Goal: Task Accomplishment & Management: Manage account settings

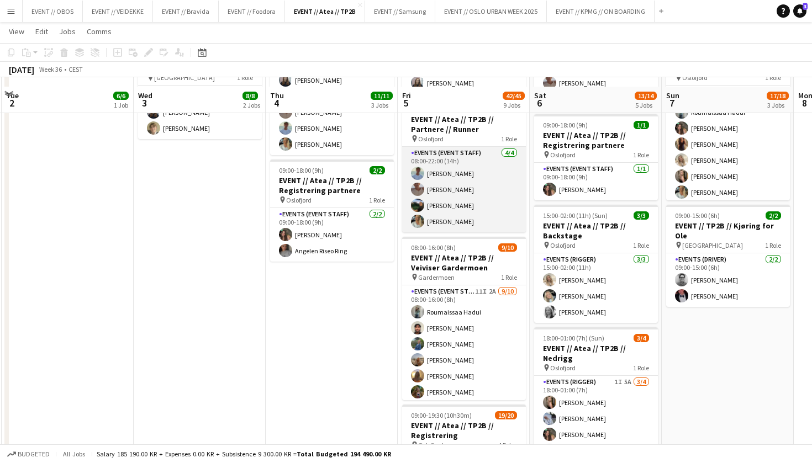
scroll to position [268, 0]
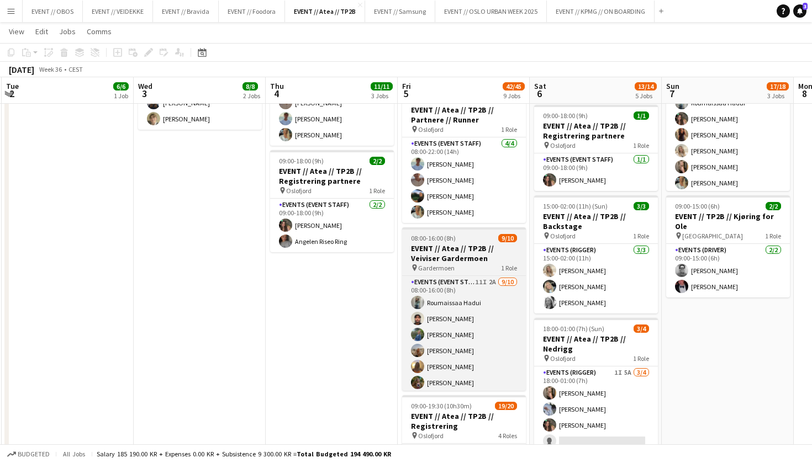
click at [421, 251] on h3 "EVENT // Atea // TP2B // Veiviser Gardermoen" at bounding box center [464, 253] width 124 height 20
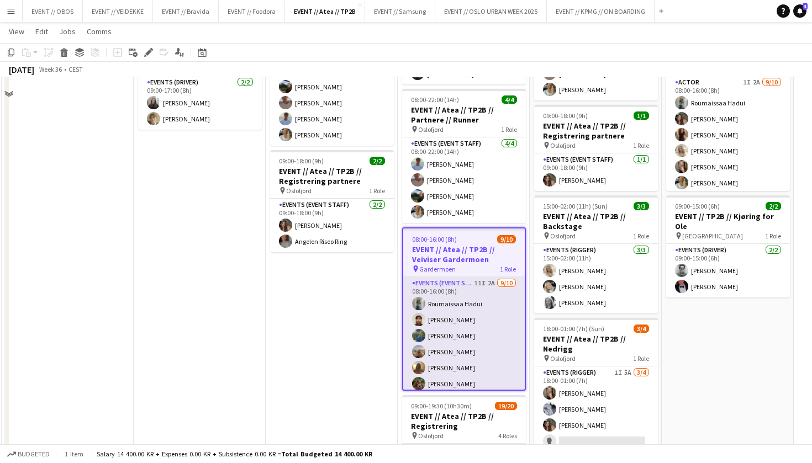
scroll to position [185, 0]
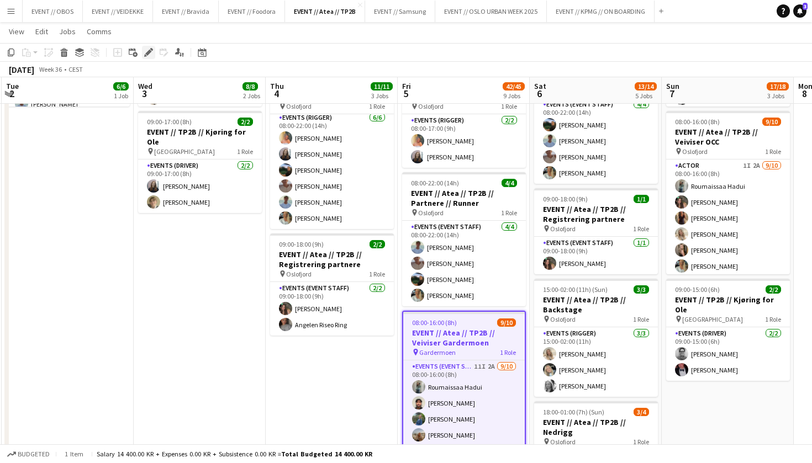
click at [144, 56] on div "Edit" at bounding box center [148, 52] width 13 height 13
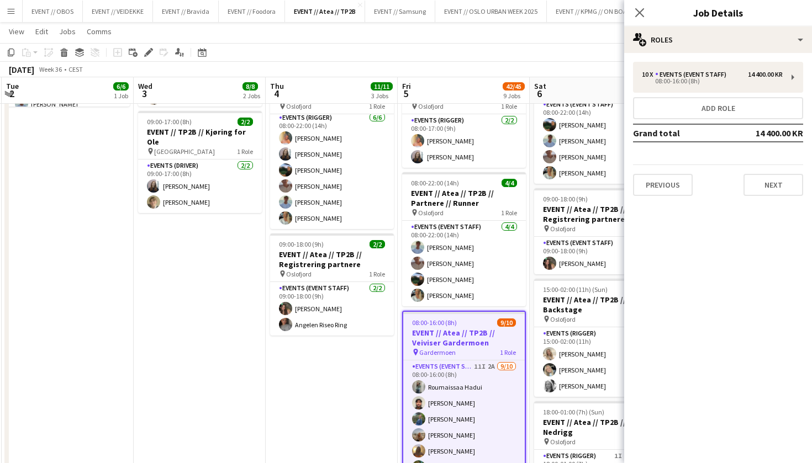
click at [664, 96] on div "10 x Events (Event Staff) 14 400.00 KR 08:00-16:00 (8h) Add role Grand total 14…" at bounding box center [718, 129] width 188 height 134
click at [665, 94] on div "10 x Events (Event Staff) 14 400.00 KR 08:00-16:00 (8h) Add role Grand total 14…" at bounding box center [718, 129] width 188 height 134
click at [670, 101] on button "Add role" at bounding box center [718, 108] width 170 height 22
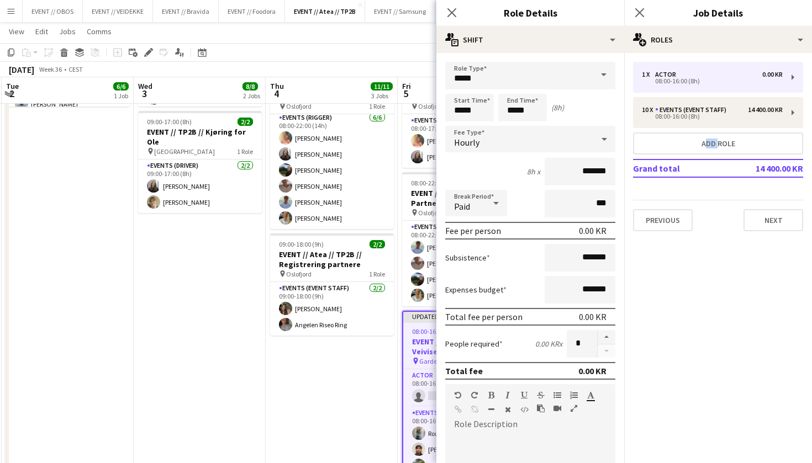
scroll to position [156, 0]
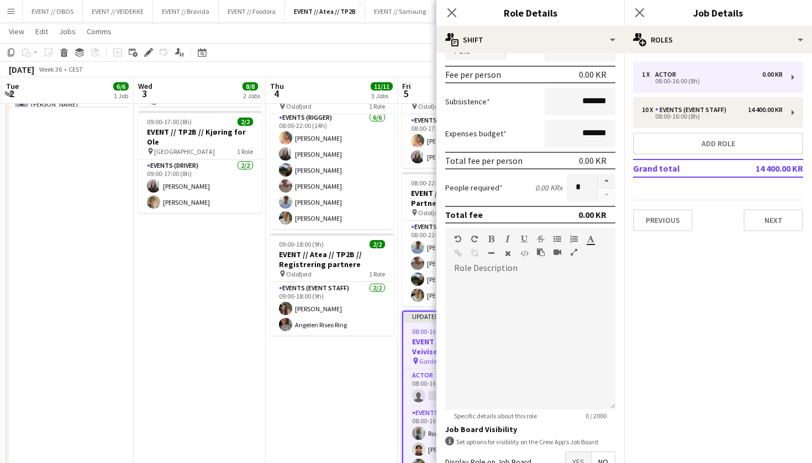
click at [605, 173] on form "Role Type ***** Start Time ***** End Time ***** (8h) Fee Type Hourly 8h x *****…" at bounding box center [530, 220] width 188 height 629
click at [605, 177] on button "button" at bounding box center [606, 181] width 18 height 14
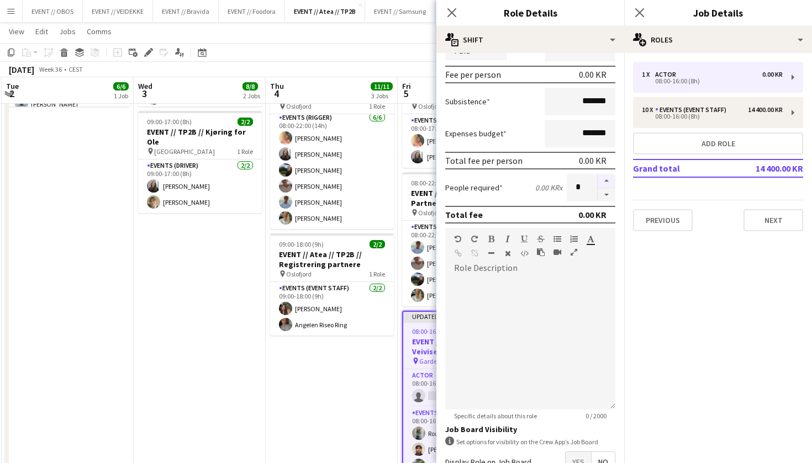
click at [605, 177] on button "button" at bounding box center [606, 181] width 18 height 14
type input "*"
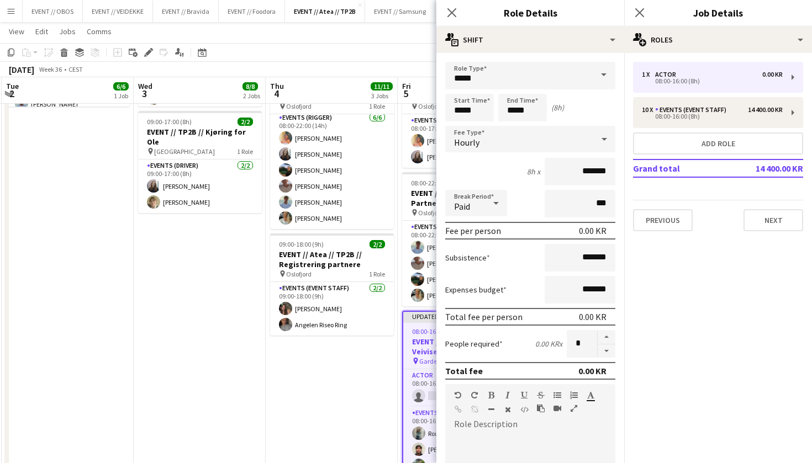
scroll to position [-1, 0]
click at [536, 73] on input "*****" at bounding box center [530, 76] width 170 height 28
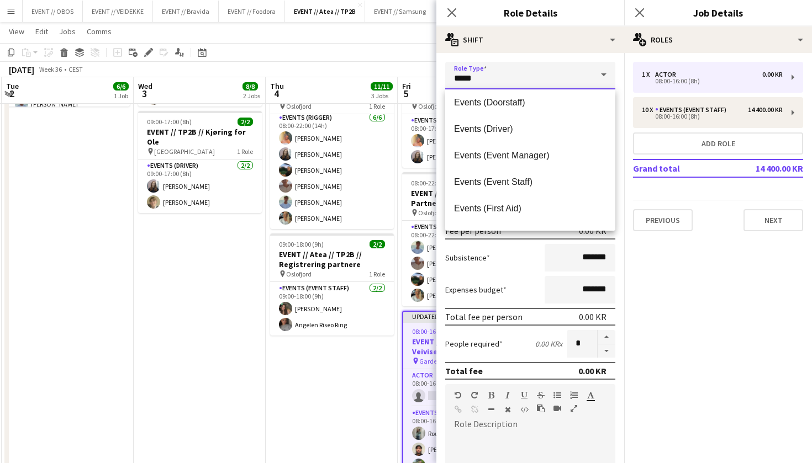
scroll to position [250, 0]
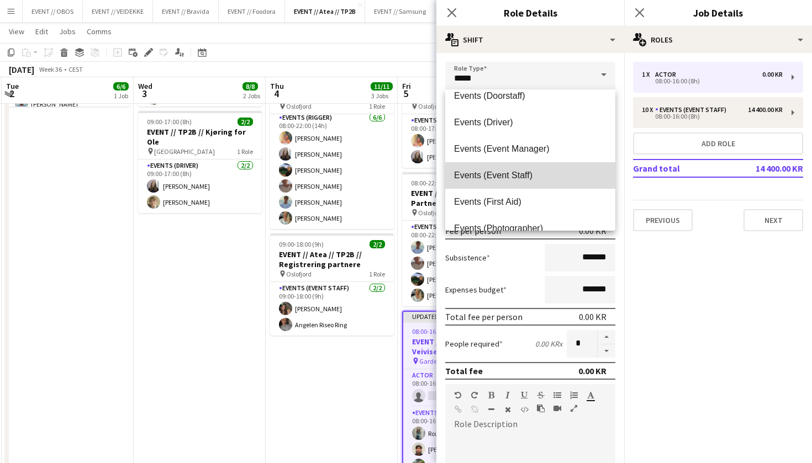
click at [568, 177] on span "Events (Event Staff)" at bounding box center [530, 175] width 152 height 10
type input "**********"
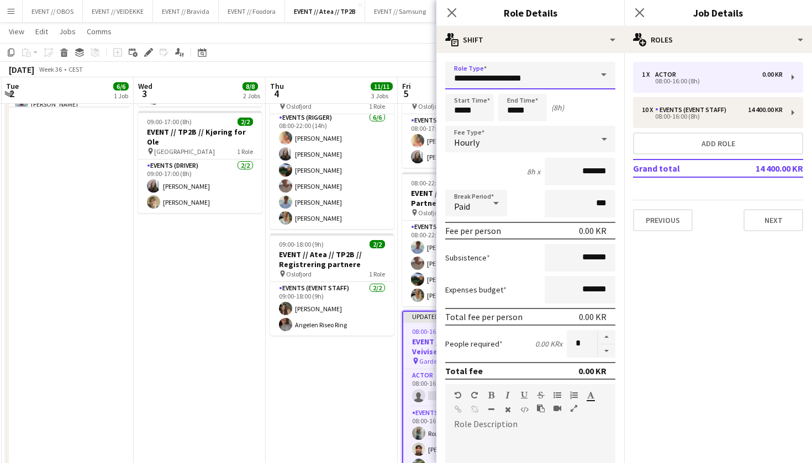
scroll to position [0, 0]
click at [512, 107] on input "*****" at bounding box center [522, 108] width 49 height 28
click at [511, 120] on input "*****" at bounding box center [522, 108] width 49 height 28
type input "*****"
click at [511, 123] on div at bounding box center [511, 126] width 22 height 11
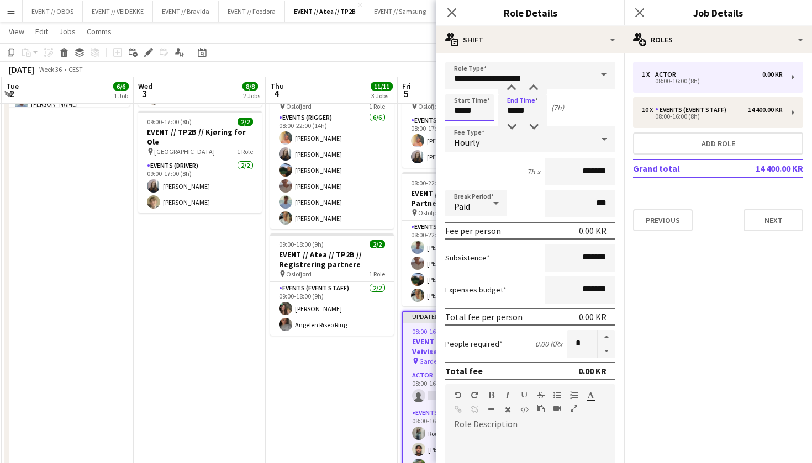
click at [484, 119] on input "*****" at bounding box center [469, 108] width 49 height 28
type input "*****"
click at [459, 125] on div at bounding box center [458, 126] width 22 height 11
click at [564, 179] on input "*******" at bounding box center [579, 172] width 71 height 28
click at [567, 174] on input "*******" at bounding box center [579, 172] width 71 height 28
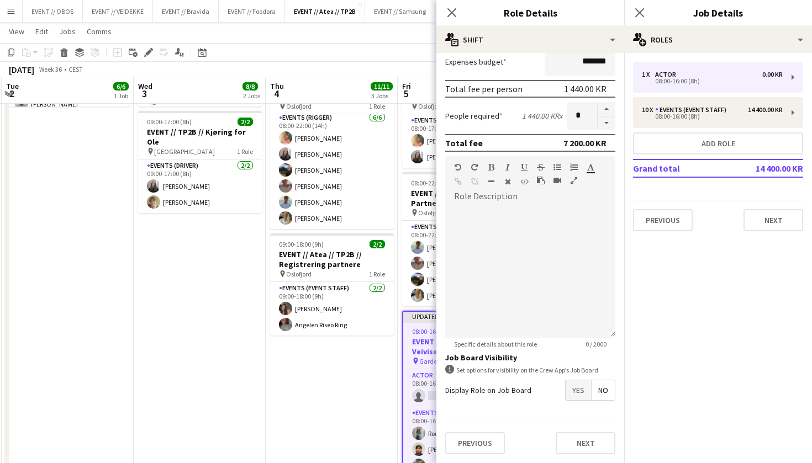
scroll to position [228, 0]
type input "*********"
click at [579, 393] on span "Yes" at bounding box center [577, 390] width 25 height 20
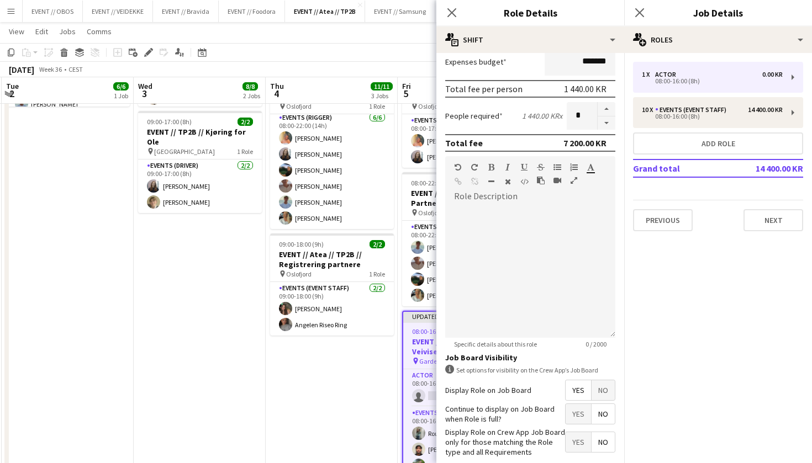
click at [571, 414] on span "Yes" at bounding box center [577, 414] width 25 height 20
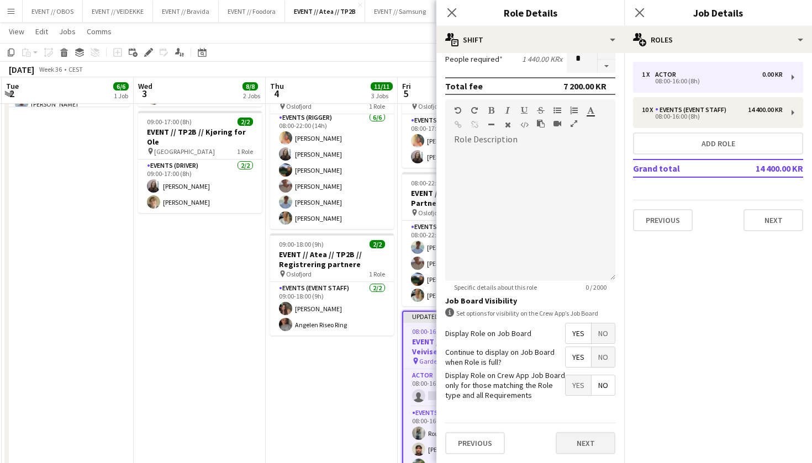
scroll to position [285, 0]
click at [579, 444] on button "Next" at bounding box center [585, 443] width 60 height 22
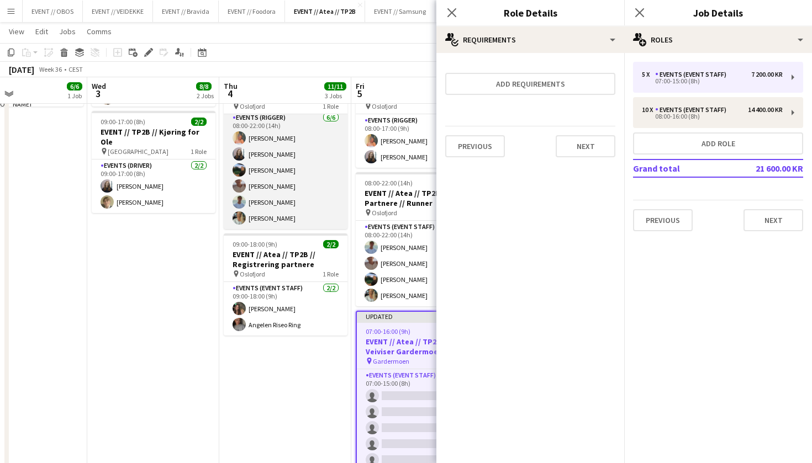
scroll to position [0, 310]
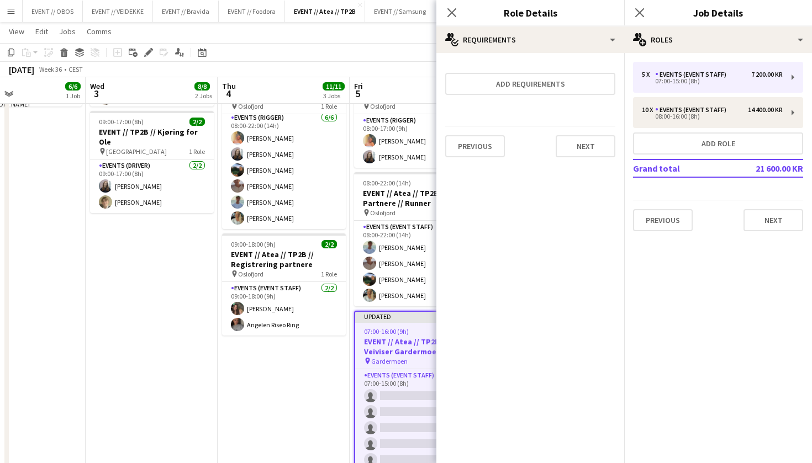
click at [556, 133] on div "Previous Next" at bounding box center [530, 146] width 170 height 40
click at [564, 137] on button "Next" at bounding box center [585, 146] width 60 height 22
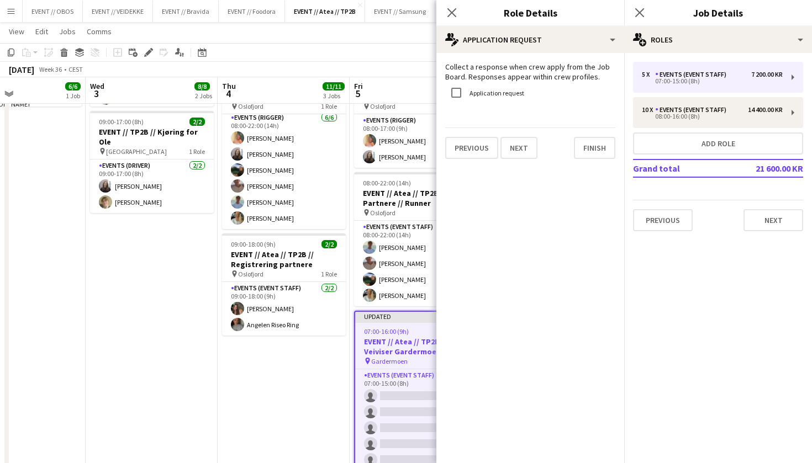
click at [578, 168] on mat-expansion-panel "pencil4 Application Request Collect a response when crew apply from the Job Boa…" at bounding box center [530, 258] width 188 height 410
click at [584, 153] on button "Finish" at bounding box center [594, 148] width 41 height 22
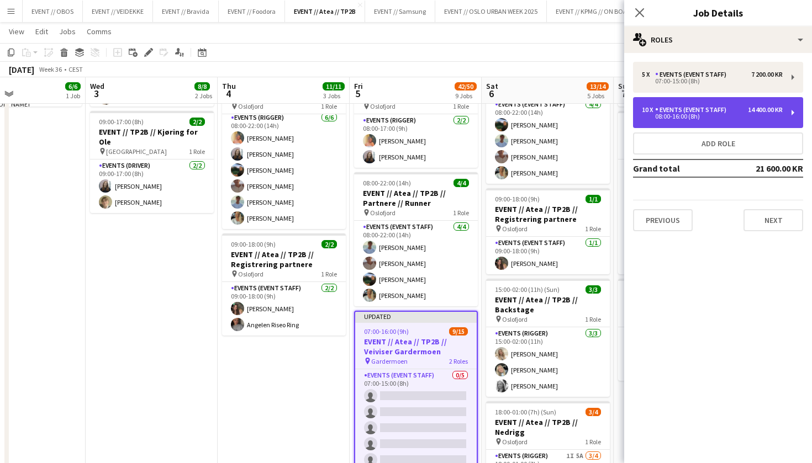
click at [651, 110] on div "10 x" at bounding box center [648, 110] width 13 height 8
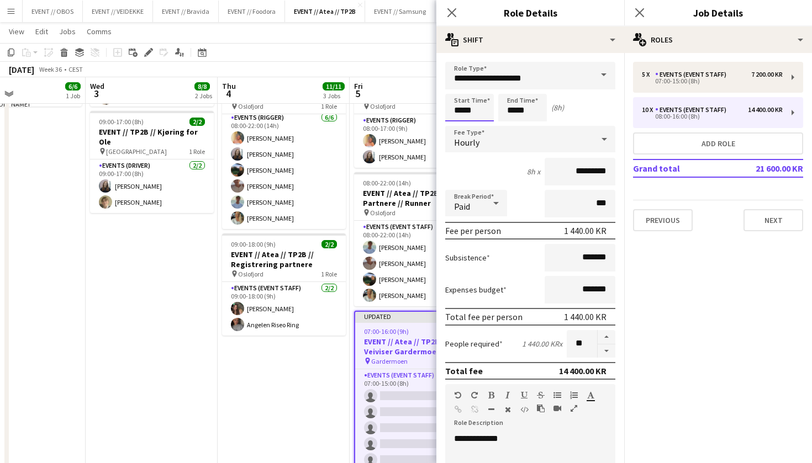
click at [483, 106] on input "*****" at bounding box center [469, 108] width 49 height 28
type input "*****"
click at [451, 128] on div at bounding box center [458, 126] width 22 height 11
click at [513, 102] on input "*****" at bounding box center [522, 108] width 49 height 28
type input "*****"
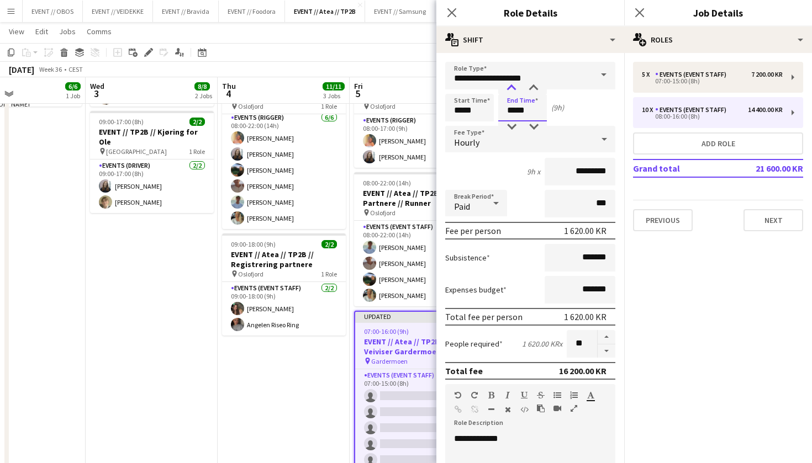
click at [511, 87] on div at bounding box center [511, 88] width 22 height 11
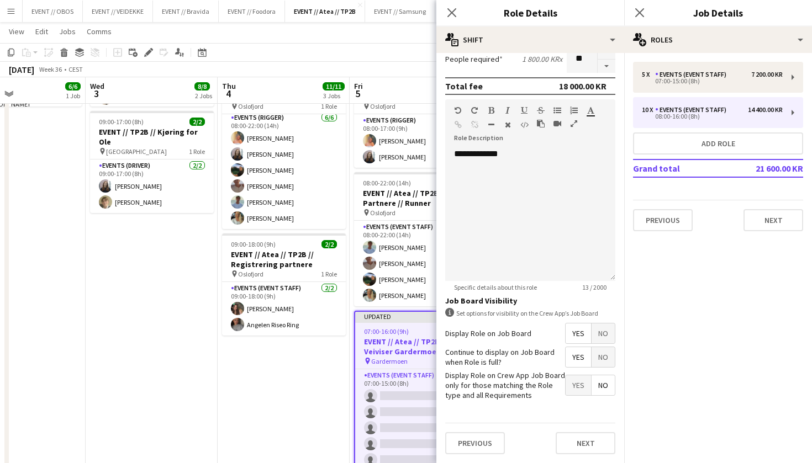
scroll to position [284, 0]
click at [580, 458] on div "Previous Next" at bounding box center [530, 443] width 170 height 40
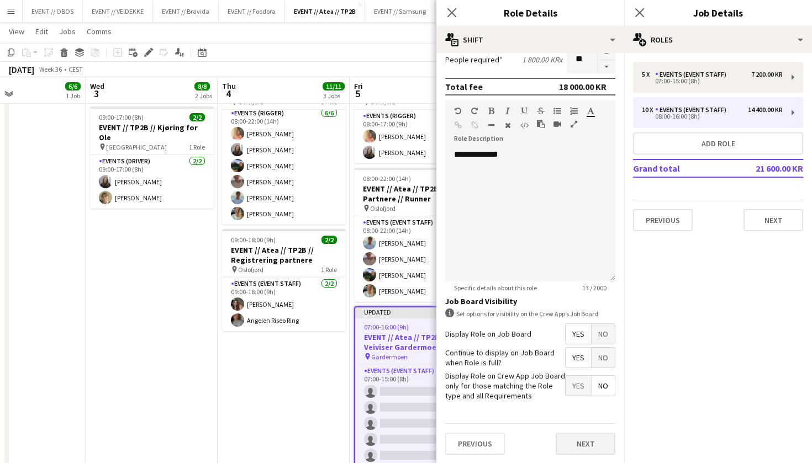
click at [581, 447] on button "Next" at bounding box center [585, 444] width 60 height 22
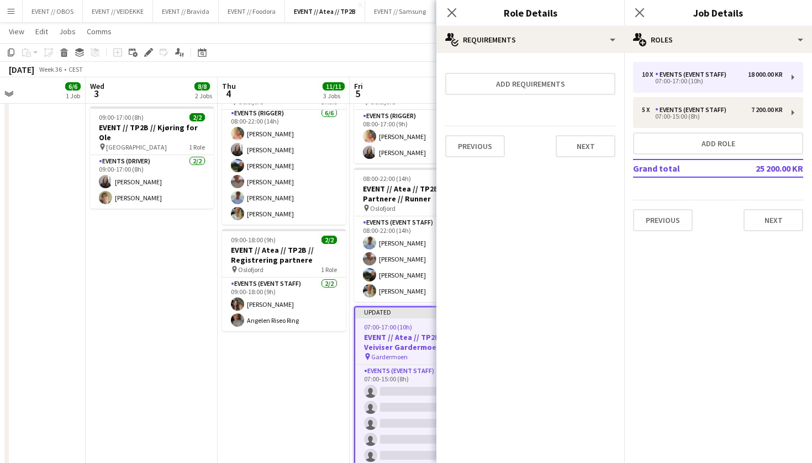
scroll to position [0, 0]
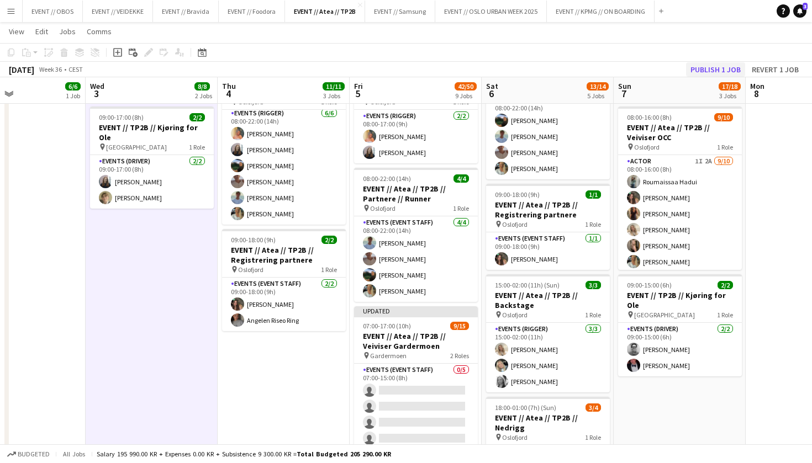
click at [726, 67] on button "Publish 1 job" at bounding box center [715, 69] width 59 height 14
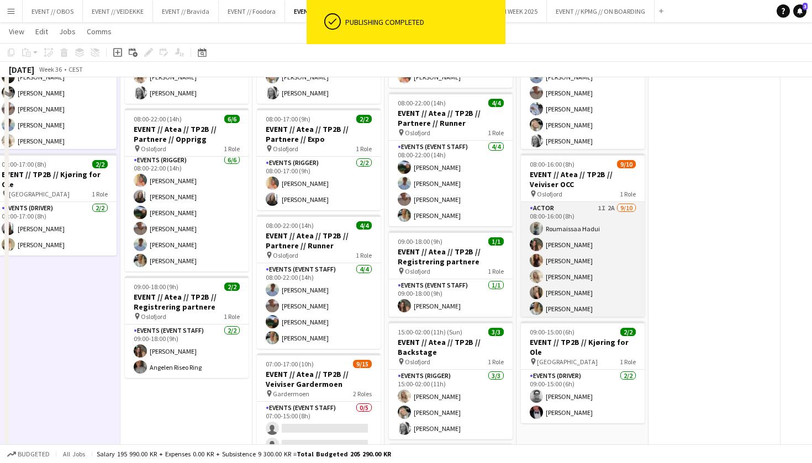
scroll to position [104, 0]
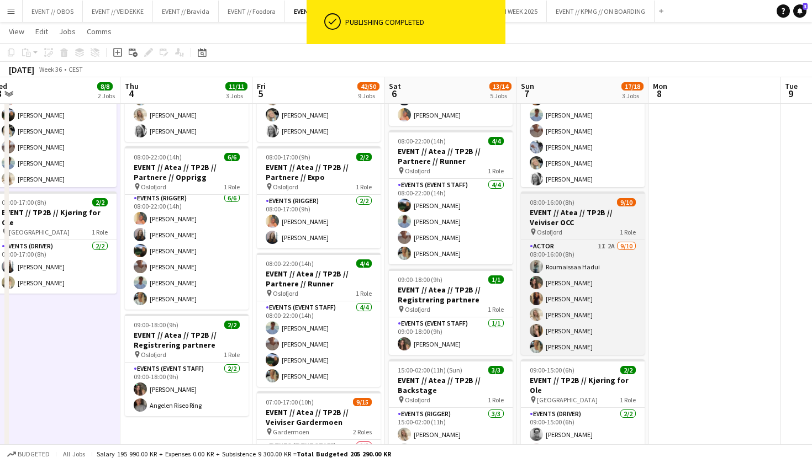
click at [571, 231] on div "pin [GEOGRAPHIC_DATA] 1 Role" at bounding box center [583, 231] width 124 height 9
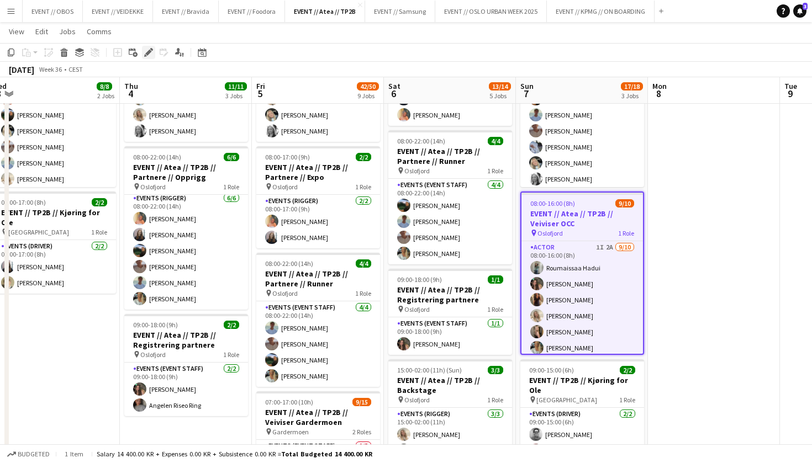
click at [143, 48] on div "Edit" at bounding box center [148, 52] width 13 height 13
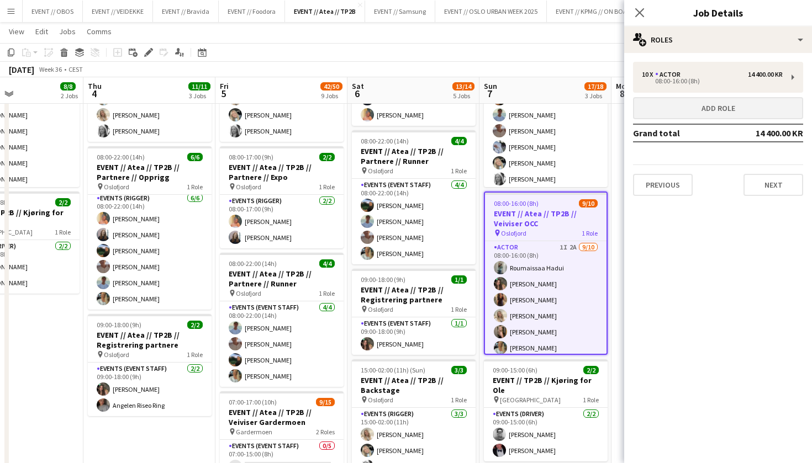
scroll to position [0, 448]
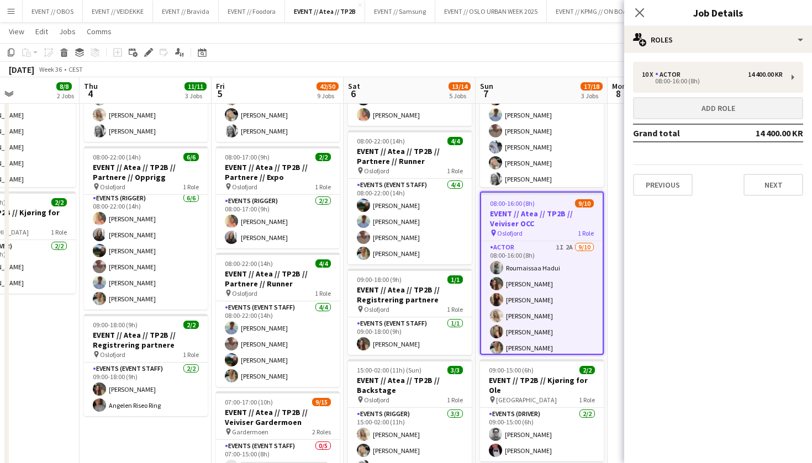
click at [669, 100] on button "Add role" at bounding box center [718, 108] width 170 height 22
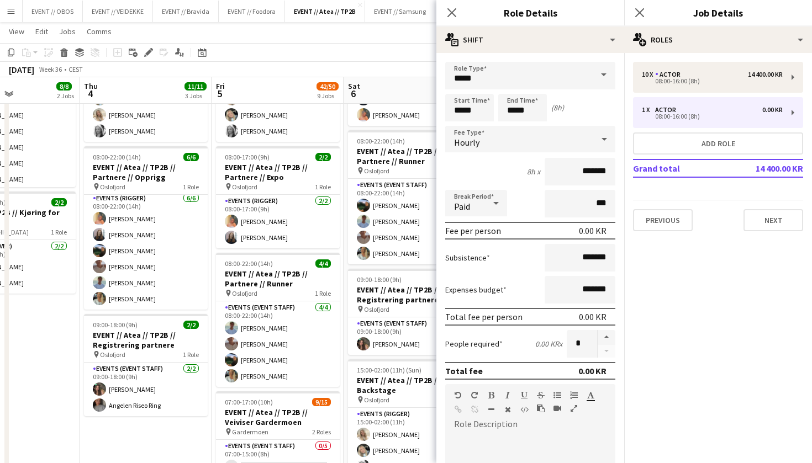
click at [610, 330] on form "Role Type ***** Start Time ***** End Time ***** (8h) Fee Type Hourly 8h x *****…" at bounding box center [530, 376] width 188 height 629
click at [610, 331] on button "button" at bounding box center [606, 337] width 18 height 14
type input "*"
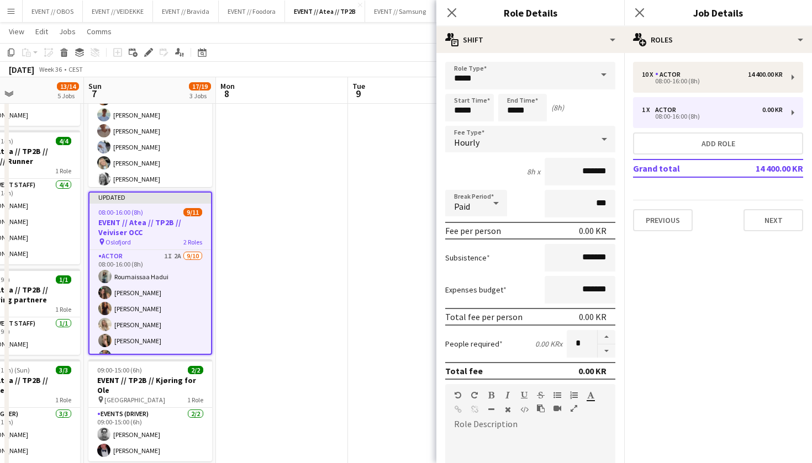
scroll to position [0, 315]
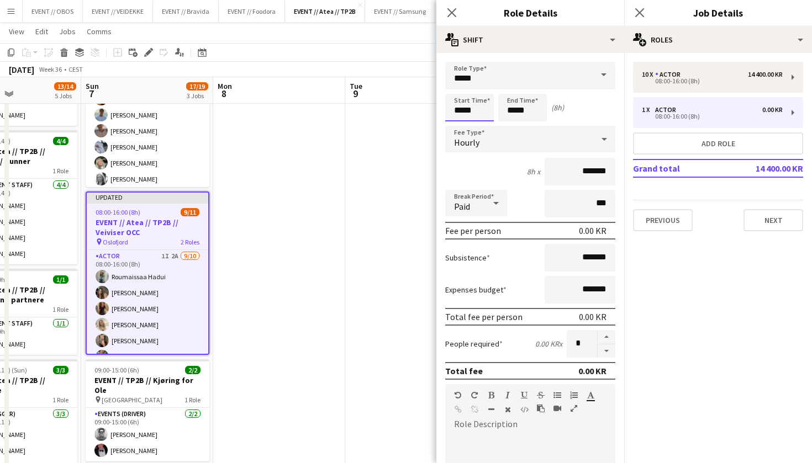
click at [461, 108] on input "*****" at bounding box center [469, 108] width 49 height 28
click at [459, 122] on div at bounding box center [458, 126] width 22 height 11
click at [479, 93] on div at bounding box center [480, 88] width 22 height 11
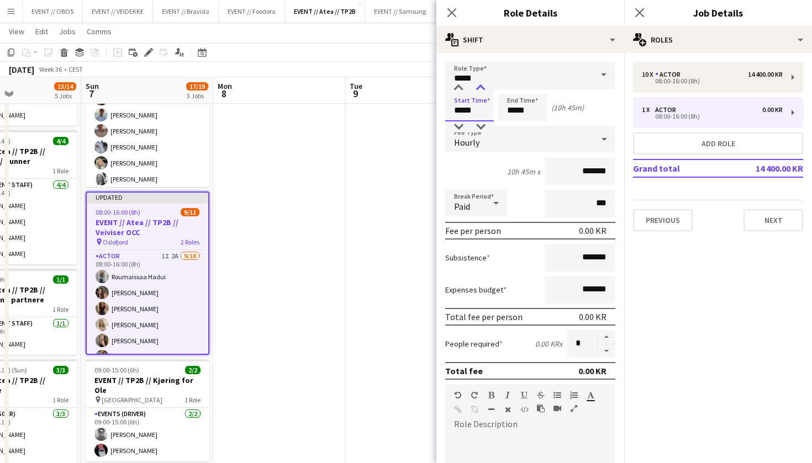
type input "*****"
click at [479, 93] on div at bounding box center [480, 88] width 22 height 11
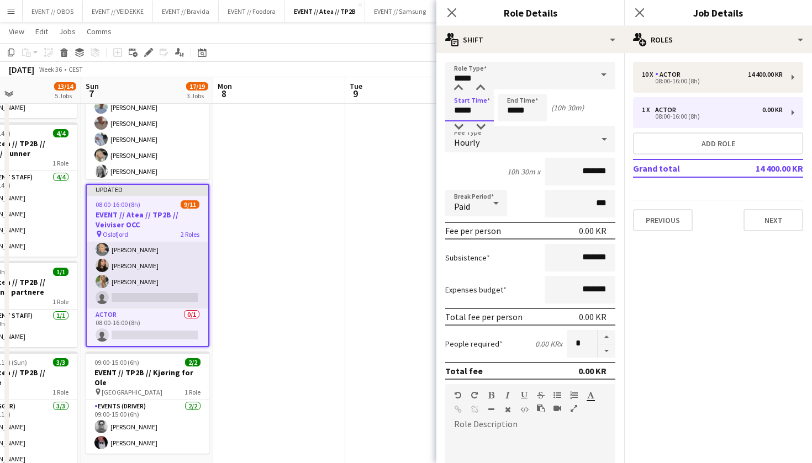
scroll to position [119, 0]
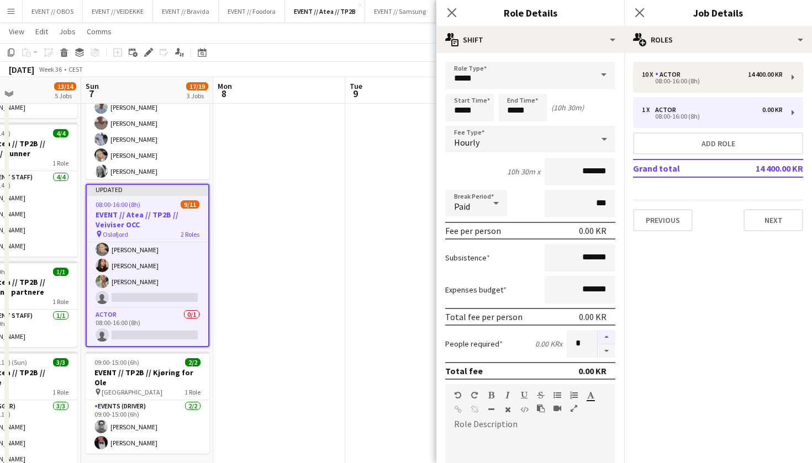
click at [603, 340] on button "button" at bounding box center [606, 337] width 18 height 14
click at [601, 353] on button "button" at bounding box center [606, 352] width 18 height 14
type input "*"
click at [459, 104] on input "*****" at bounding box center [469, 108] width 49 height 28
click at [512, 102] on input "*****" at bounding box center [522, 108] width 49 height 28
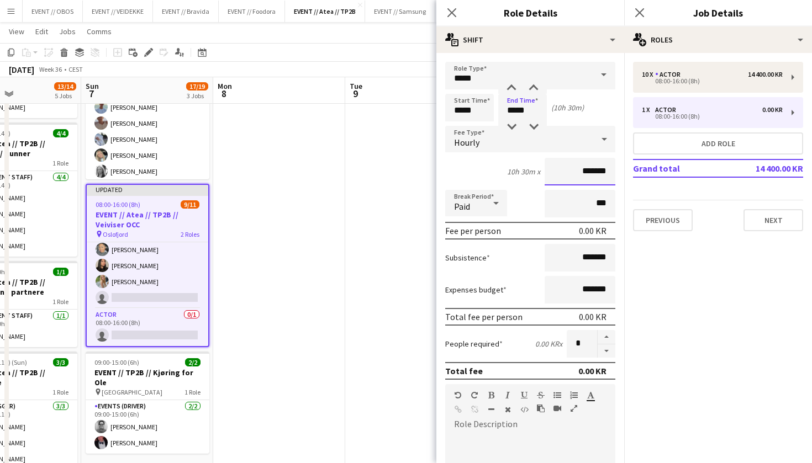
click at [547, 162] on input "*******" at bounding box center [579, 172] width 71 height 28
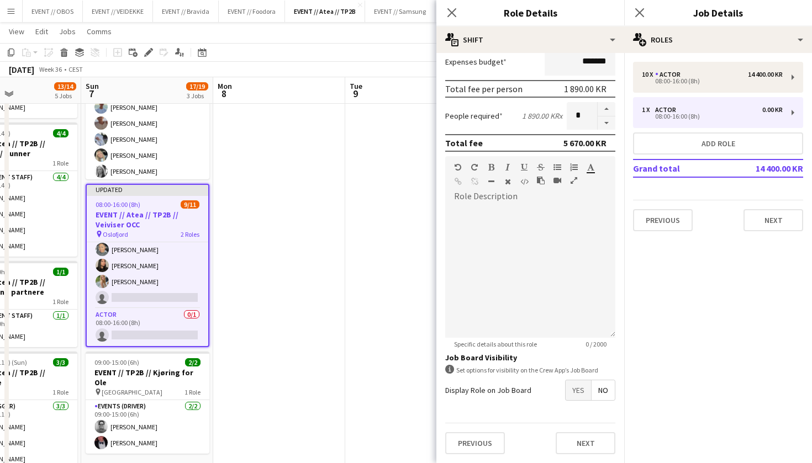
scroll to position [228, 0]
type input "*********"
click at [570, 391] on span "Yes" at bounding box center [577, 390] width 25 height 20
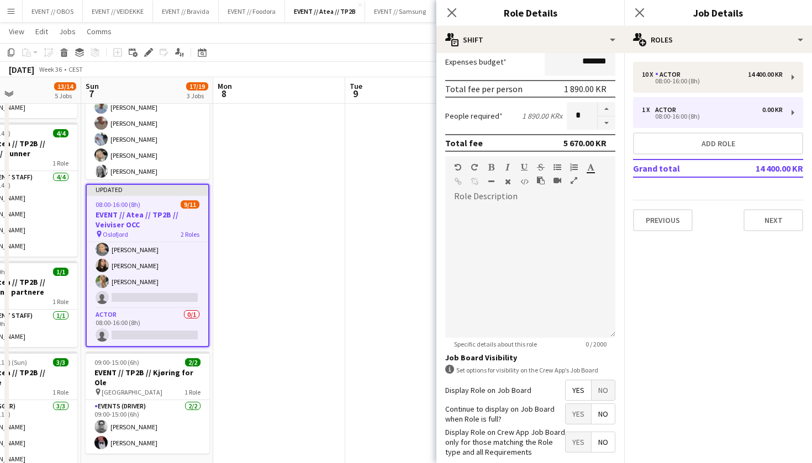
click at [571, 412] on span "Yes" at bounding box center [577, 414] width 25 height 20
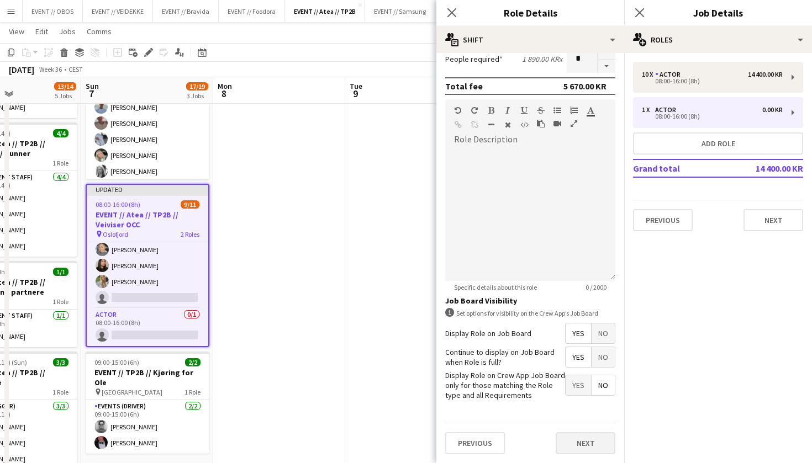
scroll to position [285, 0]
click at [578, 446] on button "Next" at bounding box center [585, 443] width 60 height 22
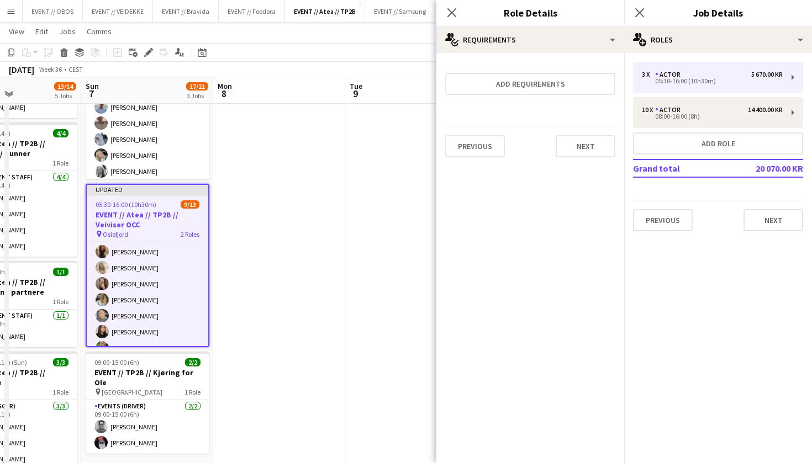
scroll to position [0, 0]
click at [577, 154] on button "Next" at bounding box center [585, 146] width 60 height 22
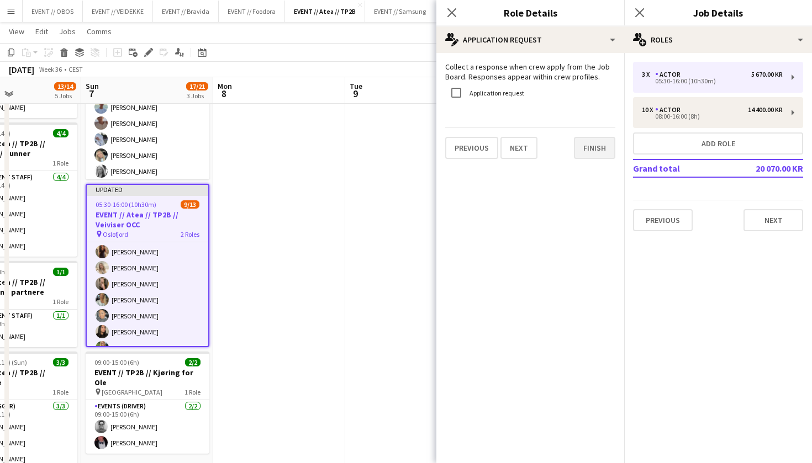
click at [589, 148] on button "Finish" at bounding box center [594, 148] width 41 height 22
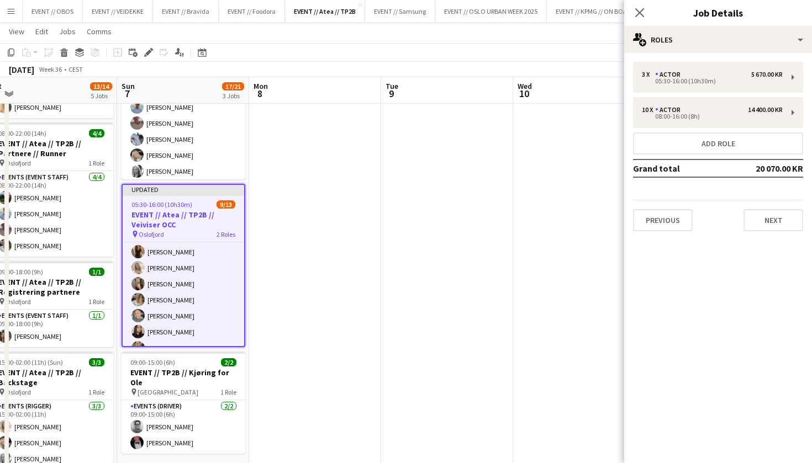
scroll to position [0, 277]
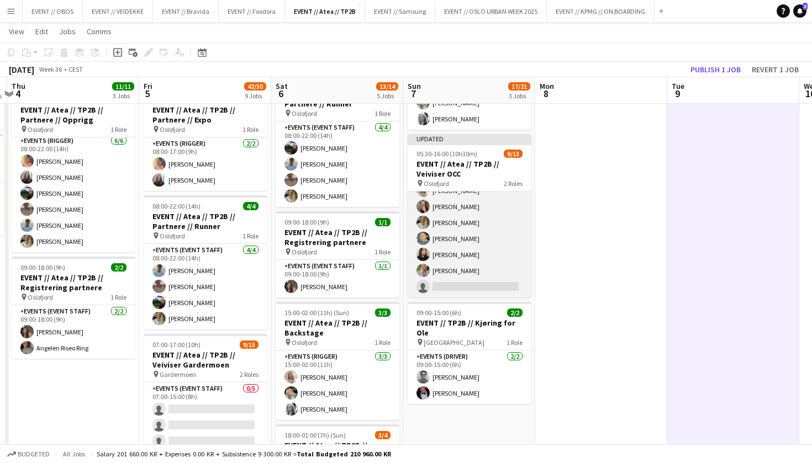
scroll to position [147, 0]
click at [451, 280] on app-card-role "Actor 1I 2A [DATE] 08:00-16:00 (8h) [PERSON_NAME] [PERSON_NAME] [PERSON_NAME] […" at bounding box center [469, 207] width 124 height 182
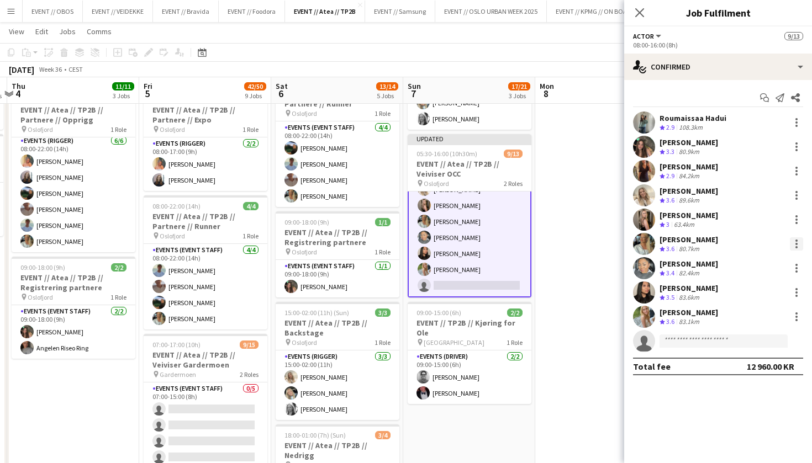
click at [799, 250] on div at bounding box center [796, 243] width 13 height 13
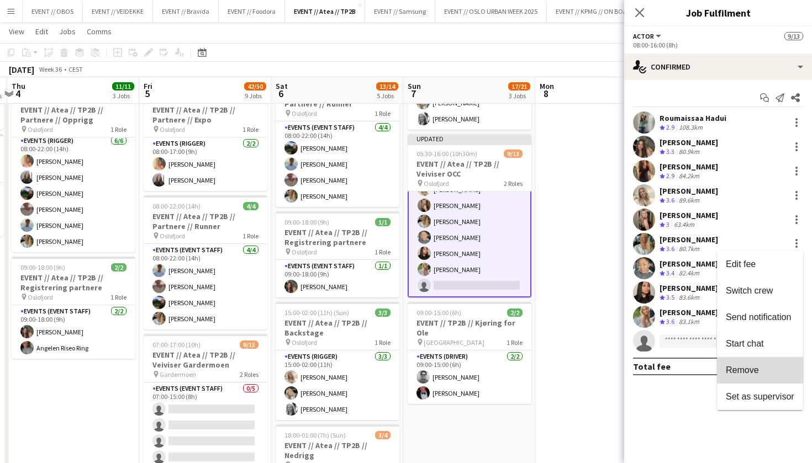
click at [764, 368] on span "Remove" at bounding box center [760, 371] width 68 height 10
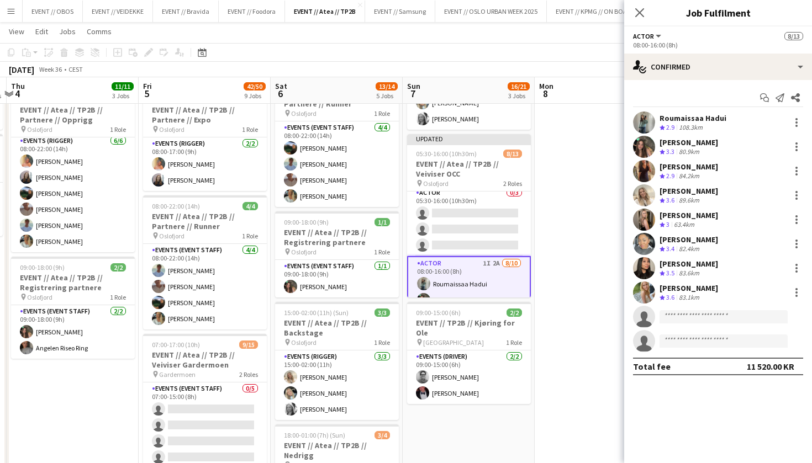
scroll to position [1, 0]
click at [502, 237] on app-card-role "Actor 0/3 05:30-16:00 (10h30m) single-neutral-actions single-neutral-actions si…" at bounding box center [469, 226] width 124 height 70
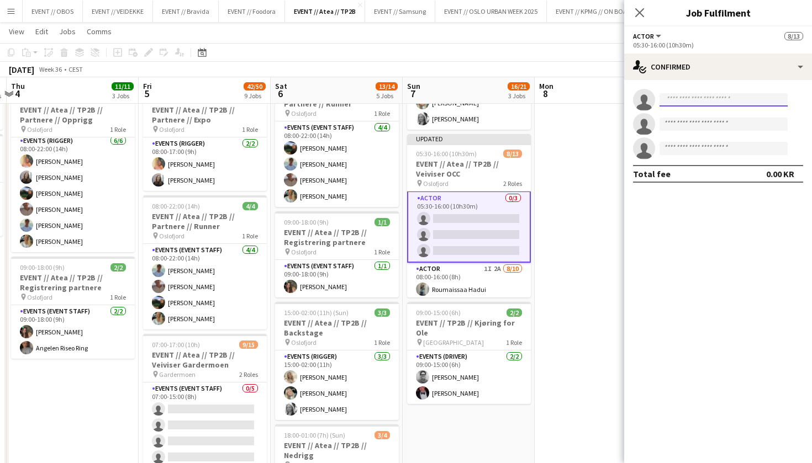
click at [686, 101] on input at bounding box center [723, 99] width 128 height 13
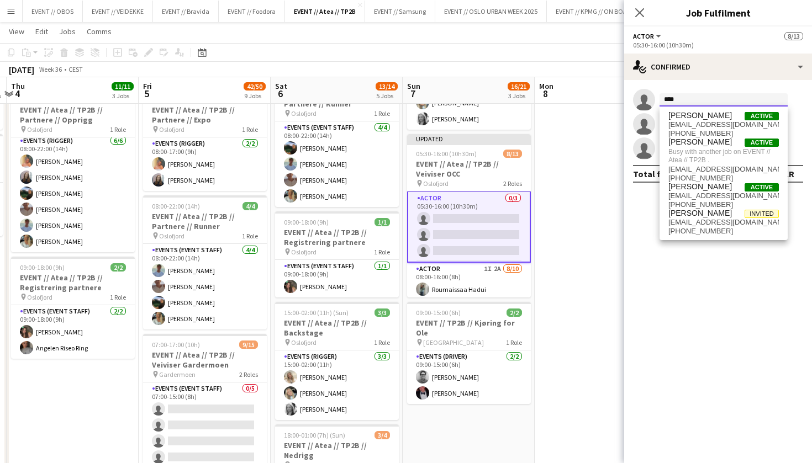
type input "****"
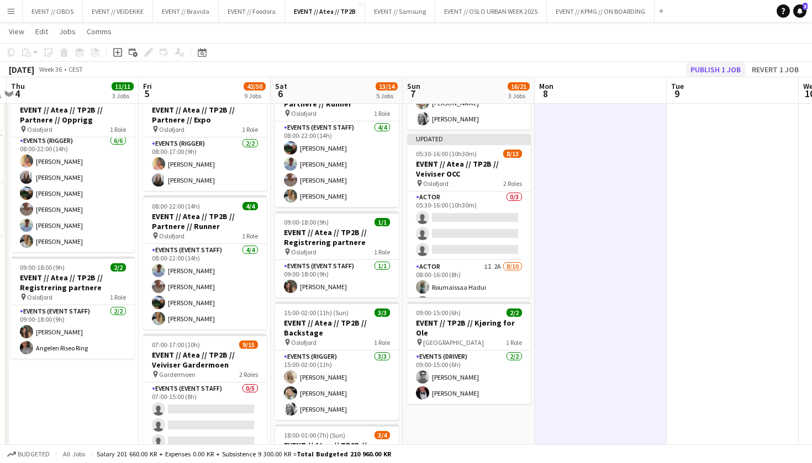
click at [722, 63] on button "Publish 1 job" at bounding box center [715, 69] width 59 height 14
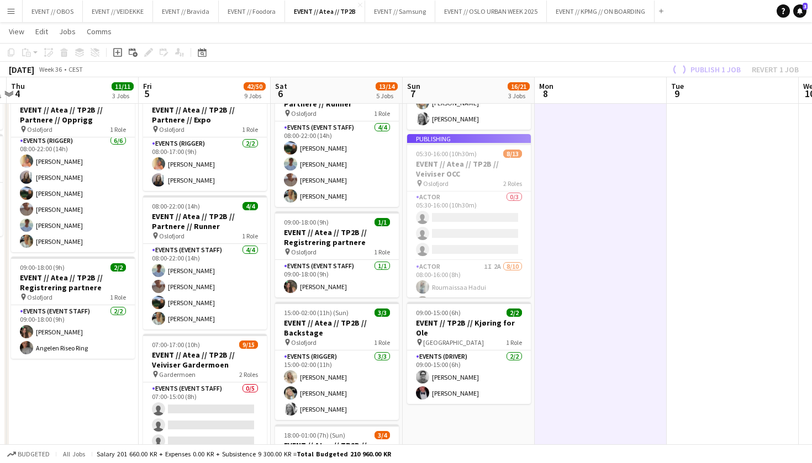
click at [492, 213] on app-job-card "Publishing 05:30-16:00 (10h30m) 8/13 EVENT // Atea // TP2B // Veiviser OCC pin …" at bounding box center [469, 215] width 124 height 163
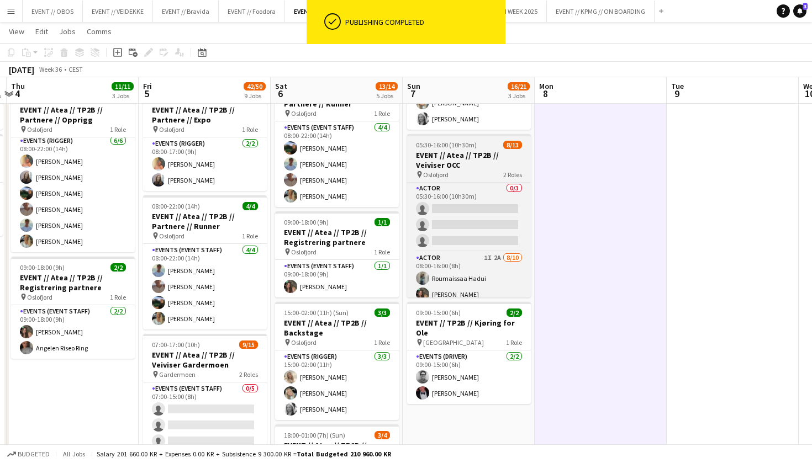
click at [492, 213] on app-card-role "Actor 0/3 05:30-16:00 (10h30m) single-neutral-actions single-neutral-actions si…" at bounding box center [469, 217] width 124 height 70
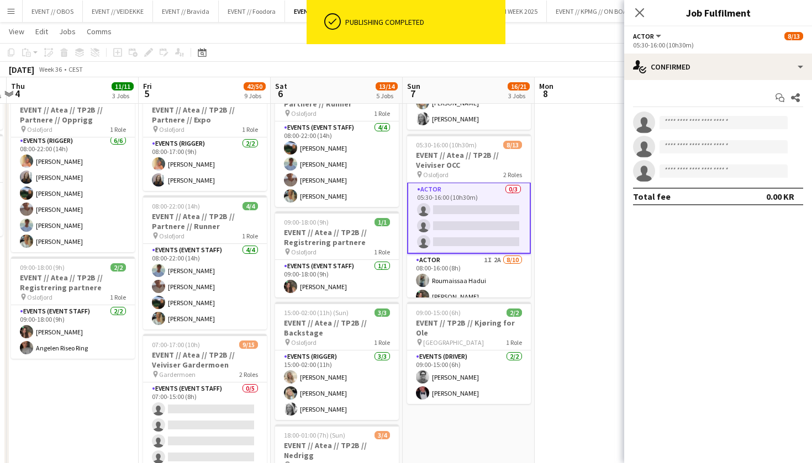
click at [714, 134] on div "single-neutral-actions single-neutral-actions single-neutral-actions" at bounding box center [718, 147] width 188 height 71
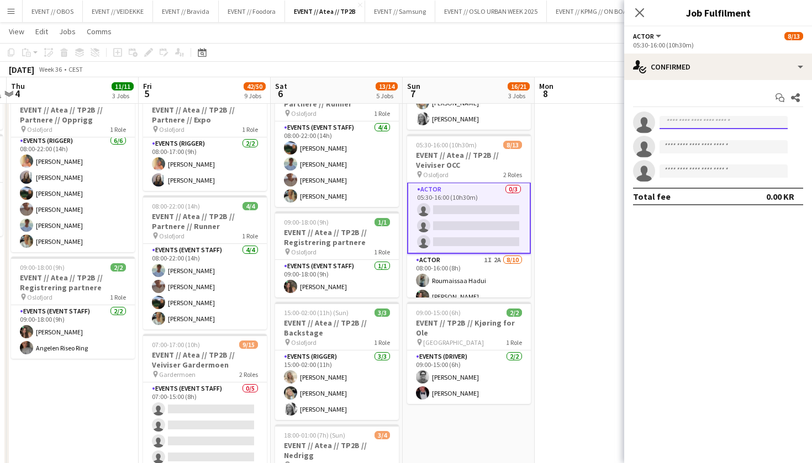
click at [717, 120] on input at bounding box center [723, 122] width 128 height 13
type input "*"
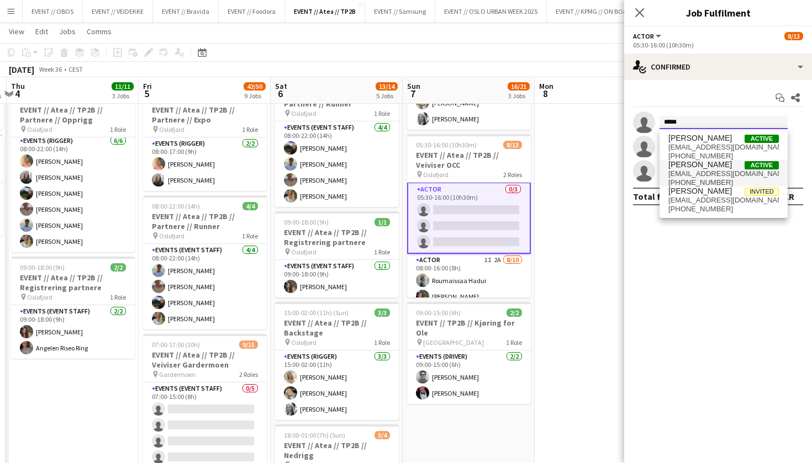
type input "*****"
click at [732, 167] on span "[PERSON_NAME]" at bounding box center [699, 164] width 63 height 9
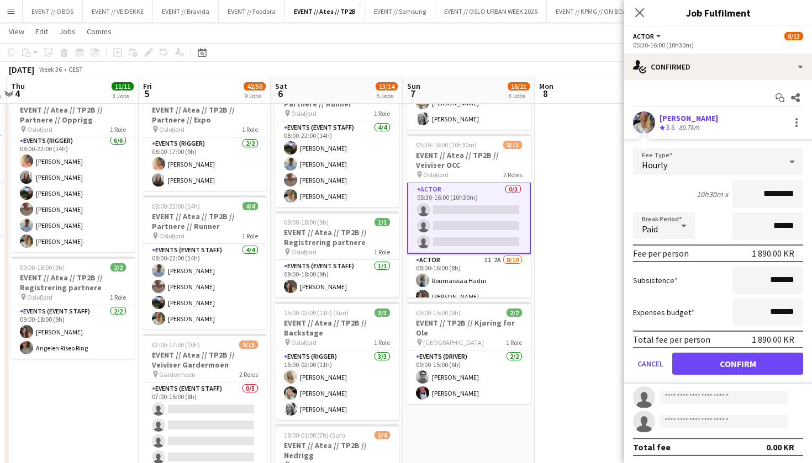
click at [735, 366] on button "Confirm" at bounding box center [737, 364] width 131 height 22
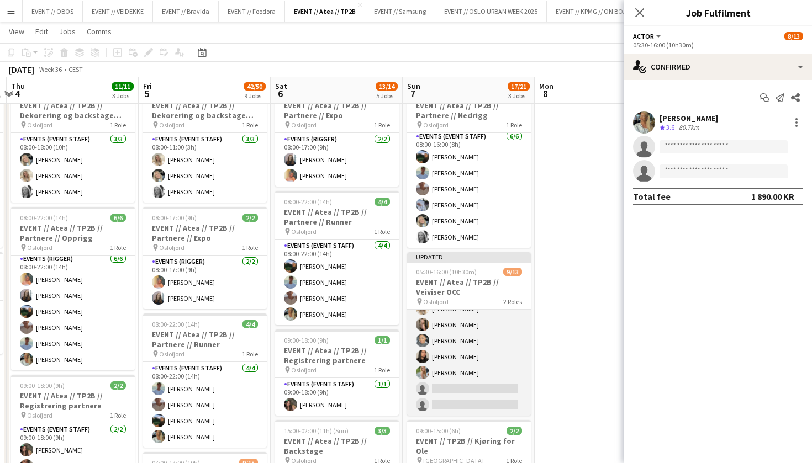
scroll to position [151, 0]
click at [472, 386] on app-card-role "Actor 1I 2A [DATE] 08:00-16:00 (8h) [PERSON_NAME] [PERSON_NAME] [PERSON_NAME] […" at bounding box center [469, 325] width 124 height 182
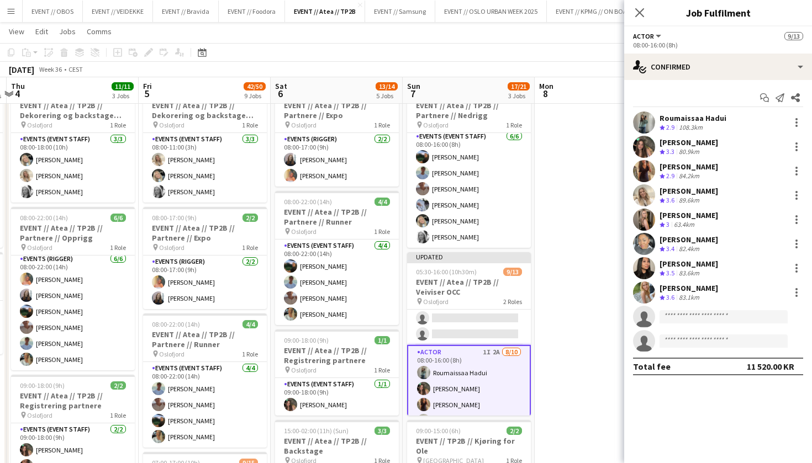
scroll to position [9, 0]
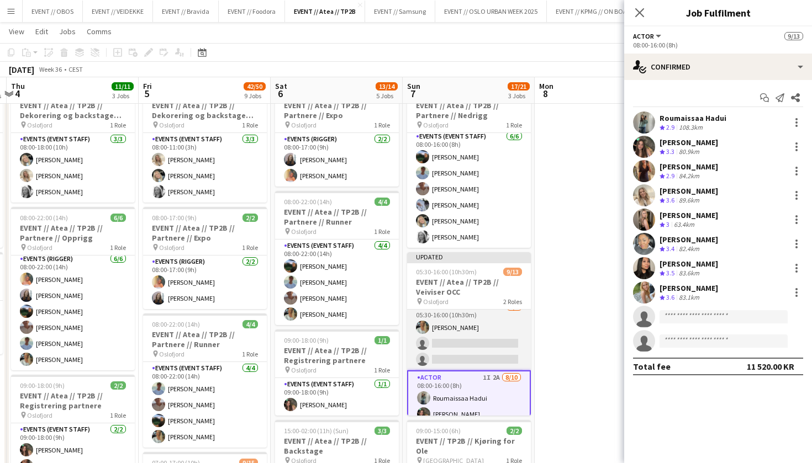
click at [467, 345] on app-card-role "Actor [DATE] 05:30-16:00 (10h30m) [PERSON_NAME]-[PERSON_NAME] single-neutral-ac…" at bounding box center [469, 336] width 124 height 70
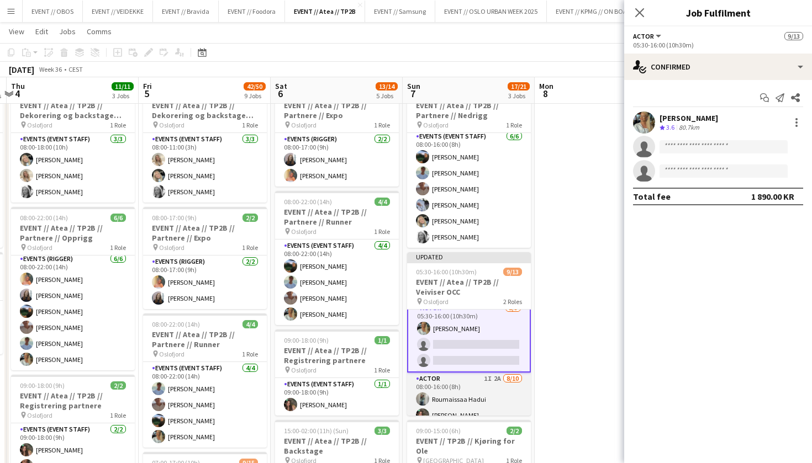
click at [465, 389] on app-card-role "Actor 1I 2A [DATE] 08:00-16:00 (8h) [PERSON_NAME] [PERSON_NAME] [PERSON_NAME] […" at bounding box center [469, 464] width 124 height 182
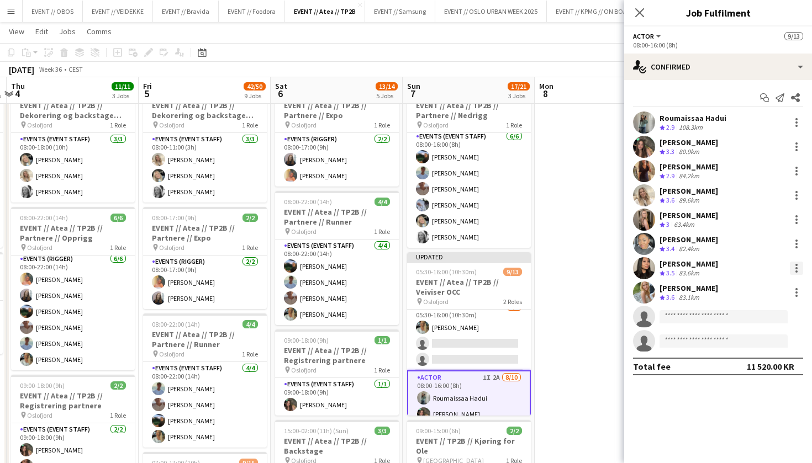
click at [795, 269] on div at bounding box center [796, 268] width 13 height 13
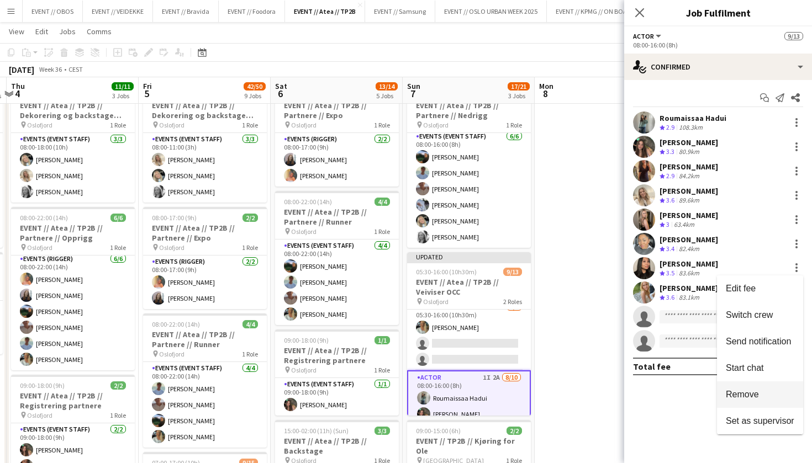
click at [753, 394] on span "Remove" at bounding box center [742, 394] width 33 height 9
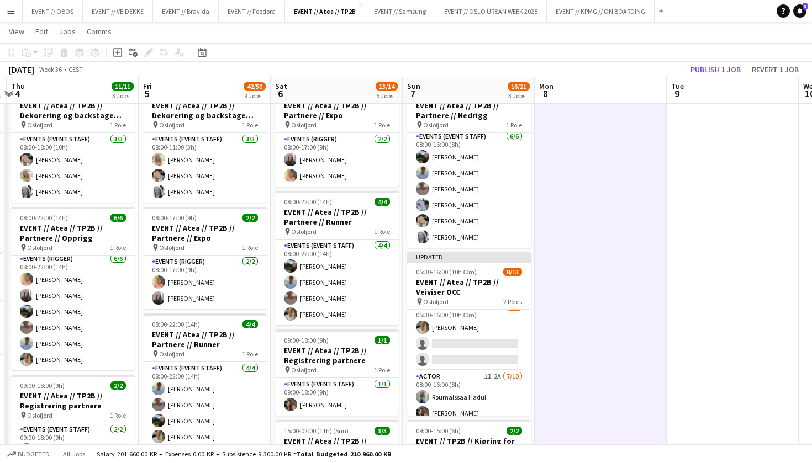
click at [703, 78] on app-board-header-date "Tue 9" at bounding box center [732, 90] width 132 height 27
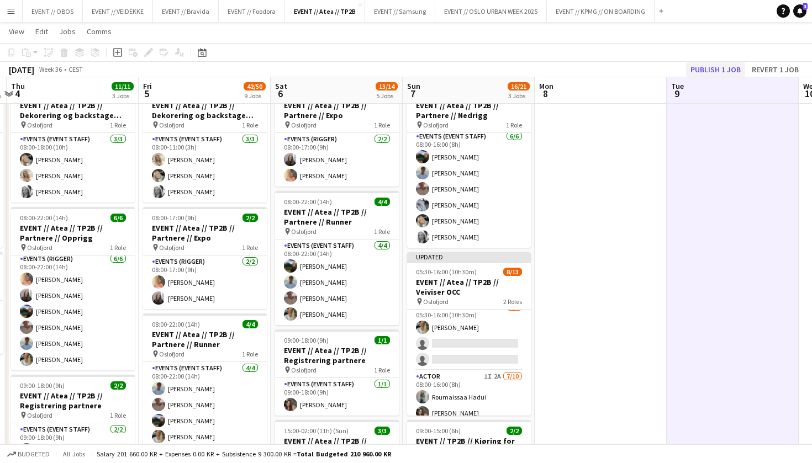
click at [705, 75] on button "Publish 1 job" at bounding box center [715, 69] width 59 height 14
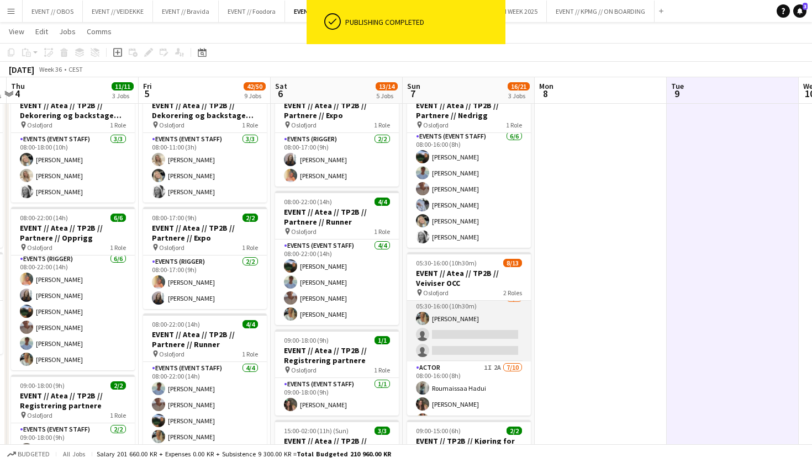
click at [466, 327] on app-card-role "Actor [DATE] 05:30-16:00 (10h30m) [PERSON_NAME]-[PERSON_NAME] single-neutral-ac…" at bounding box center [469, 327] width 124 height 70
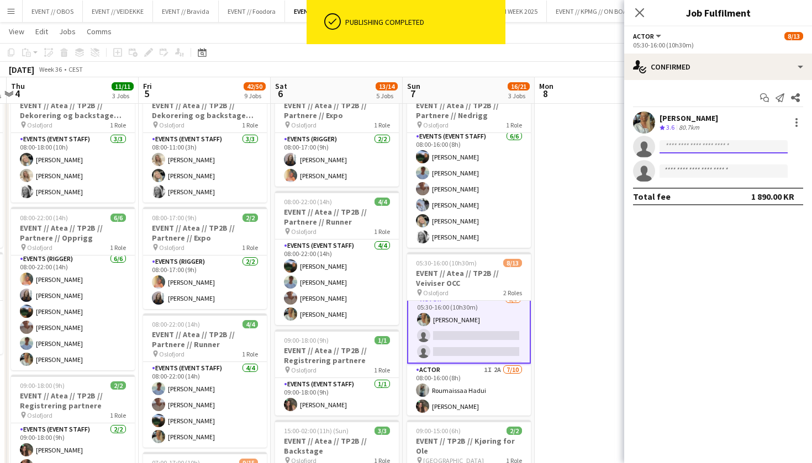
click at [673, 143] on input at bounding box center [723, 146] width 128 height 13
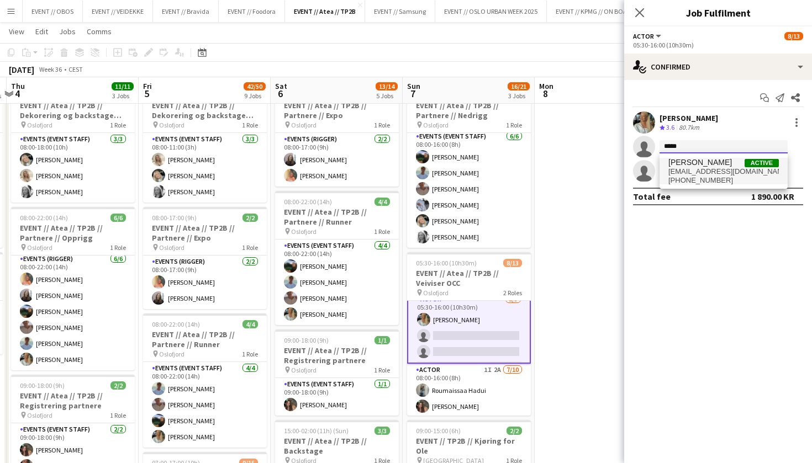
type input "*****"
click at [700, 167] on span "[EMAIL_ADDRESS][DOMAIN_NAME]" at bounding box center [723, 171] width 110 height 9
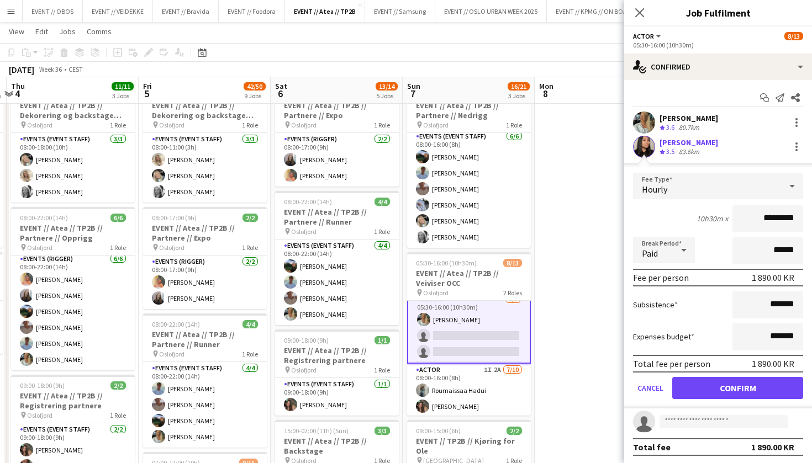
click at [732, 393] on button "Confirm" at bounding box center [737, 388] width 131 height 22
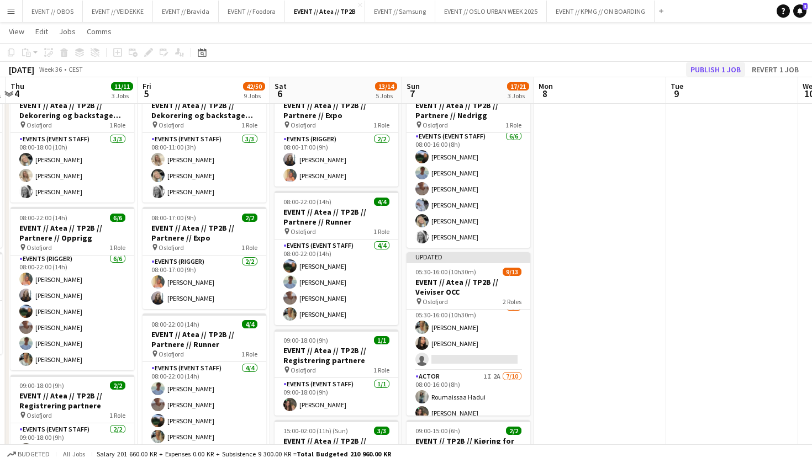
click at [706, 67] on button "Publish 1 job" at bounding box center [715, 69] width 59 height 14
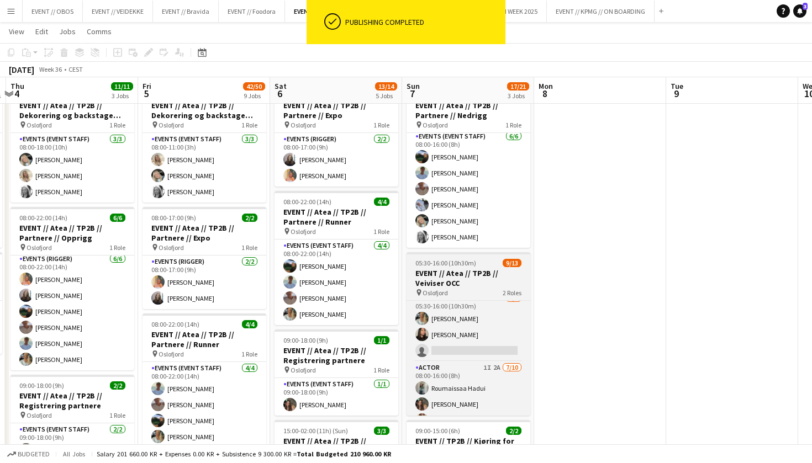
click at [497, 379] on app-card-role "Actor 1I 2A [DATE] 08:00-16:00 (8h) [PERSON_NAME] [PERSON_NAME] [PERSON_NAME] […" at bounding box center [468, 453] width 124 height 182
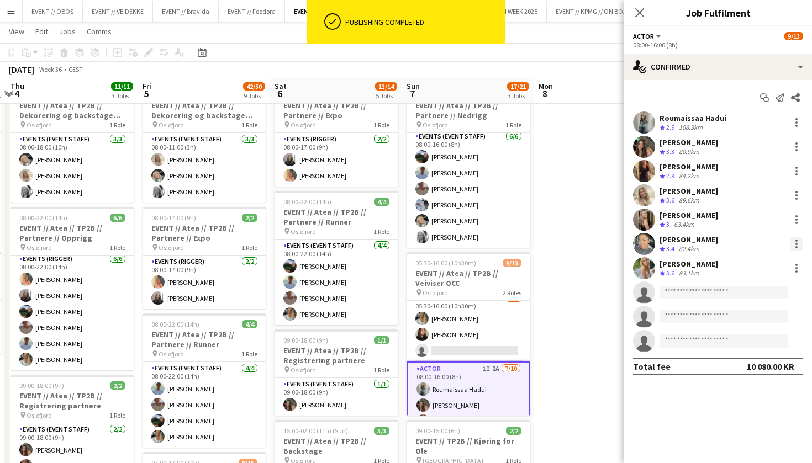
click at [792, 241] on div at bounding box center [796, 243] width 13 height 13
click at [728, 365] on button "Remove" at bounding box center [760, 370] width 86 height 27
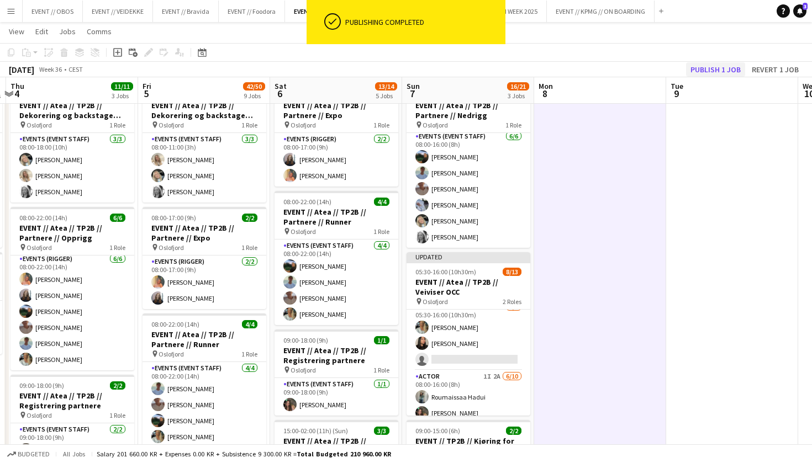
click at [710, 67] on button "Publish 1 job" at bounding box center [715, 69] width 59 height 14
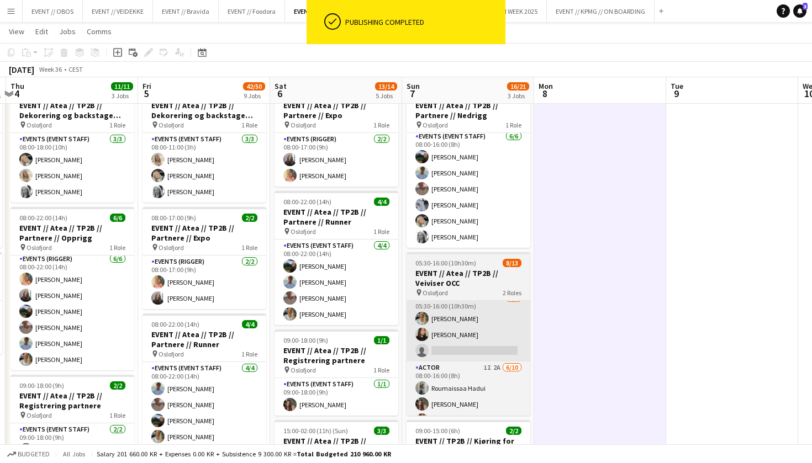
click at [458, 329] on app-card-role "Actor [DATE] 05:30-16:00 (10h30m) [PERSON_NAME]-[PERSON_NAME] [PERSON_NAME] sin…" at bounding box center [468, 327] width 124 height 70
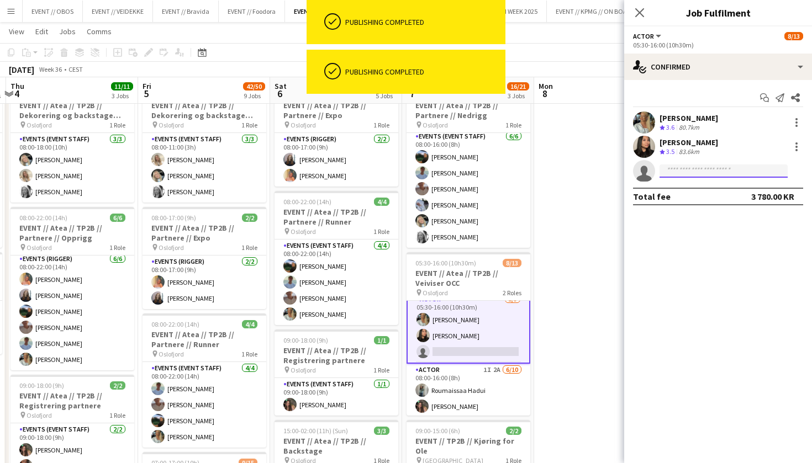
click at [672, 168] on input at bounding box center [723, 171] width 128 height 13
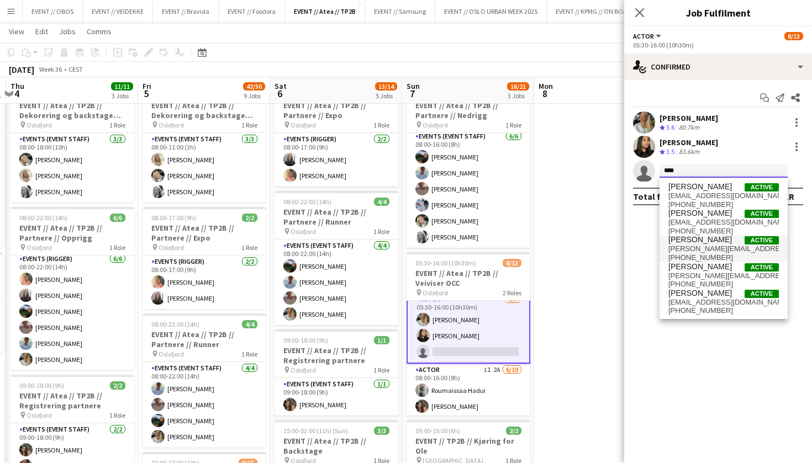
type input "****"
click at [697, 248] on span "[PERSON_NAME][EMAIL_ADDRESS][DOMAIN_NAME]" at bounding box center [723, 249] width 110 height 9
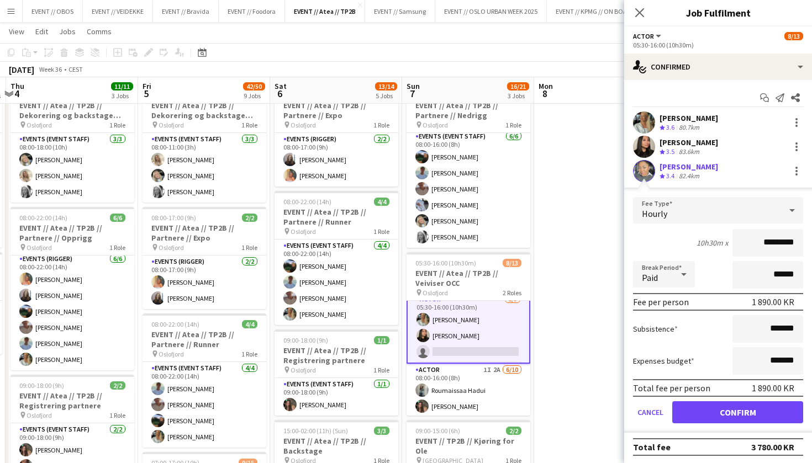
click at [726, 416] on button "Confirm" at bounding box center [737, 412] width 131 height 22
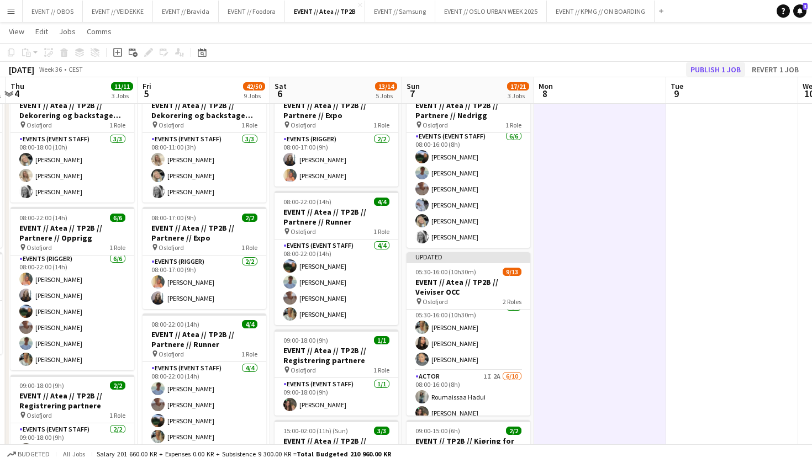
click at [715, 67] on button "Publish 1 job" at bounding box center [715, 69] width 59 height 14
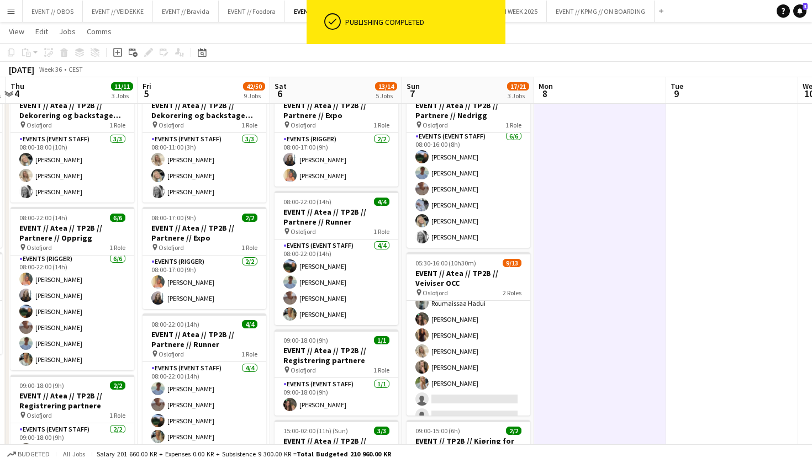
scroll to position [96, 0]
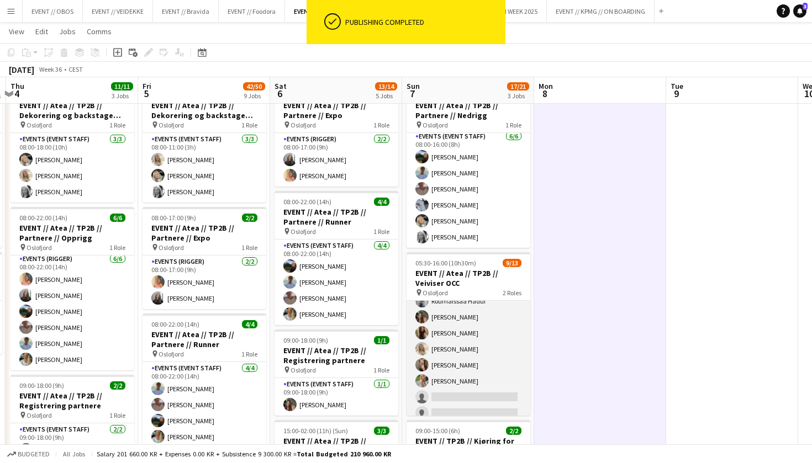
click at [496, 364] on app-card-role "Actor 1I 2A [DATE] 08:00-16:00 (8h) [PERSON_NAME] [PERSON_NAME] [PERSON_NAME] […" at bounding box center [468, 365] width 124 height 182
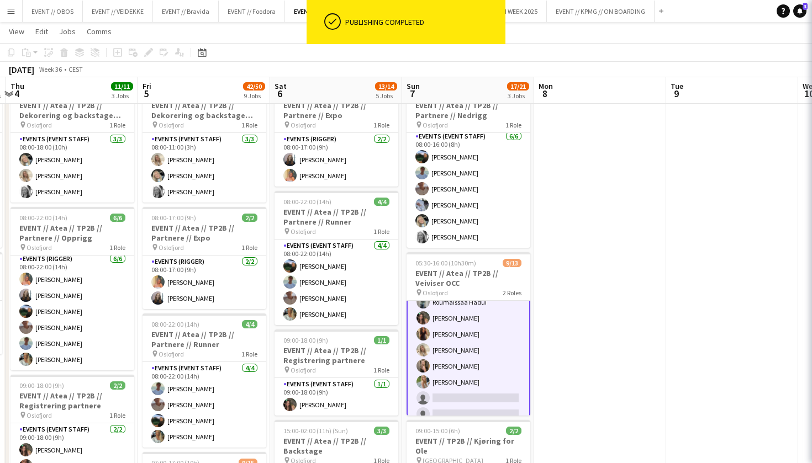
scroll to position [0, 258]
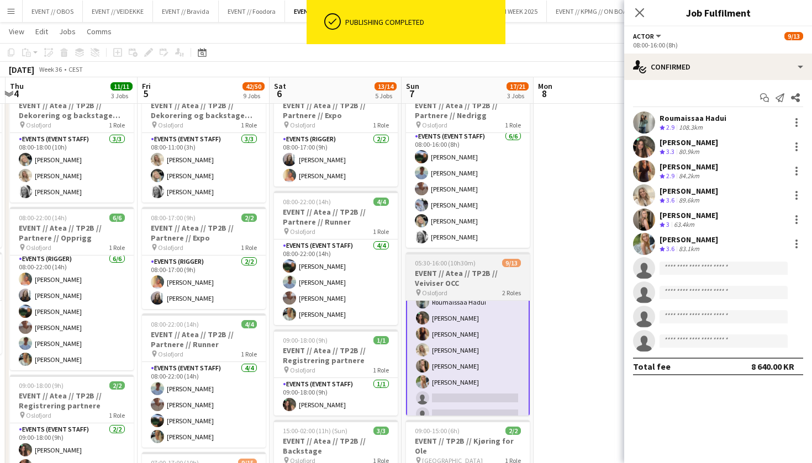
click at [522, 277] on h3 "EVENT // Atea // TP2B // Veiviser OCC" at bounding box center [468, 278] width 124 height 20
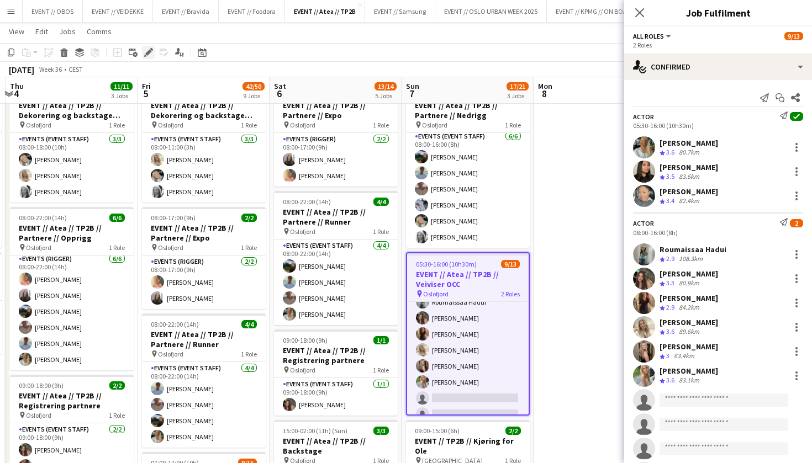
click at [149, 56] on icon "Edit" at bounding box center [148, 52] width 9 height 9
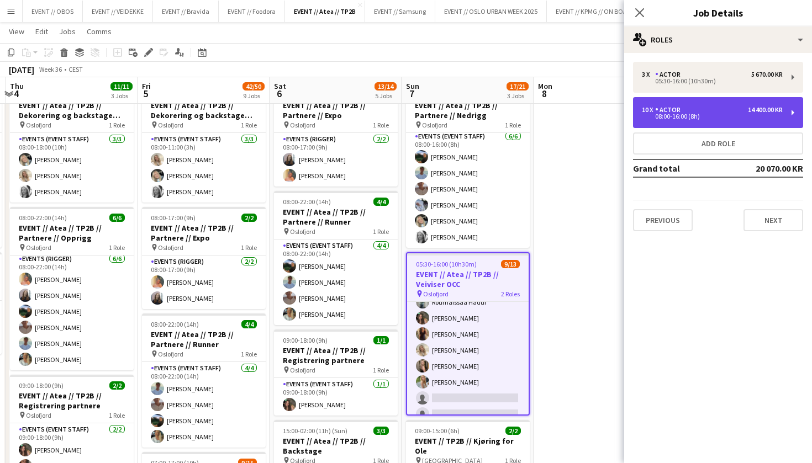
click at [673, 112] on div "Actor" at bounding box center [670, 110] width 30 height 8
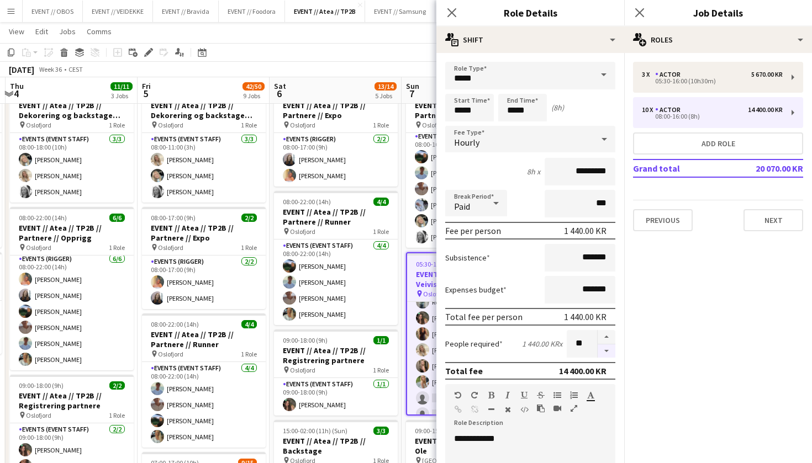
click at [611, 351] on button "button" at bounding box center [606, 352] width 18 height 14
type input "*"
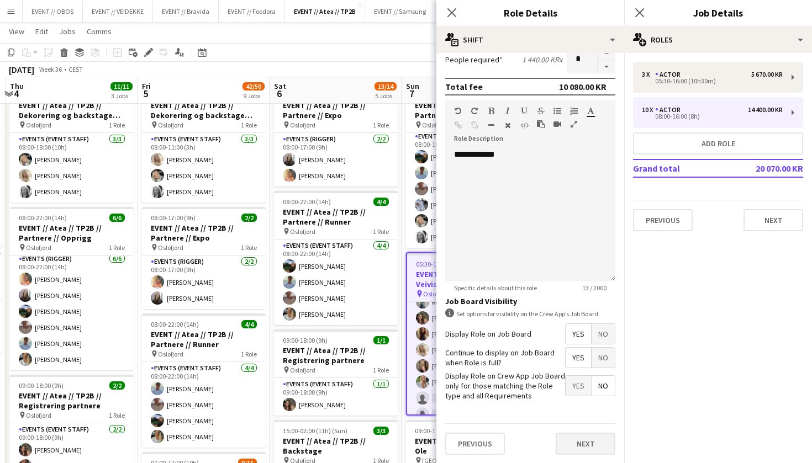
click at [603, 451] on button "Next" at bounding box center [585, 444] width 60 height 22
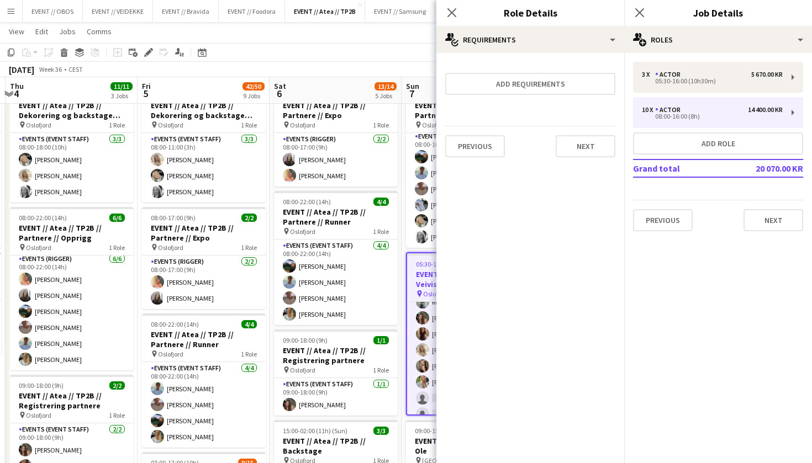
scroll to position [0, 0]
click at [561, 143] on button "Next" at bounding box center [585, 146] width 60 height 22
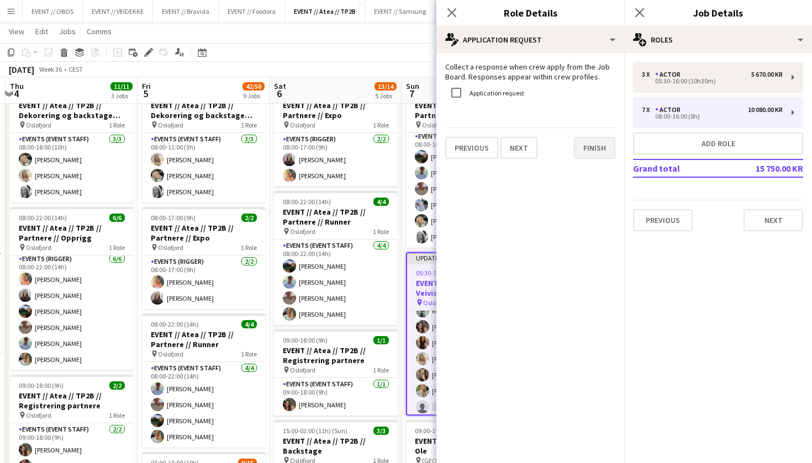
click at [579, 144] on button "Finish" at bounding box center [594, 148] width 41 height 22
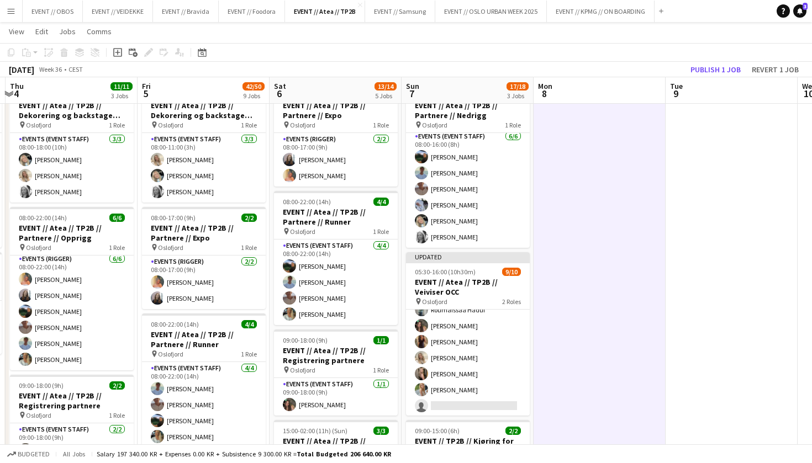
click at [692, 49] on app-toolbar "Copy Paste Paste Command V Paste with crew Command Shift V Paste linked Job [GE…" at bounding box center [406, 52] width 812 height 19
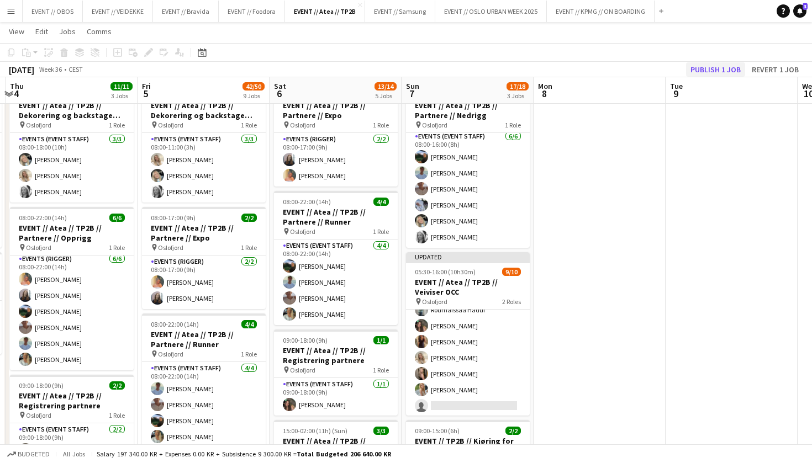
click at [696, 63] on button "Publish 1 job" at bounding box center [715, 69] width 59 height 14
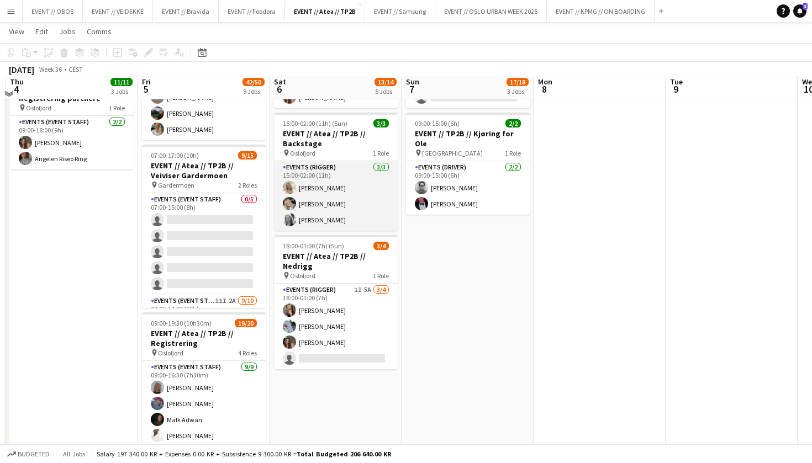
scroll to position [352, 0]
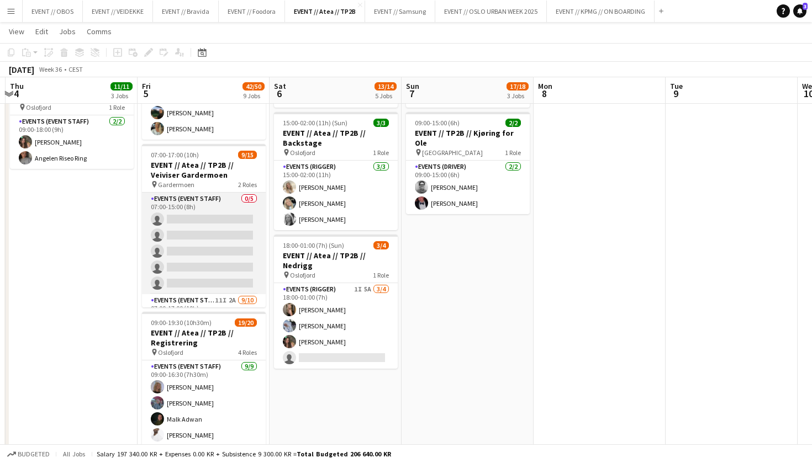
click at [240, 268] on app-card-role "Events (Event Staff) 0/5 07:00-15:00 (8h) single-neutral-actions single-neutral…" at bounding box center [204, 244] width 124 height 102
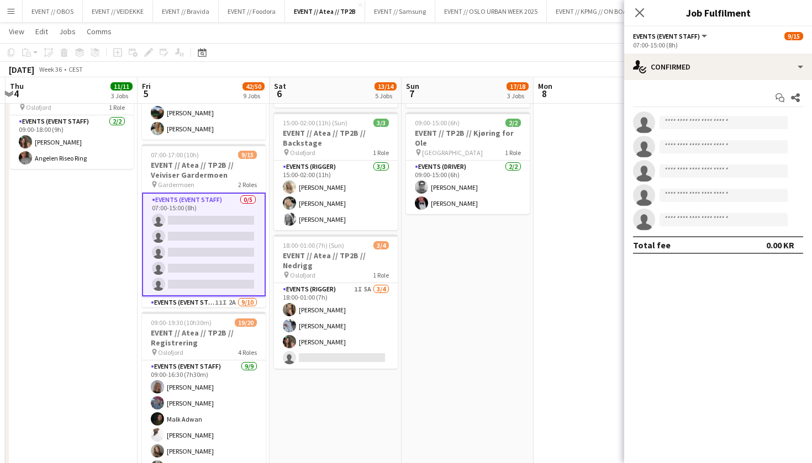
click at [426, 246] on app-date-cell "08:00-16:00 (8h) 6/6 EVENT // Atea // TP2B // Partnere // Nedrigg pin Oslofjord…" at bounding box center [467, 335] width 132 height 1126
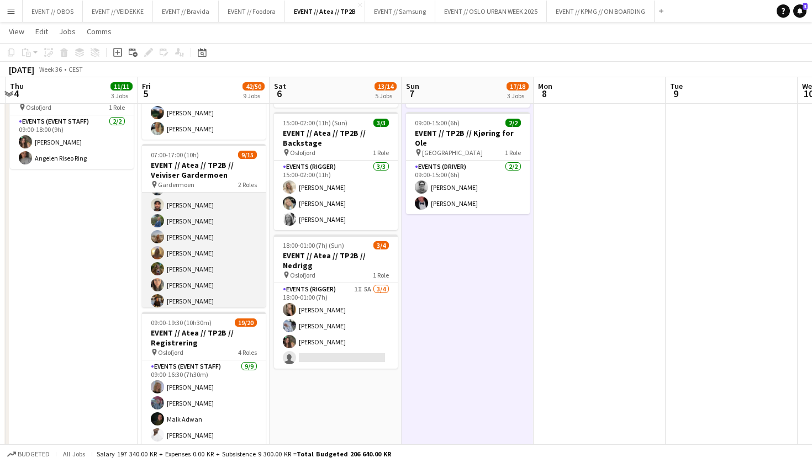
scroll to position [131, 0]
click at [240, 292] on app-card-role "Events (Event Staff) 11I 2A [DATE] 07:00-17:00 (10h) [PERSON_NAME] [PERSON_NAME…" at bounding box center [203, 255] width 124 height 185
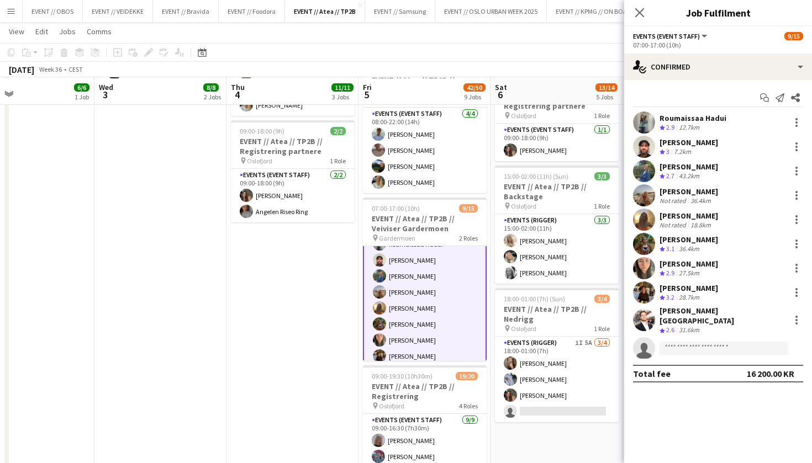
scroll to position [299, 0]
click at [788, 315] on div at bounding box center [794, 320] width 15 height 13
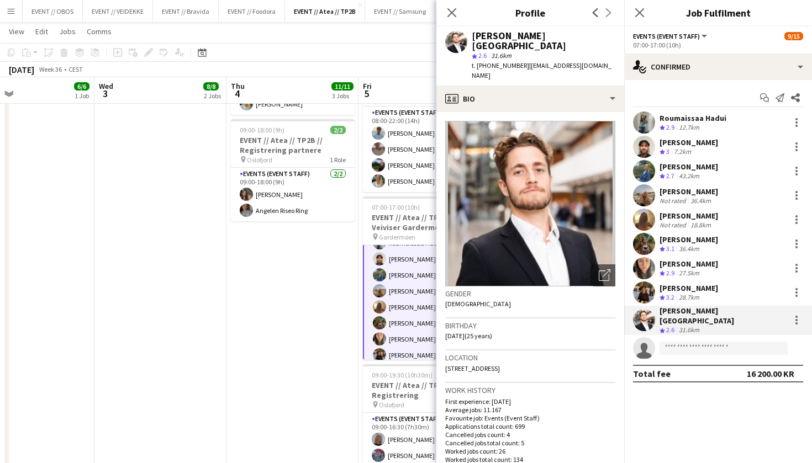
click at [794, 308] on div "[PERSON_NAME] Crew rating 2.6 31.6km" at bounding box center [718, 320] width 188 height 29
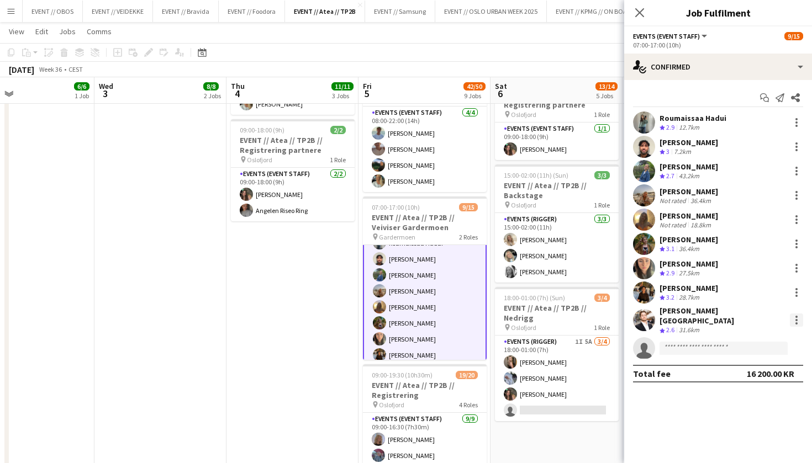
click at [797, 316] on div at bounding box center [796, 320] width 13 height 13
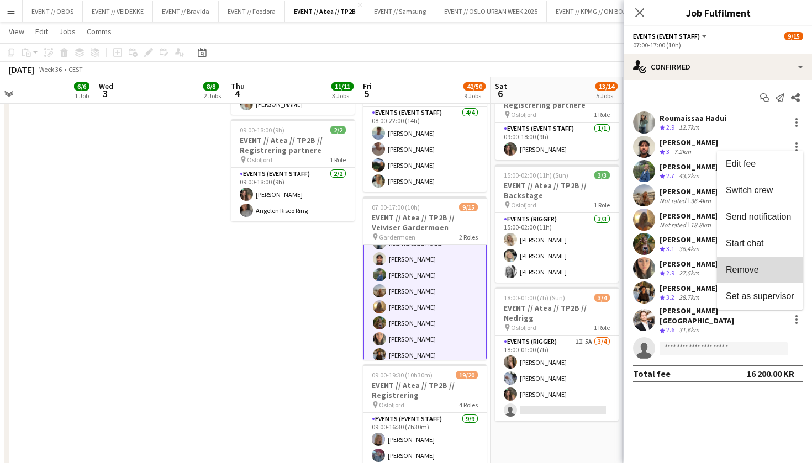
click at [752, 274] on span "Remove" at bounding box center [742, 269] width 33 height 9
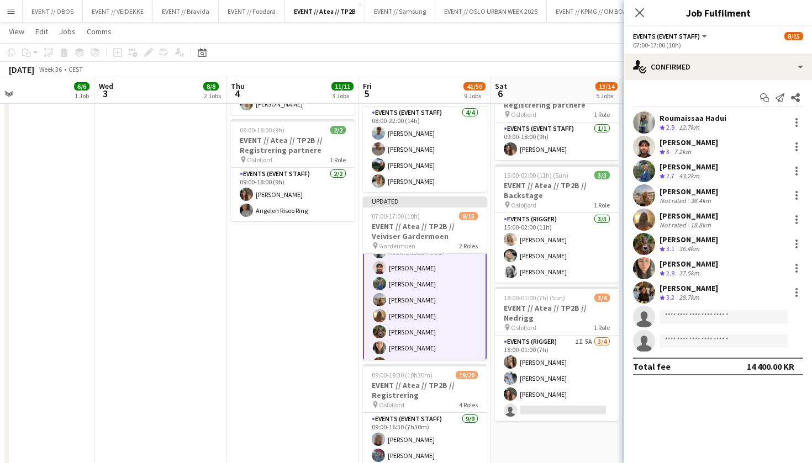
click at [522, 36] on app-page-menu "View Day view expanded Day view collapsed Month view Date picker Jump to [DATE]…" at bounding box center [406, 32] width 812 height 21
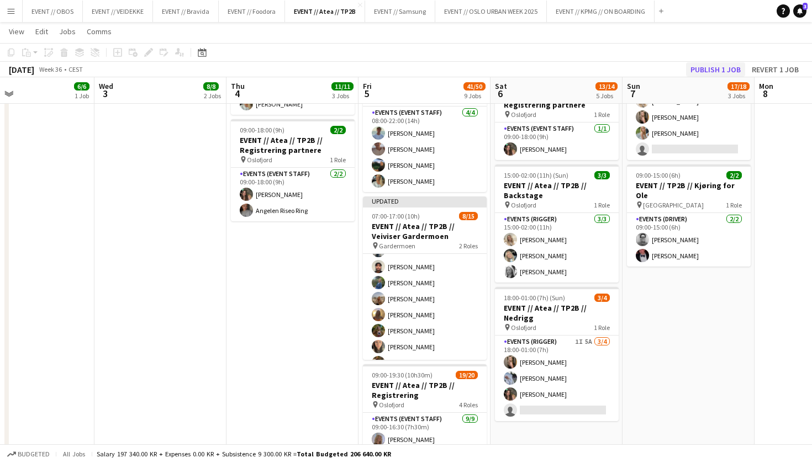
click at [725, 67] on button "Publish 1 job" at bounding box center [715, 69] width 59 height 14
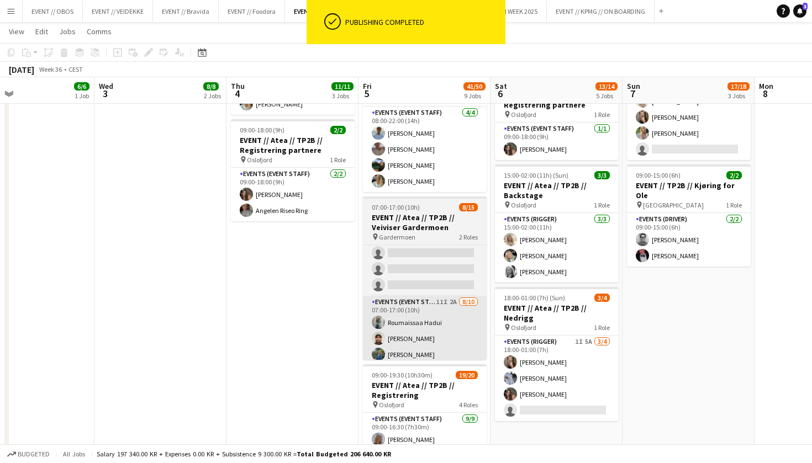
scroll to position [32, 0]
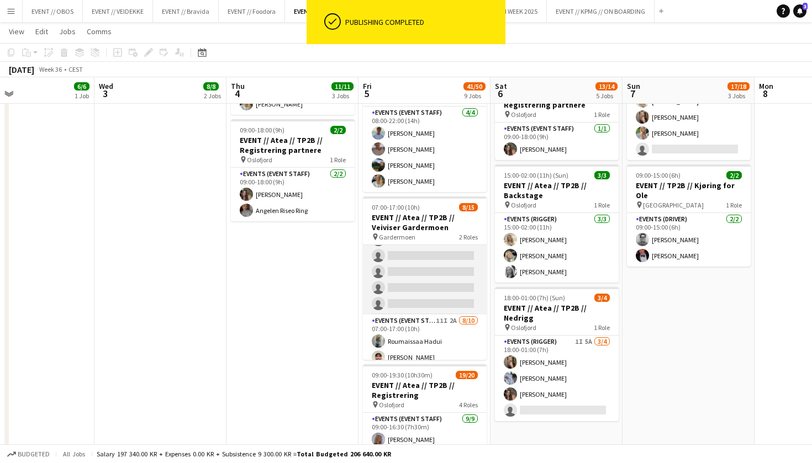
click at [422, 305] on app-card-role "Events (Event Staff) 0/5 07:00-15:00 (8h) single-neutral-actions single-neutral…" at bounding box center [425, 264] width 124 height 102
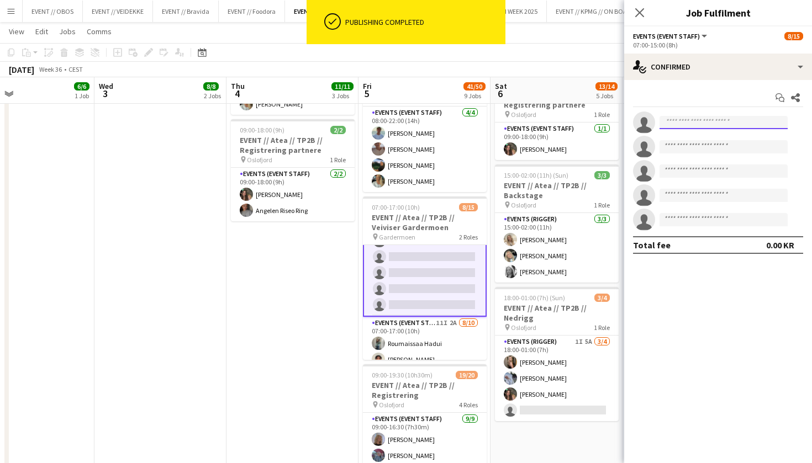
click at [686, 124] on input at bounding box center [723, 122] width 128 height 13
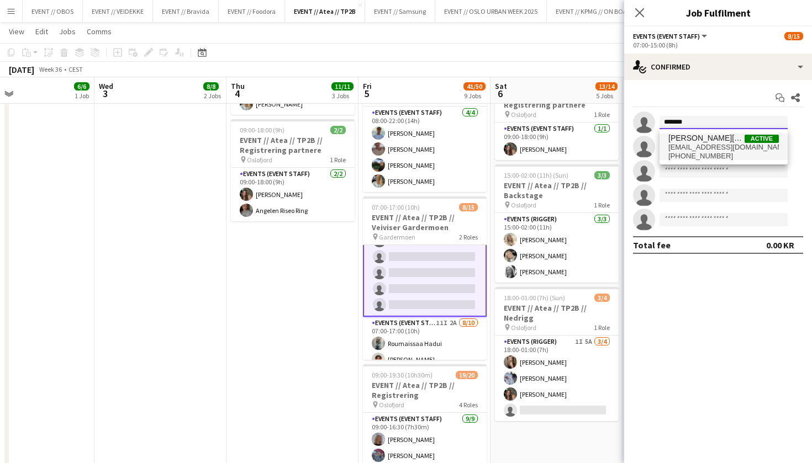
type input "*******"
click at [694, 136] on span "[PERSON_NAME][GEOGRAPHIC_DATA]" at bounding box center [706, 138] width 76 height 9
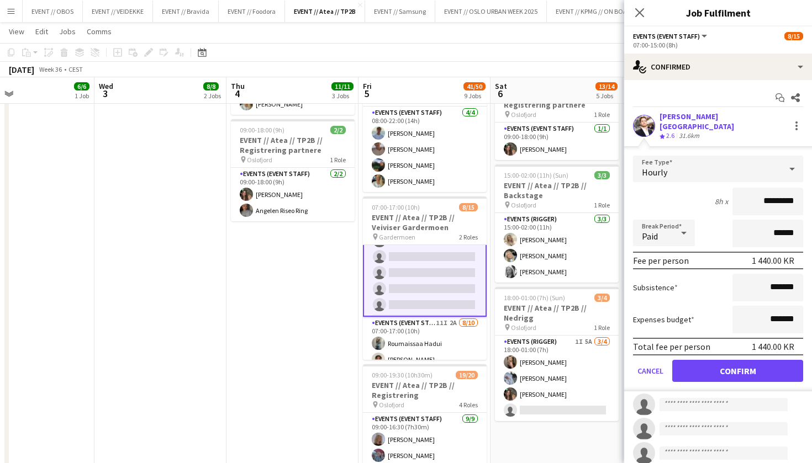
click at [728, 363] on button "Confirm" at bounding box center [737, 371] width 131 height 22
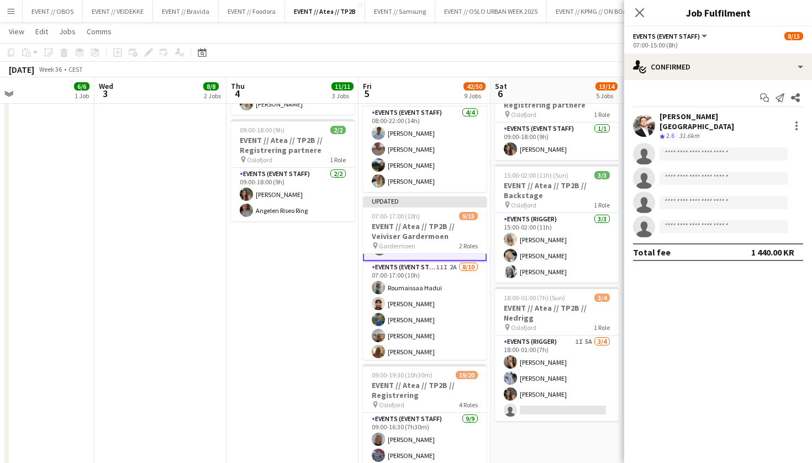
scroll to position [154, 0]
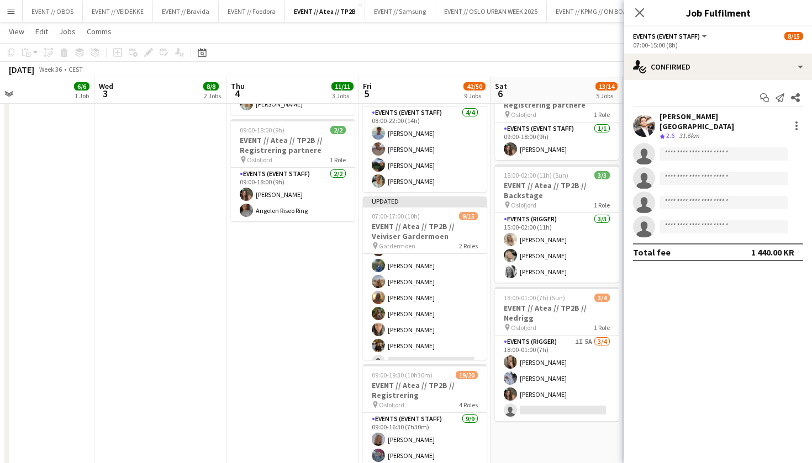
click at [452, 313] on app-card-role "Events (Event Staff) 11I 2A [DATE] 07:00-17:00 (10h) [PERSON_NAME] [PERSON_NAME…" at bounding box center [425, 298] width 124 height 182
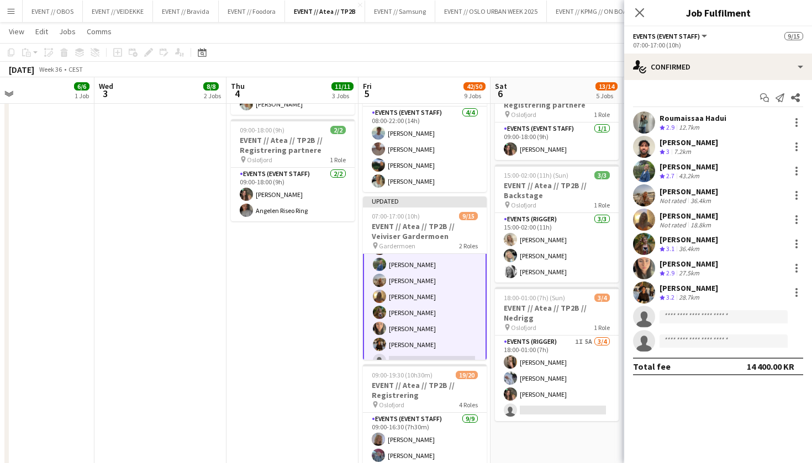
click at [317, 264] on app-date-cell "08:00-18:00 (10h) 3/3 EVENT // Atea // TP2B // Dekorering og backstage oppsett …" at bounding box center [292, 387] width 132 height 1126
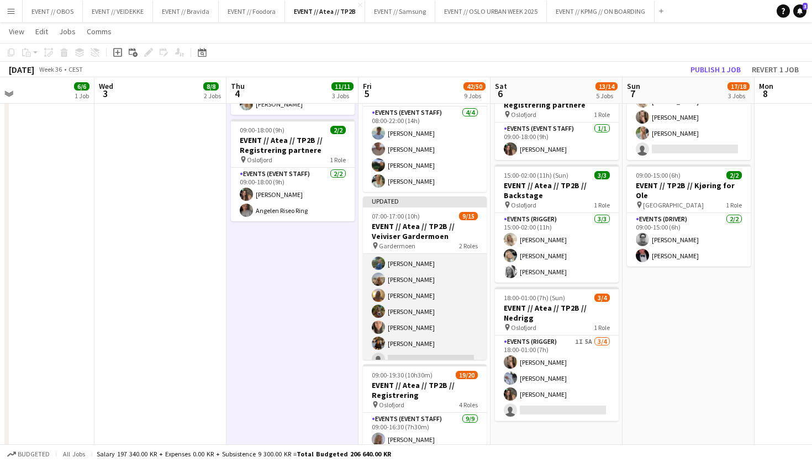
click at [459, 313] on app-card-role "Events (Event Staff) 11I 2A [DATE] 07:00-17:00 (10h) [PERSON_NAME] [PERSON_NAME…" at bounding box center [425, 296] width 124 height 182
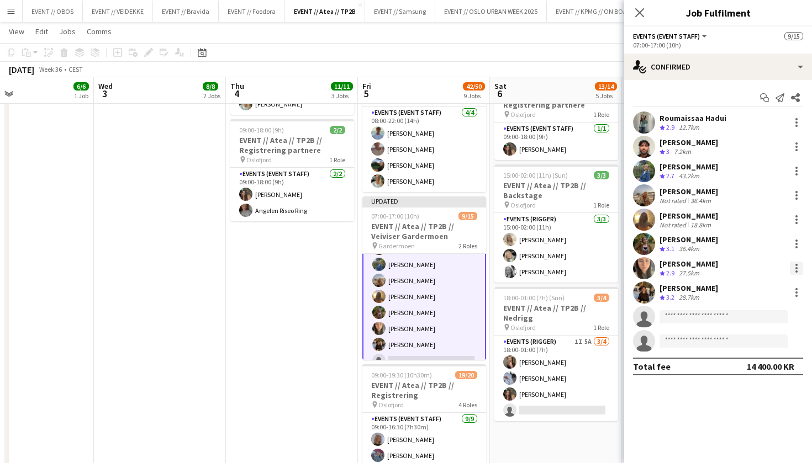
click at [793, 262] on div at bounding box center [796, 268] width 13 height 13
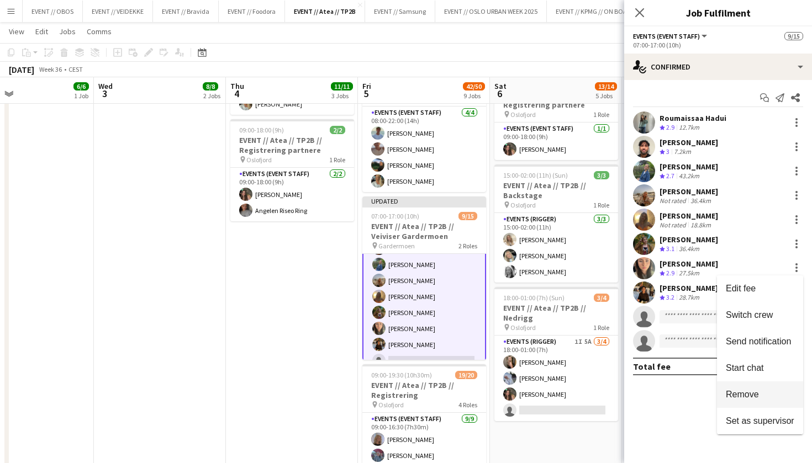
click at [742, 395] on span "Remove" at bounding box center [742, 394] width 33 height 9
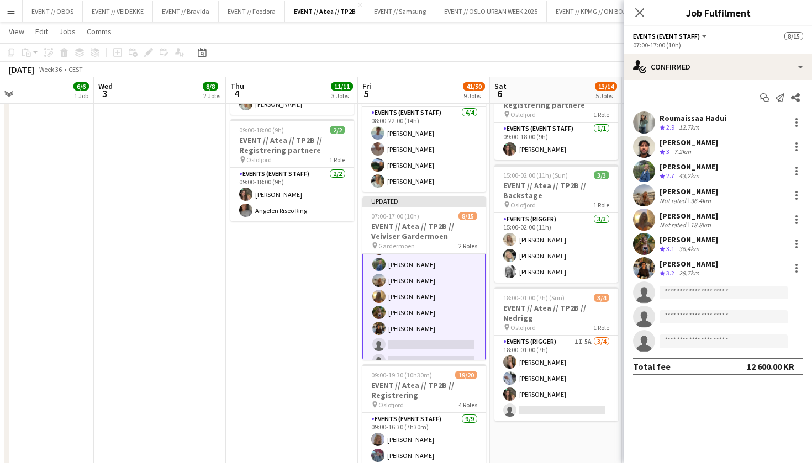
click at [539, 68] on div "[DATE] Week 36 • CEST Publish 1 job Revert 1 job" at bounding box center [406, 69] width 812 height 15
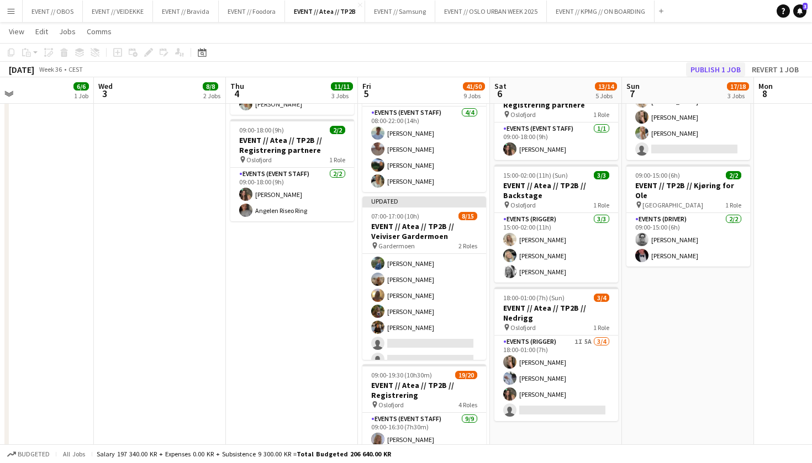
click at [699, 68] on button "Publish 1 job" at bounding box center [715, 69] width 59 height 14
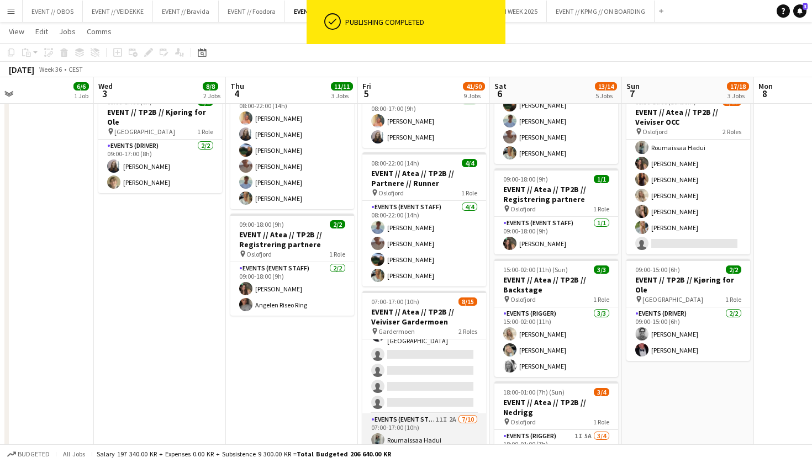
scroll to position [0, 0]
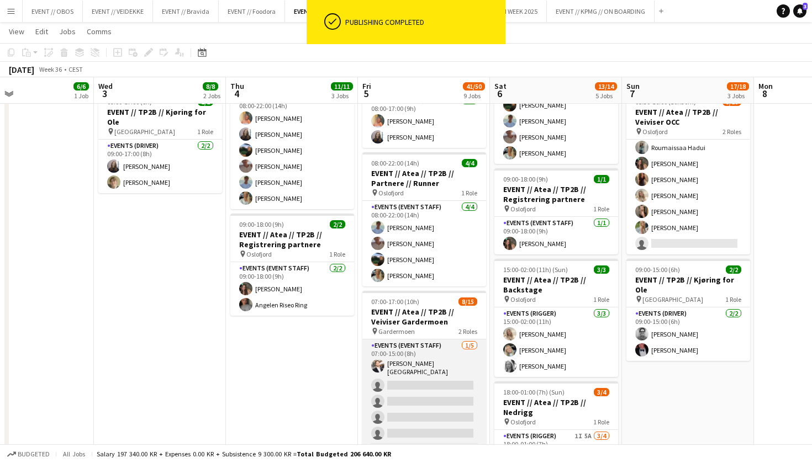
click at [438, 379] on app-card-role "Events (Event Staff) [DATE] 07:00-15:00 (8h) [PERSON_NAME] single-neutral-actio…" at bounding box center [424, 392] width 124 height 105
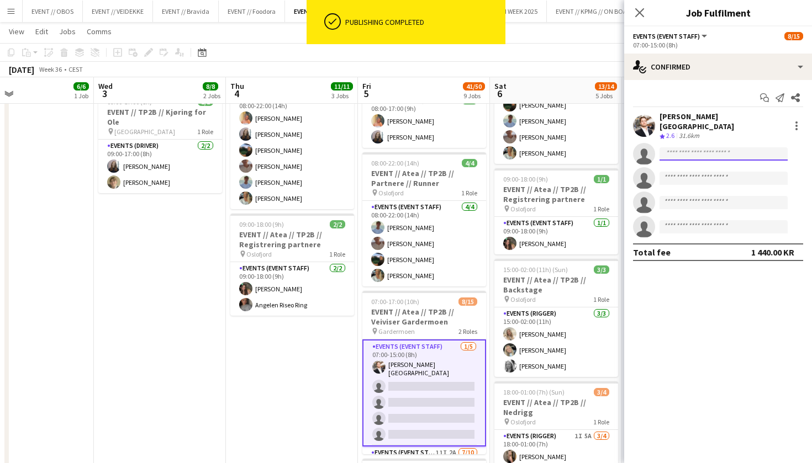
click at [688, 147] on input at bounding box center [723, 153] width 128 height 13
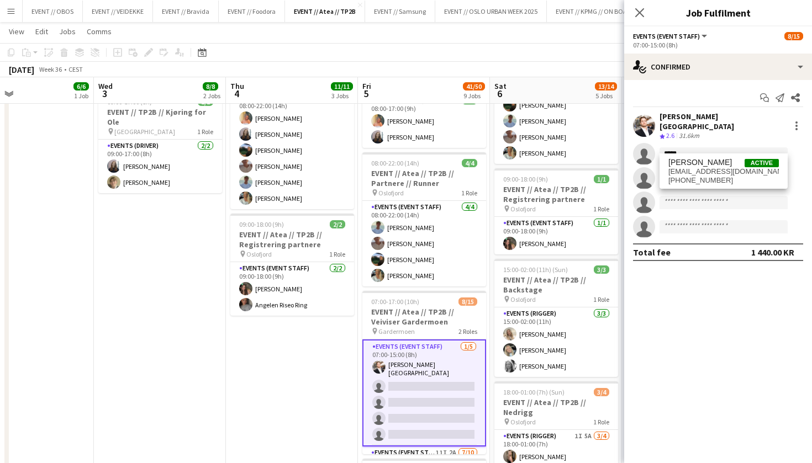
type input "*****"
click at [701, 156] on div "[PERSON_NAME] Active [EMAIL_ADDRESS][DOMAIN_NAME] [PHONE_NUMBER]" at bounding box center [723, 170] width 128 height 35
click at [701, 166] on span "[PERSON_NAME]" at bounding box center [699, 162] width 63 height 9
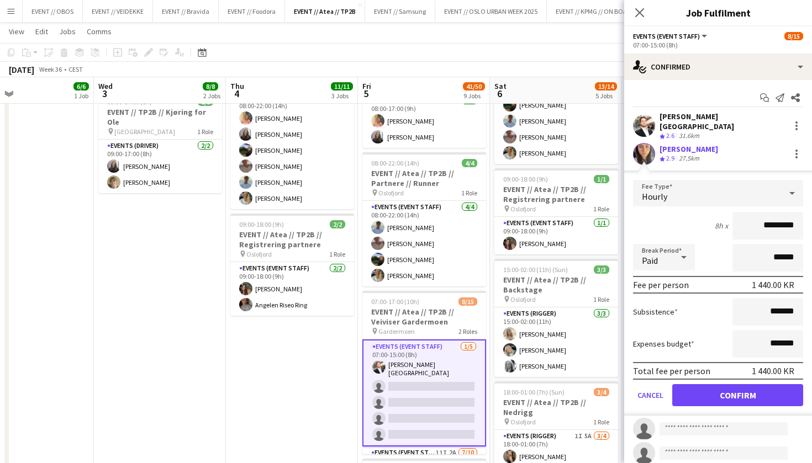
click at [711, 391] on button "Confirm" at bounding box center [737, 395] width 131 height 22
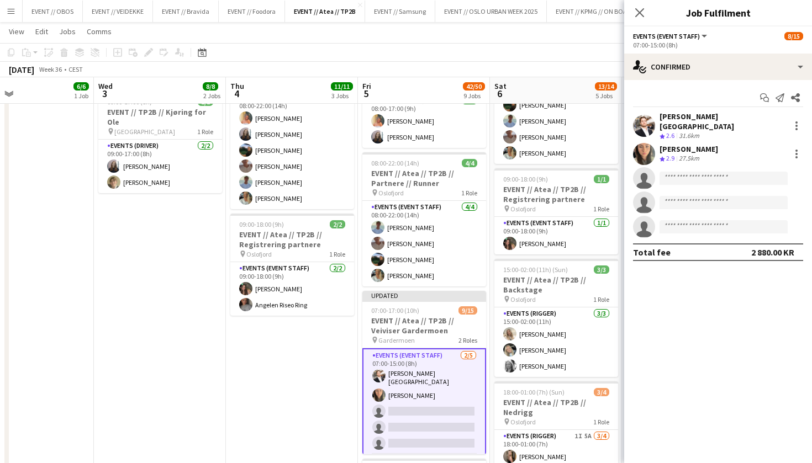
click at [554, 57] on app-toolbar "Copy Paste Paste Command V Paste with crew Command Shift V Paste linked Job [GE…" at bounding box center [406, 52] width 812 height 19
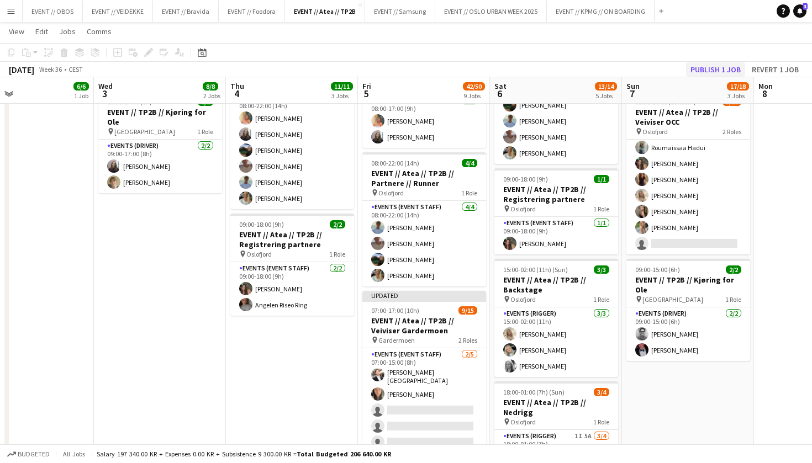
click at [723, 66] on button "Publish 1 job" at bounding box center [715, 69] width 59 height 14
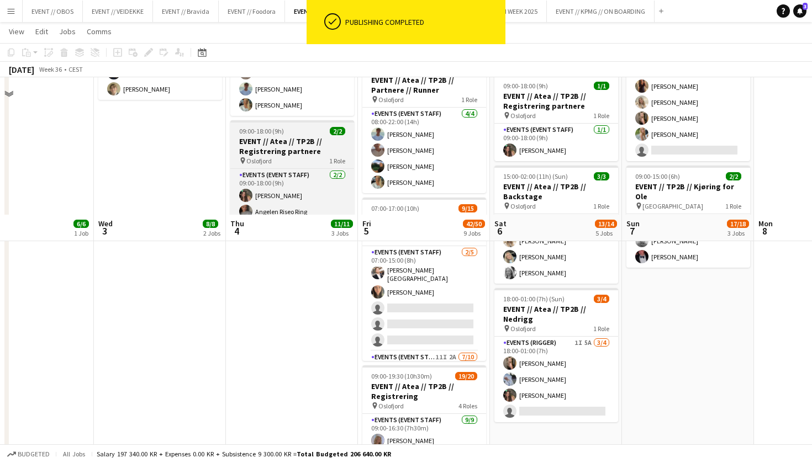
scroll to position [436, 0]
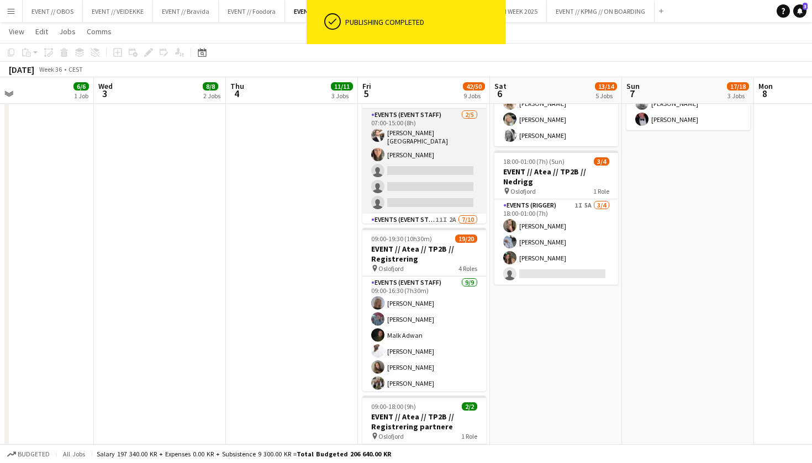
click at [389, 162] on app-card-role "Events (Event Staff) [DATE] 07:00-15:00 (8h) [PERSON_NAME] single-neutral-actio…" at bounding box center [424, 161] width 124 height 105
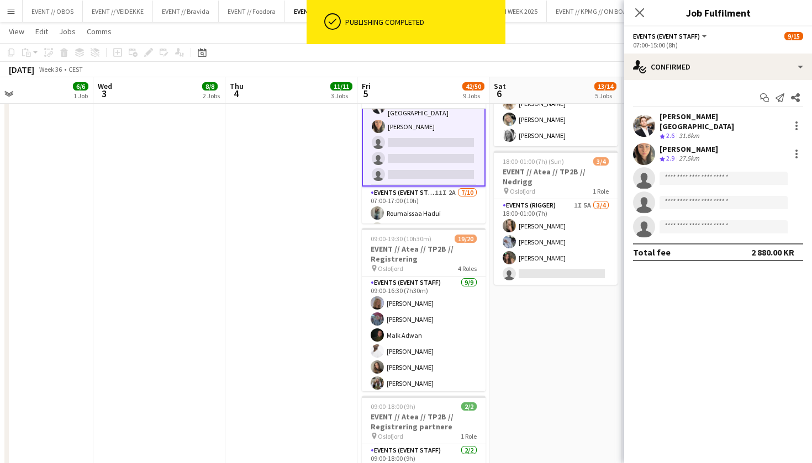
scroll to position [38, 0]
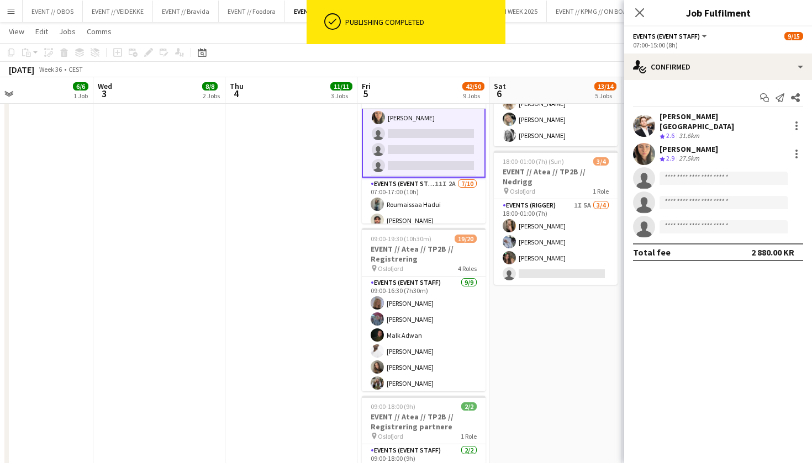
click at [394, 193] on app-card-role "Events (Event Staff) 11I 2A [DATE] 07:00-17:00 (10h) [PERSON_NAME] [PERSON_NAME…" at bounding box center [424, 269] width 124 height 182
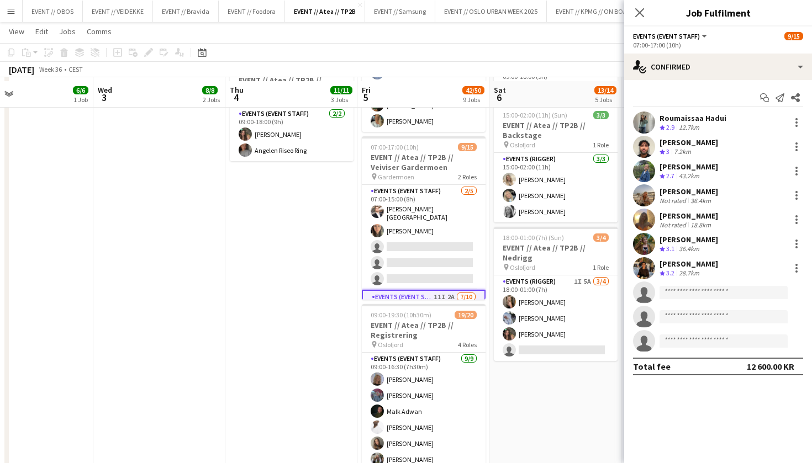
scroll to position [359, 0]
click at [728, 147] on div "[PERSON_NAME] Crew rating 3 7.2km" at bounding box center [718, 147] width 188 height 22
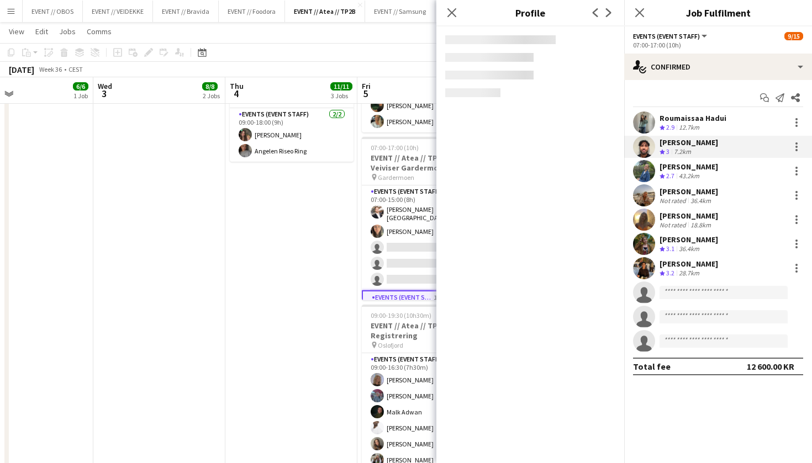
click at [733, 176] on div "[PERSON_NAME] Crew rating 2.7 43.2km" at bounding box center [718, 171] width 188 height 22
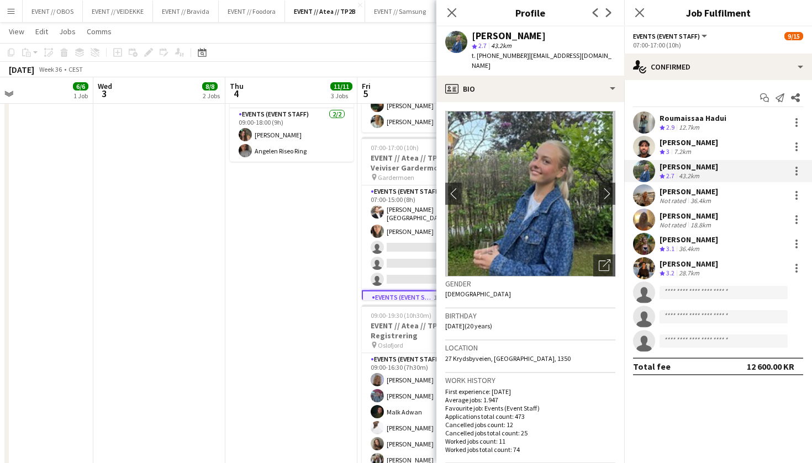
click at [542, 102] on app-crew-profile-bio "chevron-left chevron-right Open photos pop-in Gender [DEMOGRAPHIC_DATA] Birthda…" at bounding box center [530, 282] width 188 height 361
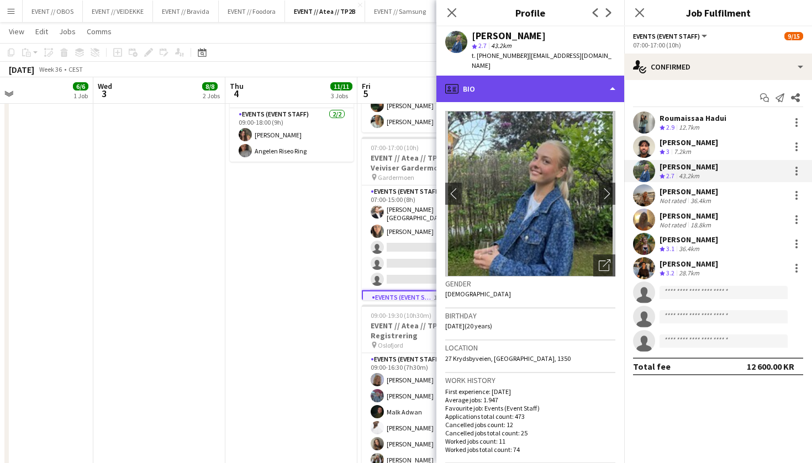
click at [546, 87] on div "profile Bio" at bounding box center [530, 89] width 188 height 27
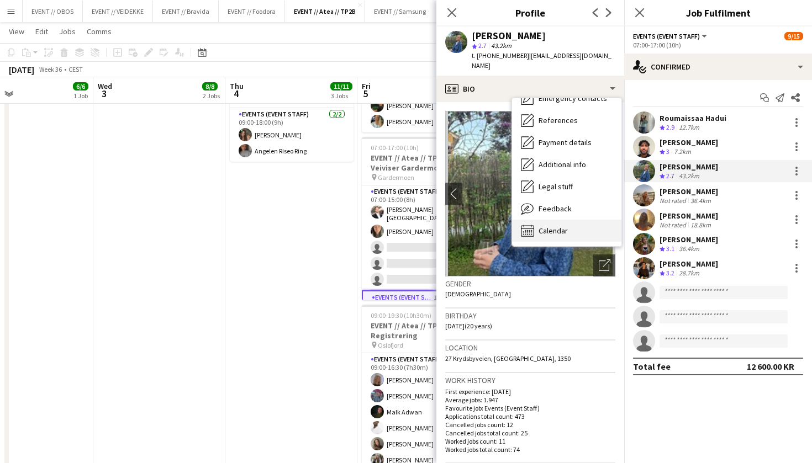
click at [558, 208] on div "Bio Bio Company application Company application Employment Employment About you…" at bounding box center [566, 172] width 109 height 148
click at [558, 208] on div "Feedback Feedback" at bounding box center [566, 209] width 109 height 22
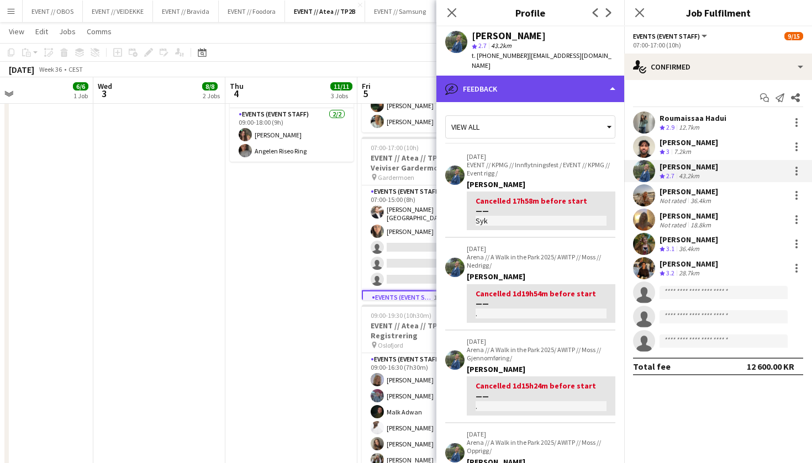
click at [485, 76] on div "bubble-pencil Feedback" at bounding box center [530, 89] width 188 height 27
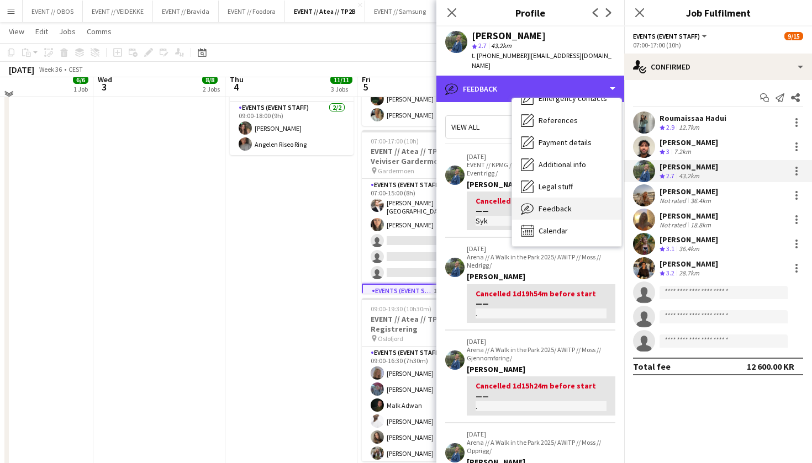
scroll to position [389, 0]
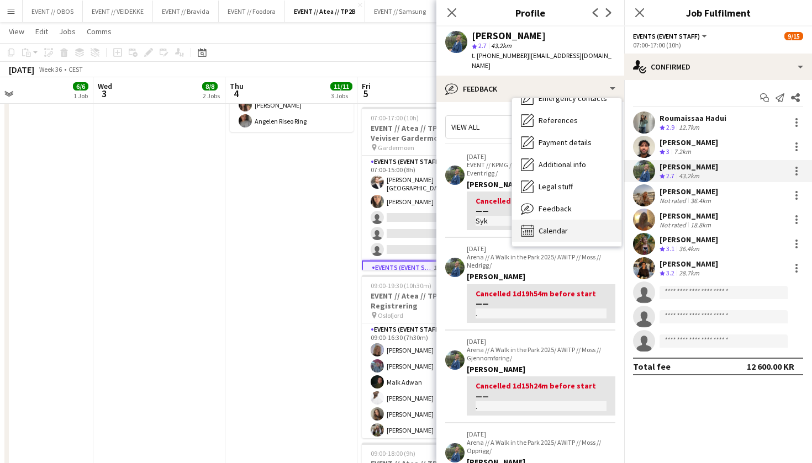
click at [547, 227] on div "Calendar Calendar" at bounding box center [566, 231] width 109 height 22
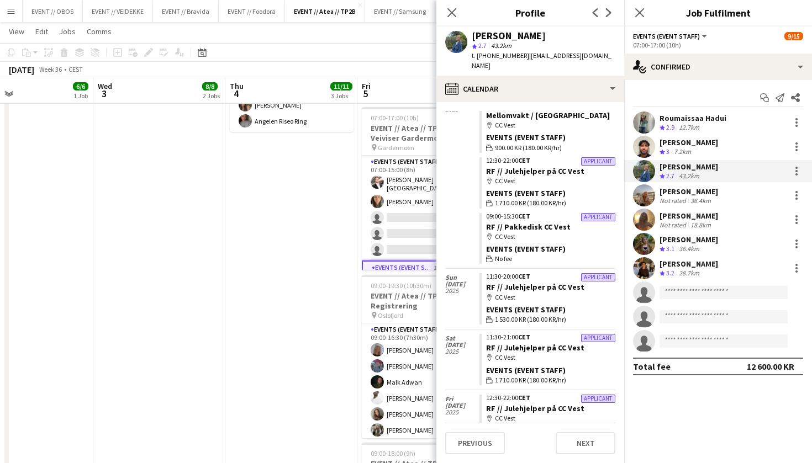
scroll to position [422, 0]
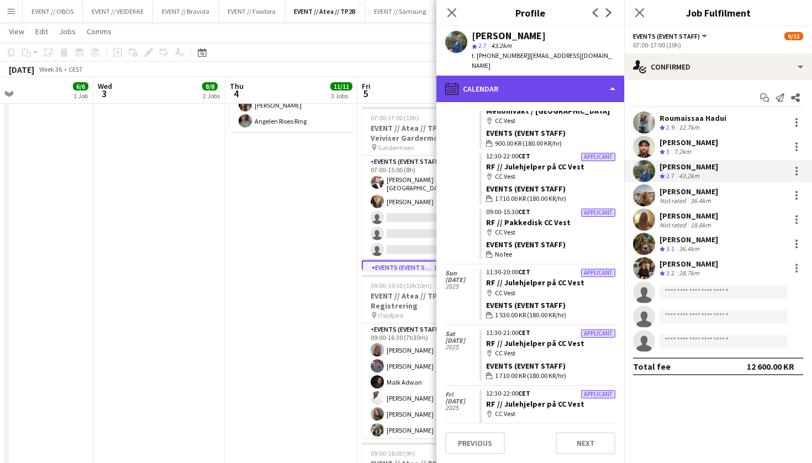
click at [497, 81] on div "calendar-full Calendar" at bounding box center [530, 89] width 188 height 27
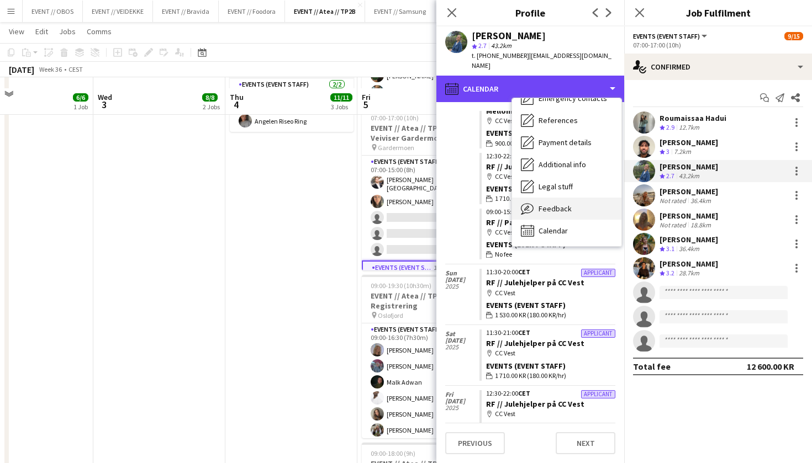
scroll to position [538, 0]
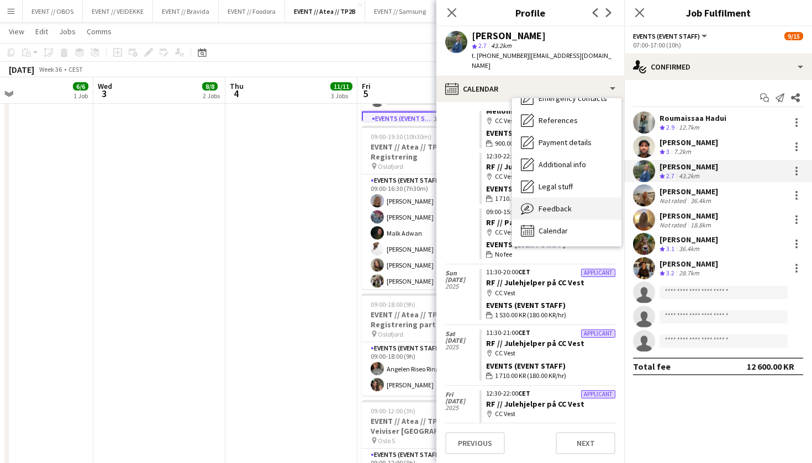
click at [552, 204] on span "Feedback" at bounding box center [554, 209] width 33 height 10
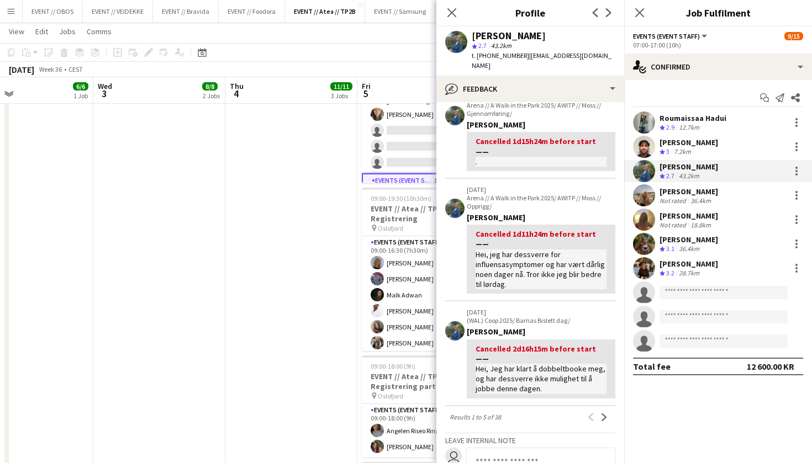
scroll to position [298, 0]
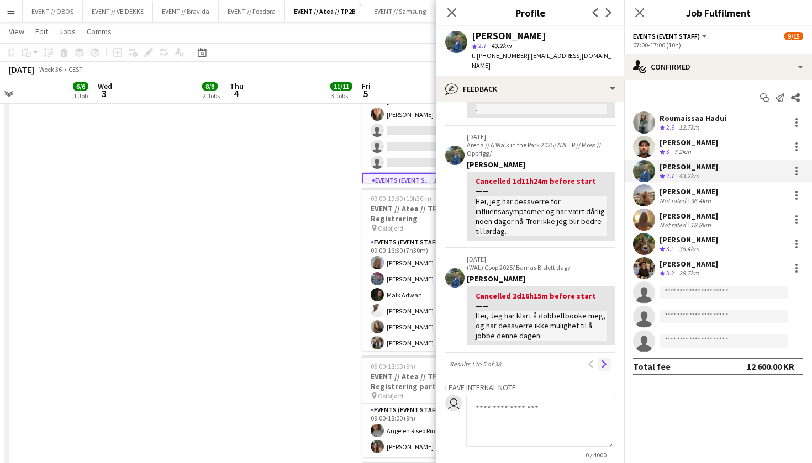
click at [607, 358] on button "Next" at bounding box center [603, 364] width 13 height 13
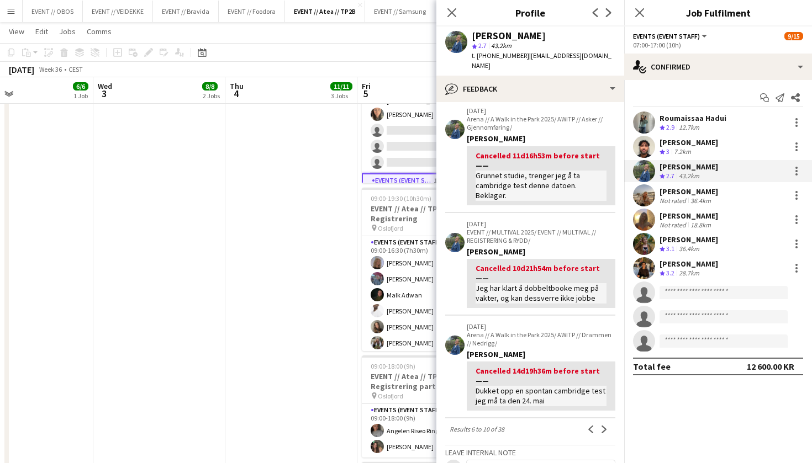
scroll to position [314, 0]
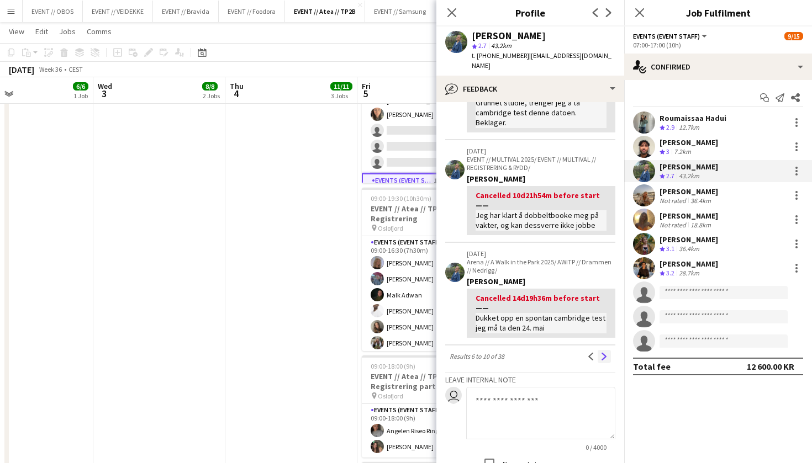
click at [607, 353] on app-icon "Next" at bounding box center [604, 357] width 8 height 8
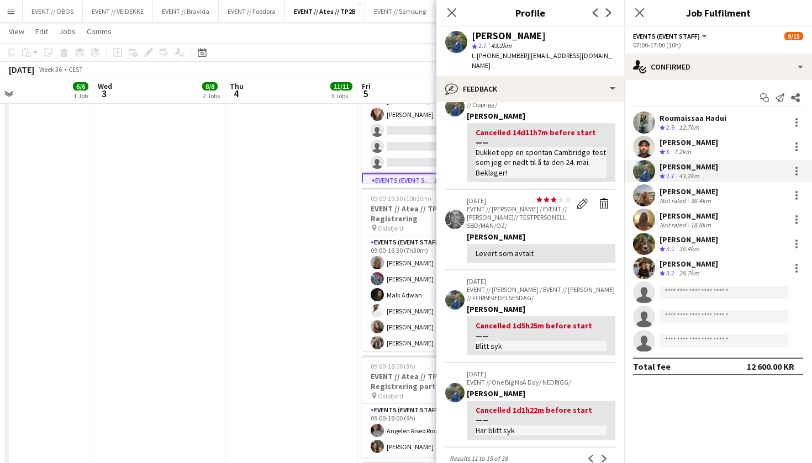
scroll to position [188, 0]
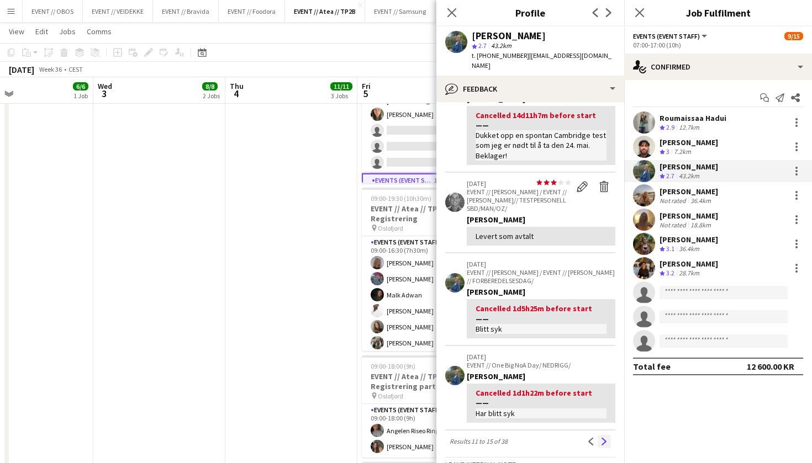
click at [603, 438] on app-icon "Next" at bounding box center [604, 442] width 8 height 8
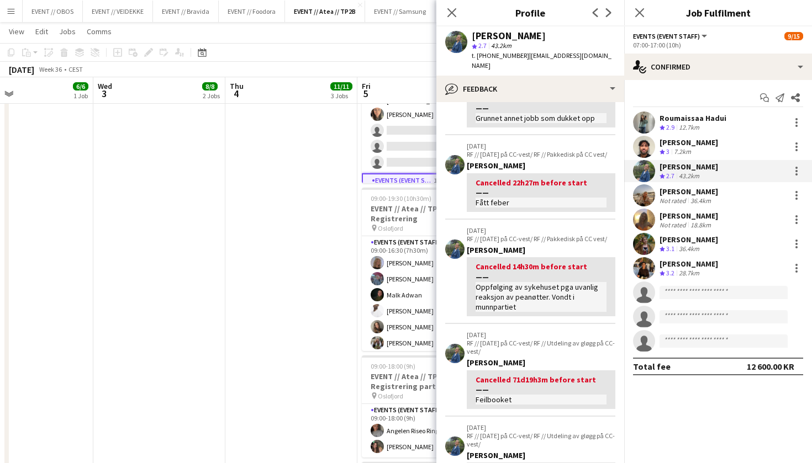
scroll to position [118, 0]
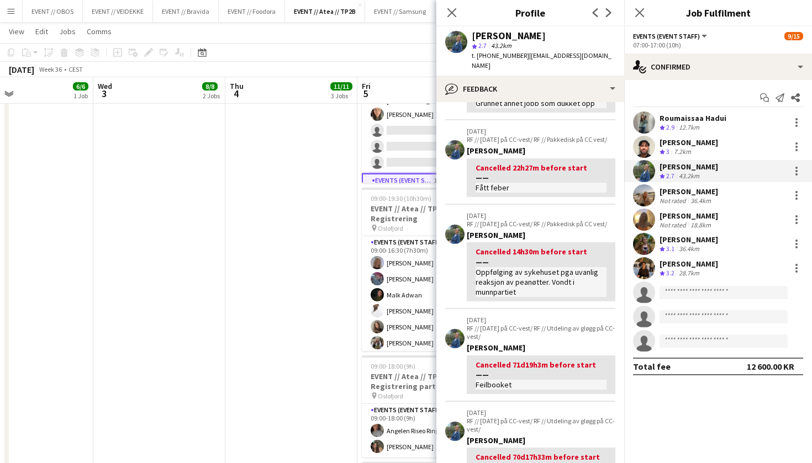
click at [325, 200] on app-date-cell "08:00-18:00 (10h) 3/3 EVENT // Atea // TP2B // Dekorering og backstage oppsett …" at bounding box center [291, 211] width 132 height 1126
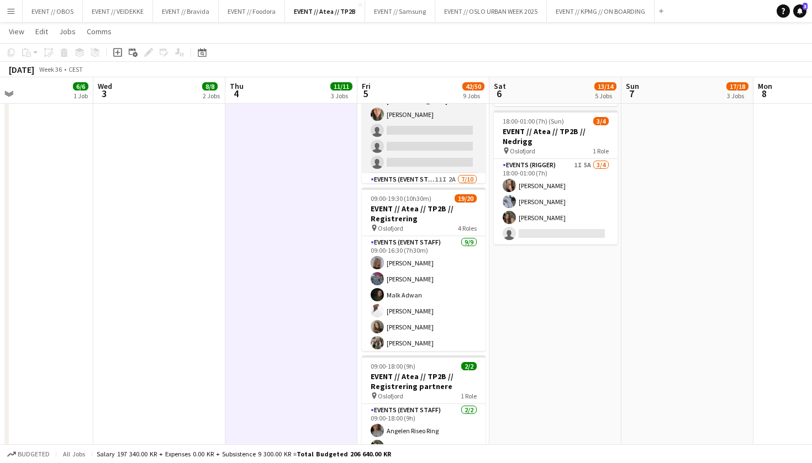
click at [387, 159] on app-card-role "Events (Event Staff) [DATE] 07:00-15:00 (8h) [PERSON_NAME] single-neutral-actio…" at bounding box center [424, 120] width 124 height 105
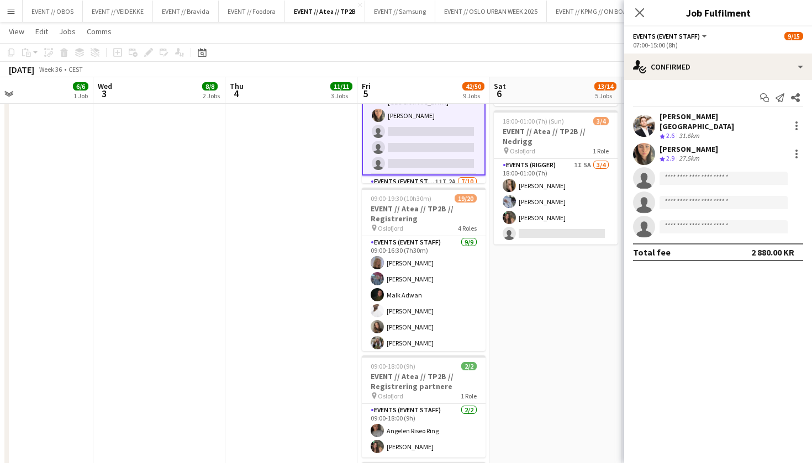
click at [395, 183] on app-date-cell "08:00-11:00 (3h) 3/3 EVENT // Atea // TP2B // Dekorering og backstage oppsett p…" at bounding box center [423, 211] width 132 height 1126
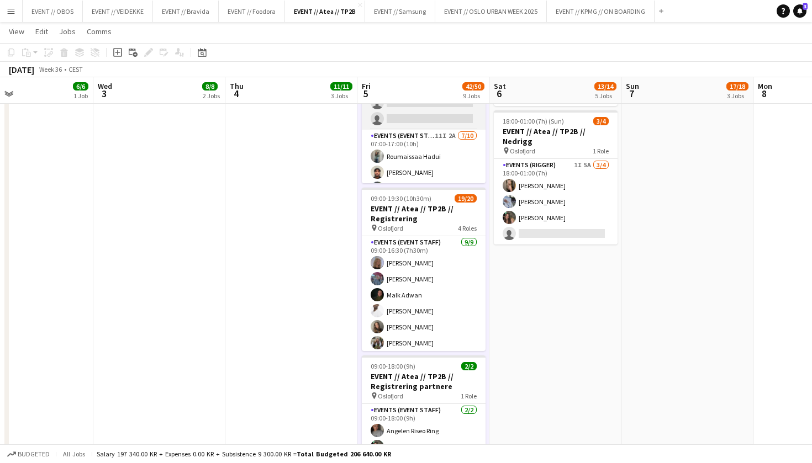
scroll to position [46, 0]
click at [395, 161] on app-card-role "Events (Event Staff) 11I 2A [DATE] 07:00-17:00 (10h) [PERSON_NAME] [PERSON_NAME…" at bounding box center [424, 218] width 124 height 182
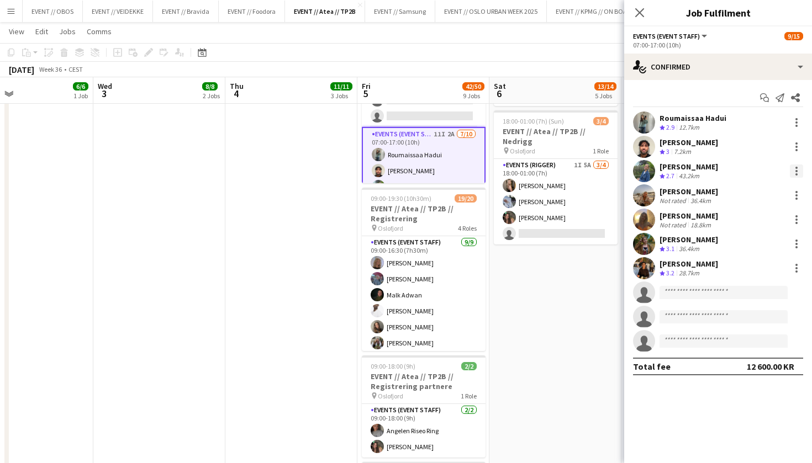
click at [792, 167] on div at bounding box center [796, 171] width 13 height 13
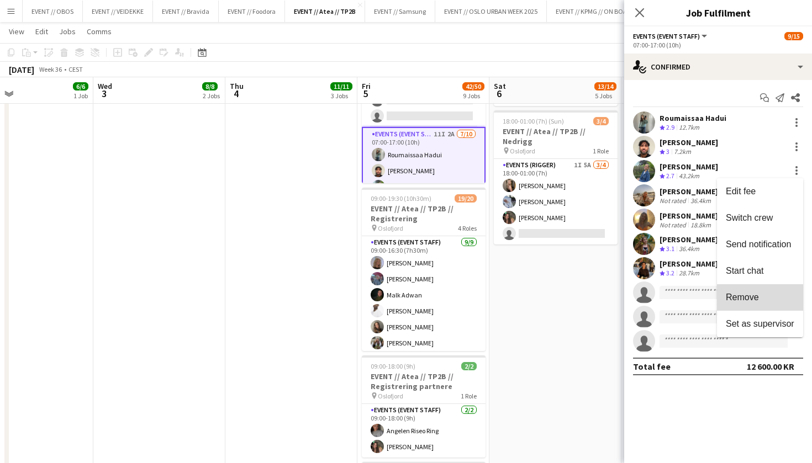
click at [773, 291] on button "Remove" at bounding box center [760, 297] width 86 height 27
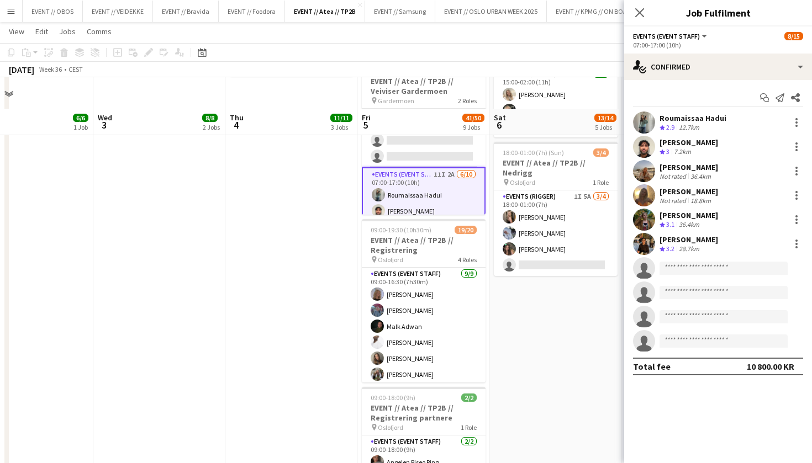
scroll to position [422, 0]
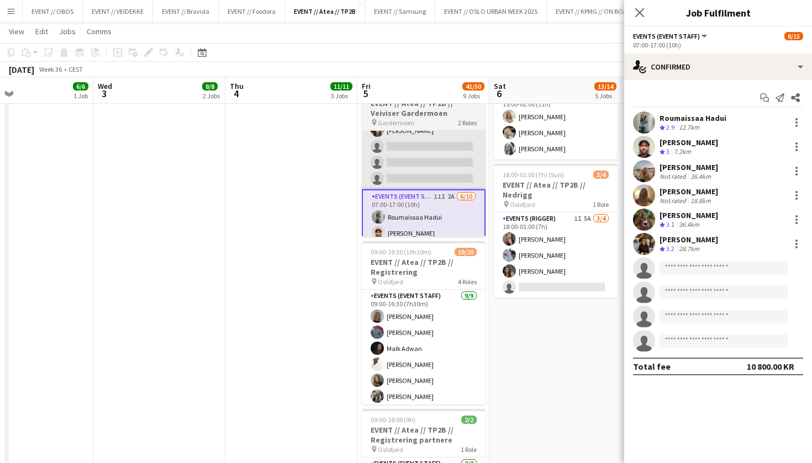
click at [433, 177] on app-card-role "Events (Event Staff) [DATE] 07:00-15:00 (8h) [PERSON_NAME] single-neutral-actio…" at bounding box center [424, 136] width 124 height 105
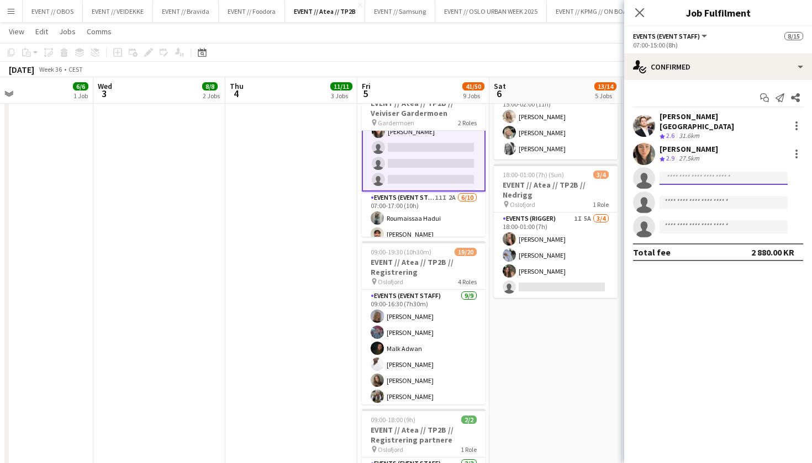
click at [665, 172] on input at bounding box center [723, 178] width 128 height 13
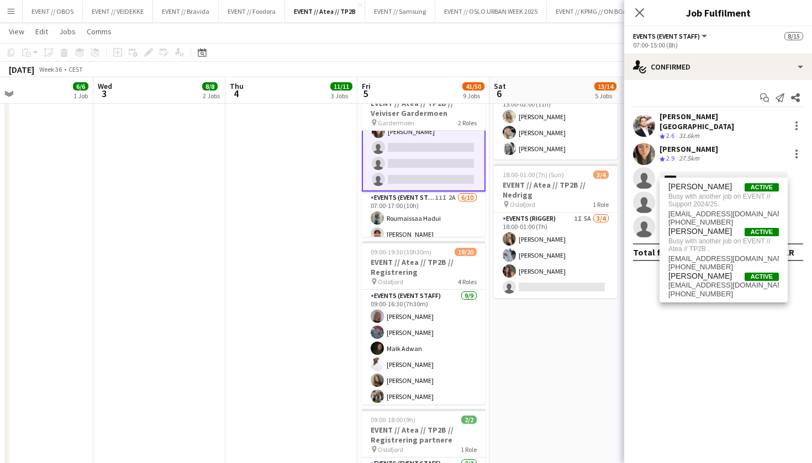
type input "*****"
click at [572, 68] on div "[DATE] Week 36 • CEST Publish 1 job Revert 1 job" at bounding box center [406, 69] width 812 height 15
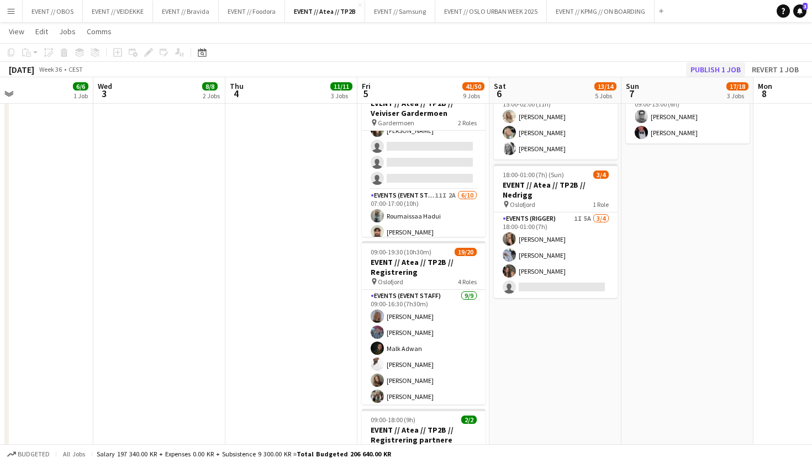
click at [723, 71] on button "Publish 1 job" at bounding box center [715, 69] width 59 height 14
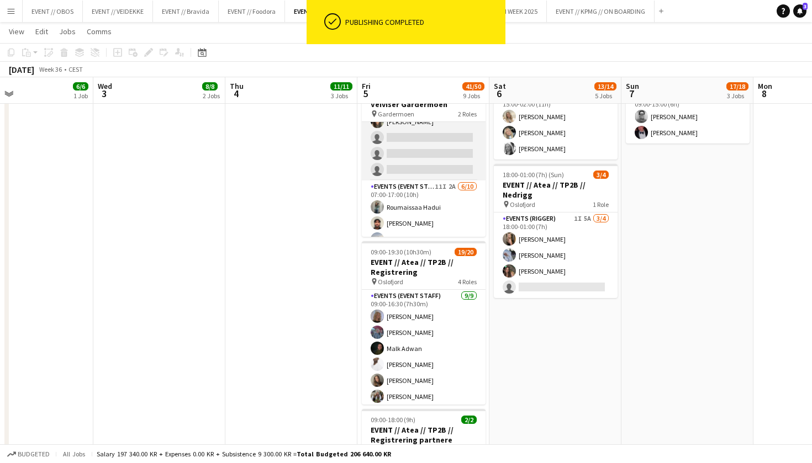
click at [401, 166] on app-card-role "Events (Event Staff) [DATE] 07:00-15:00 (8h) [PERSON_NAME] single-neutral-actio…" at bounding box center [424, 128] width 124 height 105
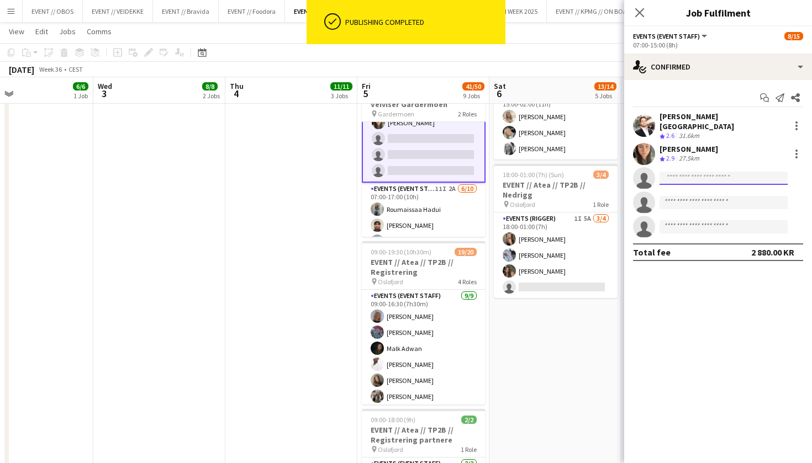
click at [667, 172] on input at bounding box center [723, 178] width 128 height 13
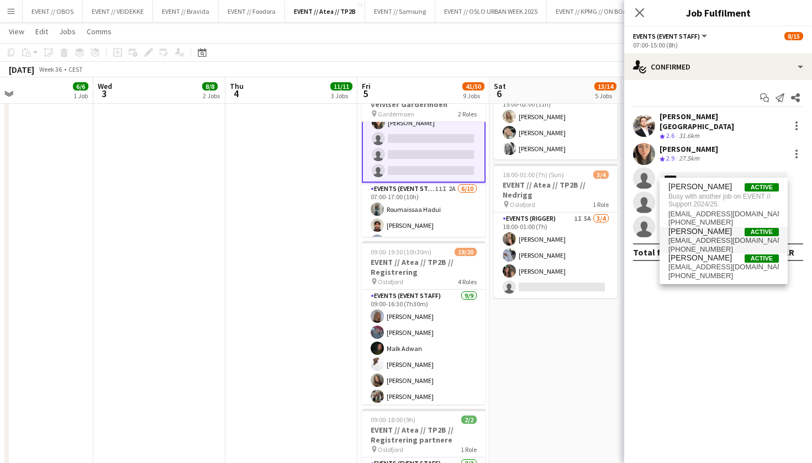
type input "*****"
click at [695, 239] on span "[EMAIL_ADDRESS][DOMAIN_NAME]" at bounding box center [723, 240] width 110 height 9
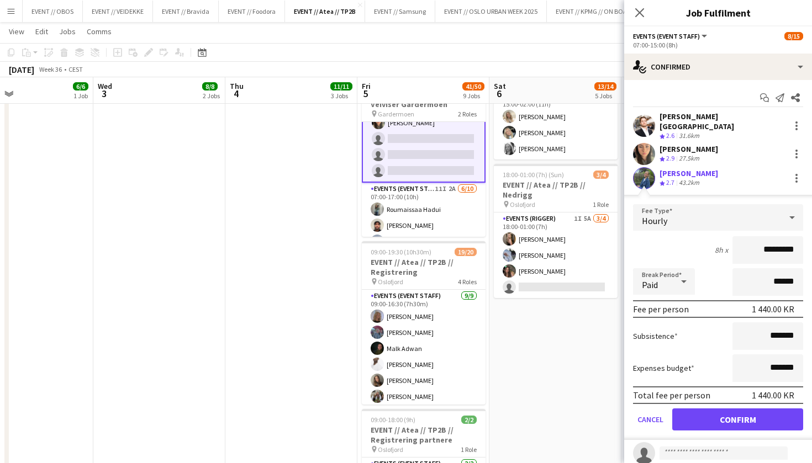
click at [736, 409] on button "Confirm" at bounding box center [737, 420] width 131 height 22
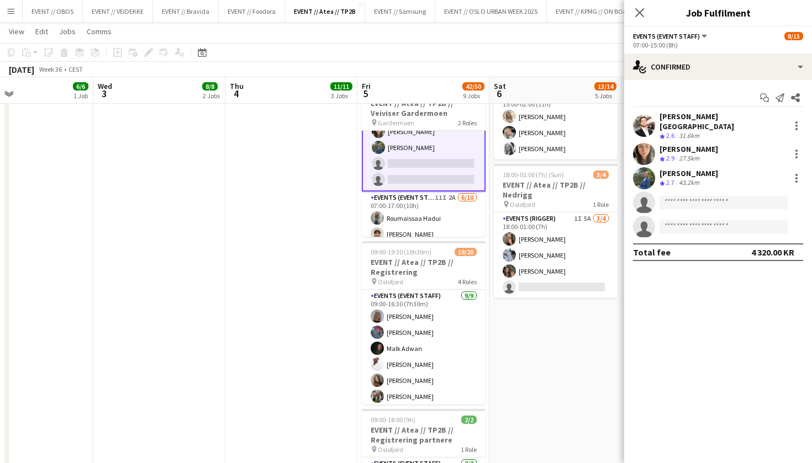
click at [553, 356] on app-date-cell "08:00-17:00 (9h) 2/2 EVENT // Atea // TP2B // Partnere // Expo pin Oslofjord 1 …" at bounding box center [555, 264] width 132 height 1126
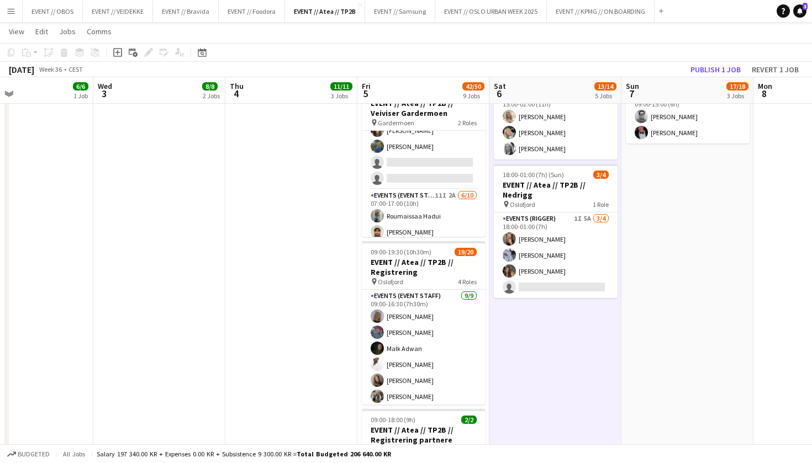
scroll to position [0, 435]
click at [702, 65] on button "Publish 1 job" at bounding box center [715, 69] width 59 height 14
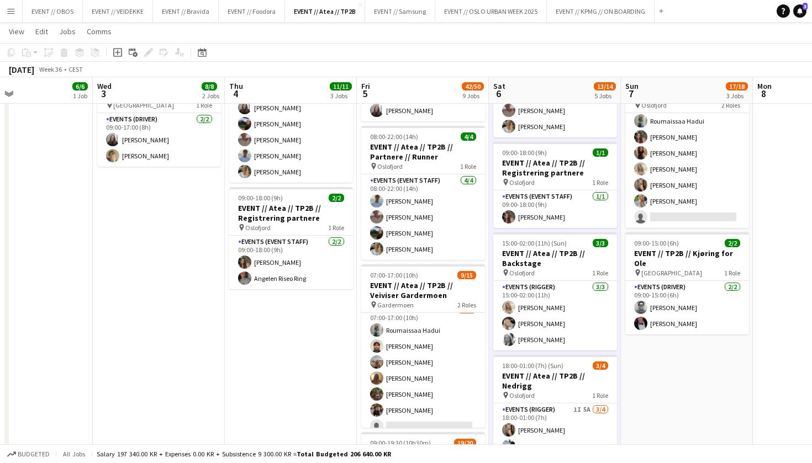
scroll to position [115, 0]
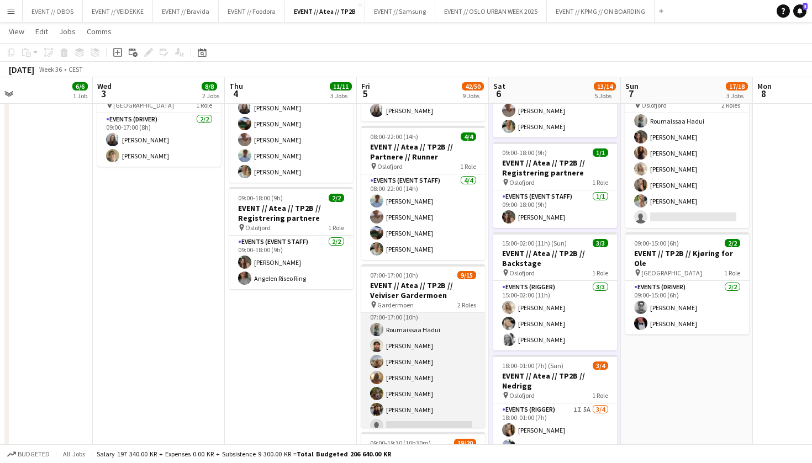
click at [403, 350] on app-card-role "Events (Event Staff) 11I 2A [DATE] 07:00-17:00 (10h) [PERSON_NAME] [PERSON_NAME…" at bounding box center [423, 394] width 124 height 182
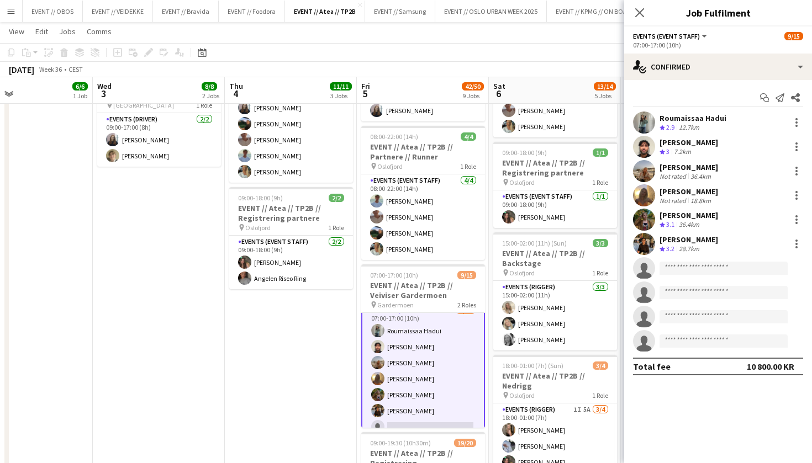
click at [644, 198] on app-user-avatar at bounding box center [644, 195] width 22 height 22
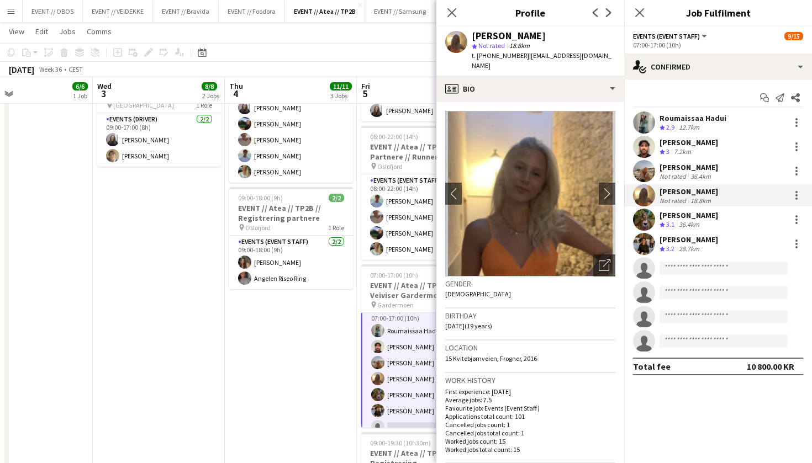
click at [644, 176] on app-user-avatar at bounding box center [644, 171] width 22 height 22
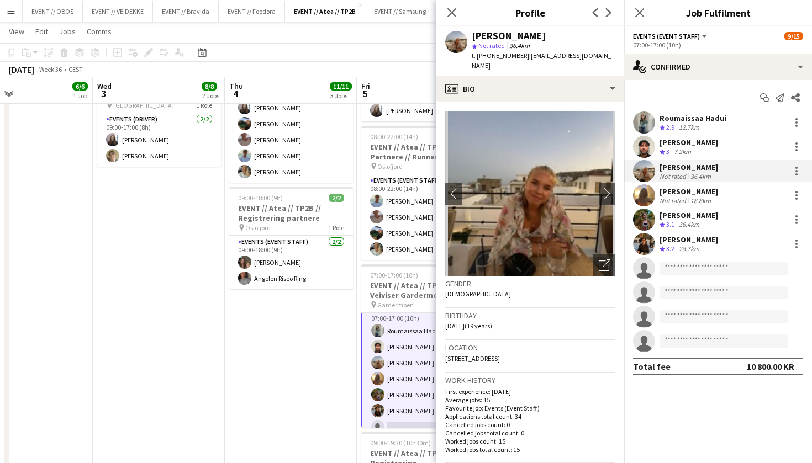
click at [648, 152] on app-user-avatar at bounding box center [644, 147] width 22 height 22
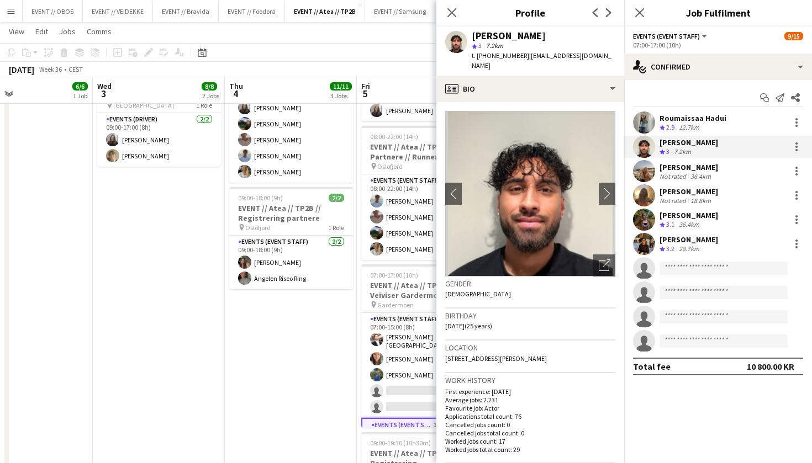
scroll to position [0, 0]
click at [791, 119] on div at bounding box center [796, 122] width 13 height 13
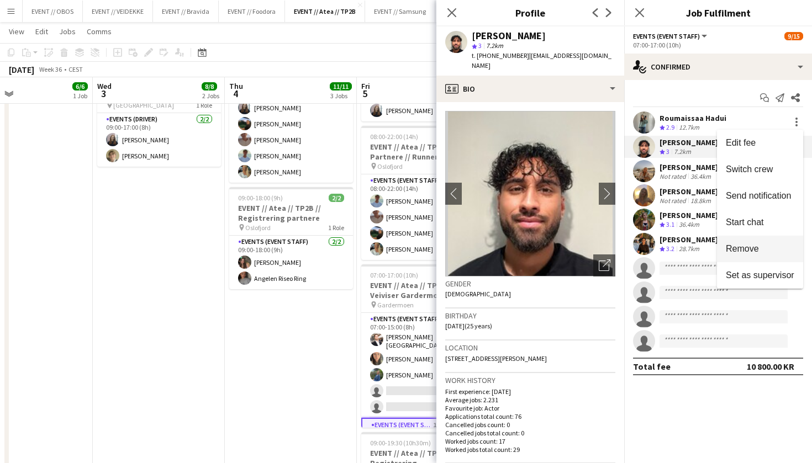
click at [744, 248] on span "Remove" at bounding box center [742, 248] width 33 height 9
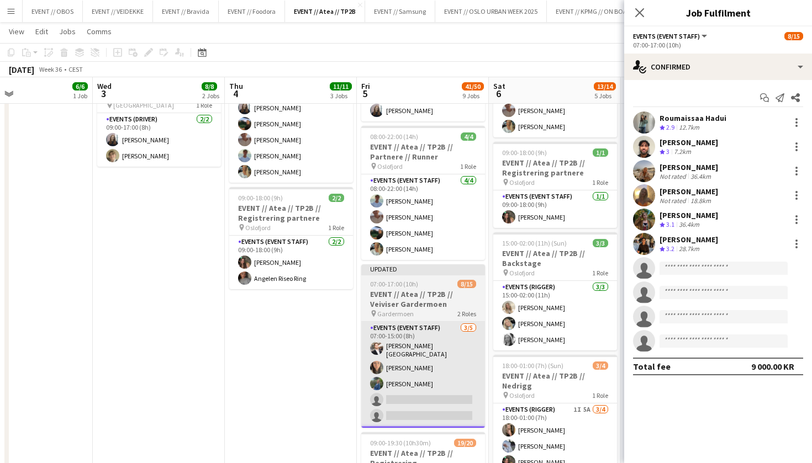
click at [376, 347] on app-user-avatar at bounding box center [376, 348] width 13 height 13
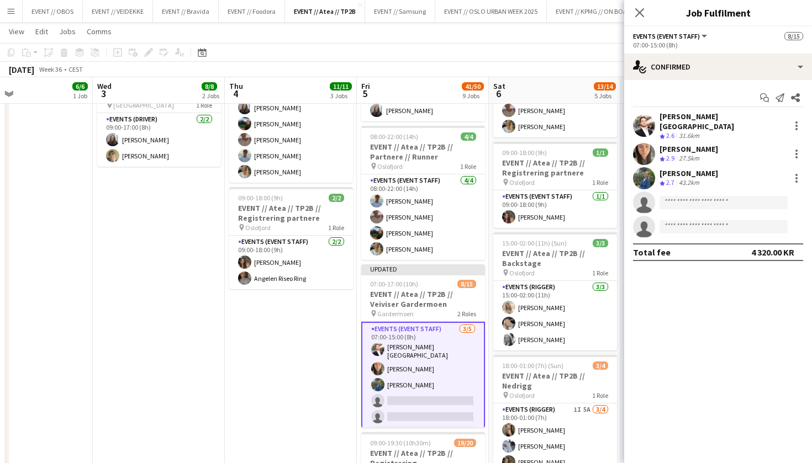
click at [536, 35] on app-page-menu "View Day view expanded Day view collapsed Month view Date picker Jump to [DATE]…" at bounding box center [406, 32] width 812 height 21
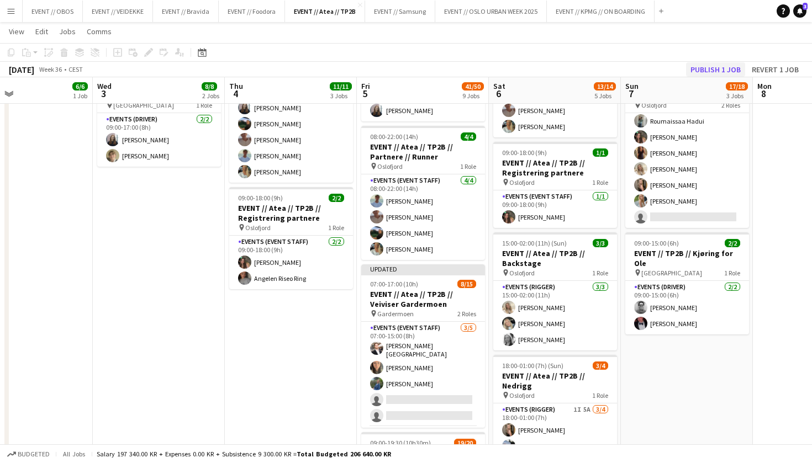
click at [733, 70] on button "Publish 1 job" at bounding box center [715, 69] width 59 height 14
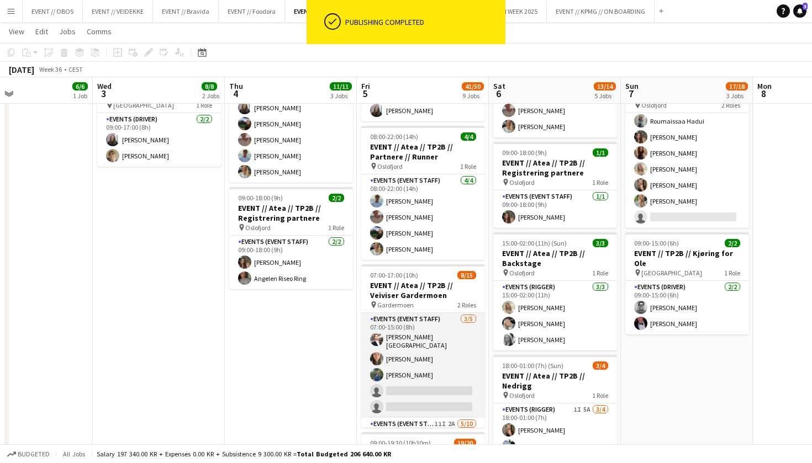
click at [431, 351] on app-card-role "Events (Event Staff) [DATE] 07:00-15:00 (8h) [PERSON_NAME] [PERSON_NAME] single…" at bounding box center [423, 365] width 124 height 105
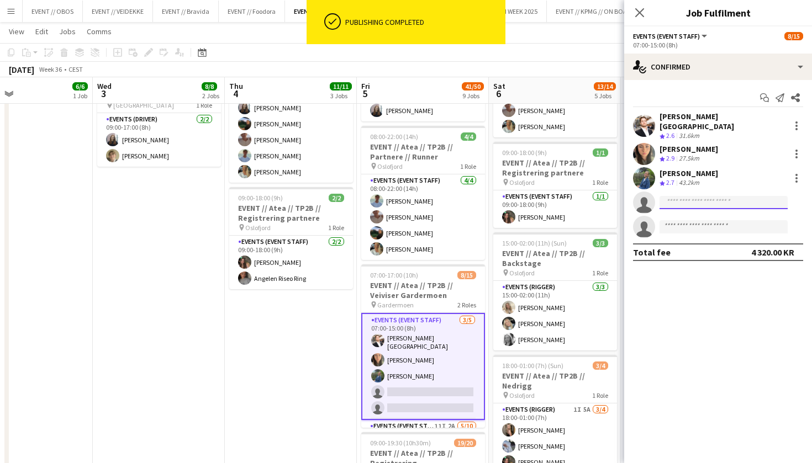
click at [692, 198] on input at bounding box center [723, 202] width 128 height 13
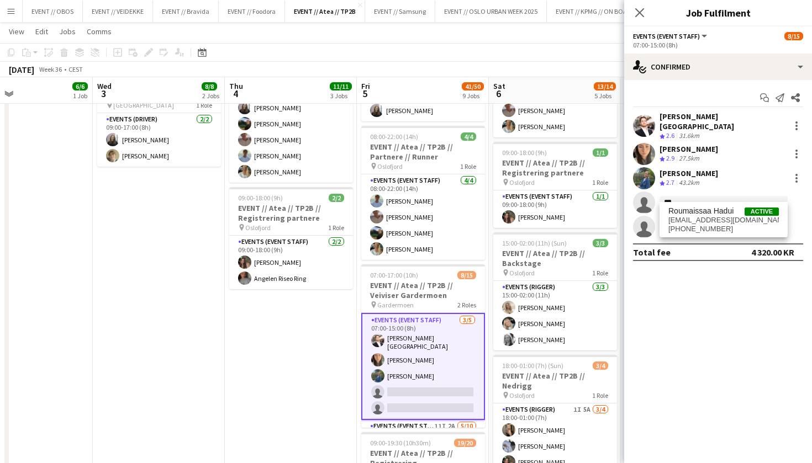
type input "***"
drag, startPoint x: 692, startPoint y: 198, endPoint x: 727, endPoint y: 214, distance: 38.3
click at [727, 214] on span "Roumaissaa Hadui" at bounding box center [700, 211] width 65 height 9
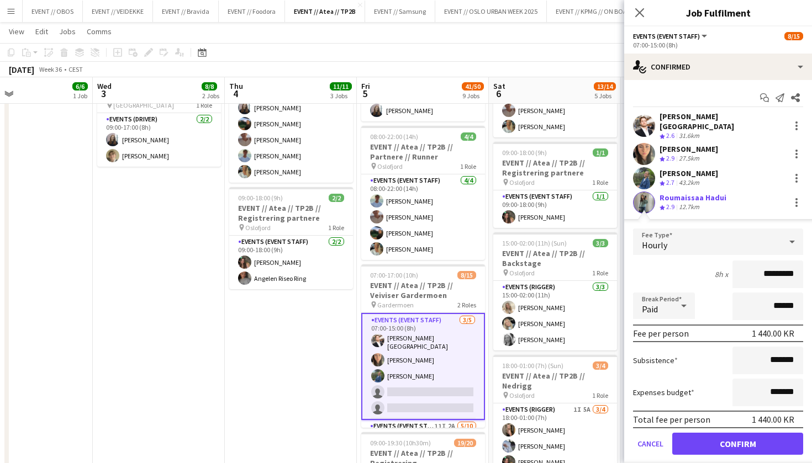
click at [717, 433] on button "Confirm" at bounding box center [737, 444] width 131 height 22
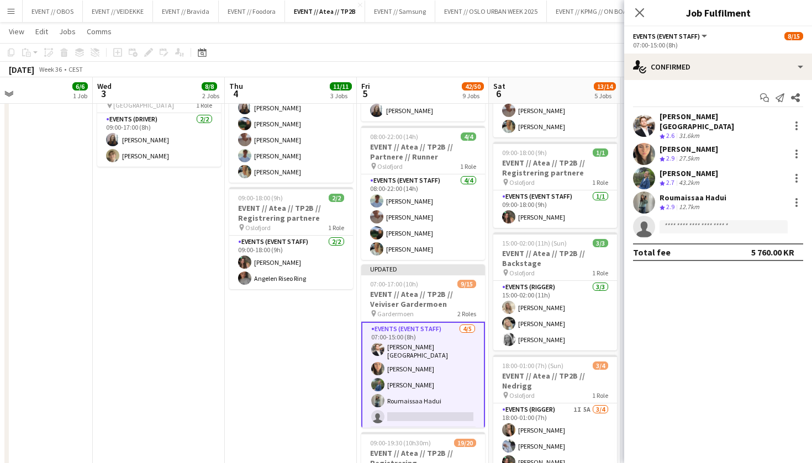
click at [557, 40] on app-page-menu "View Day view expanded Day view collapsed Month view Date picker Jump to [DATE]…" at bounding box center [406, 32] width 812 height 21
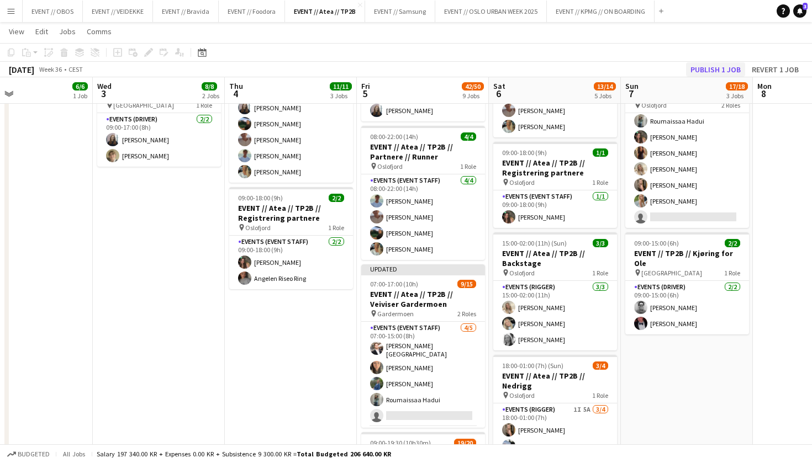
click at [708, 72] on button "Publish 1 job" at bounding box center [715, 69] width 59 height 14
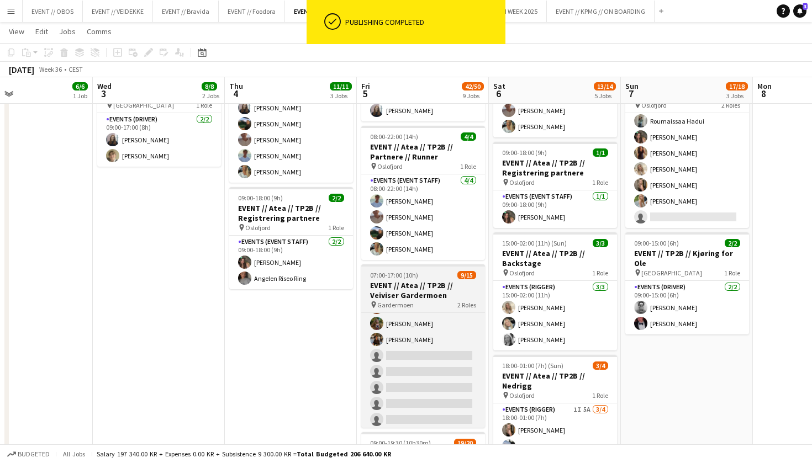
click at [394, 279] on app-job-card "07:00-17:00 (10h) 9/15 EVENT // Atea // TP2B // Veiviser Gardermoen pin Garderm…" at bounding box center [423, 345] width 124 height 163
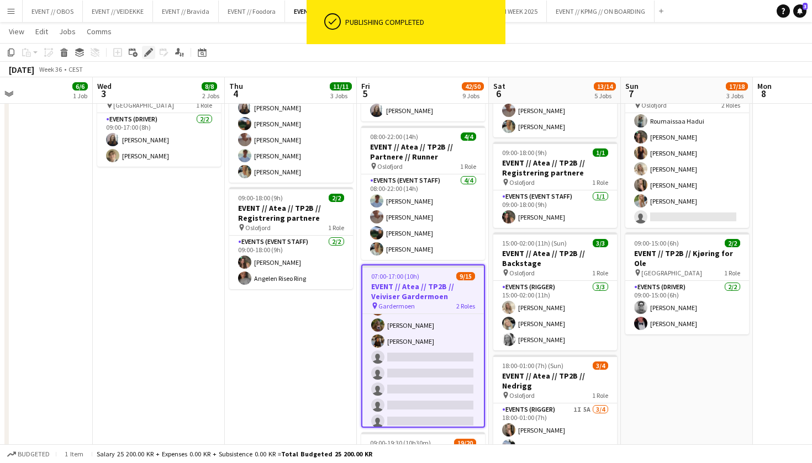
click at [154, 57] on div "Edit" at bounding box center [148, 52] width 13 height 13
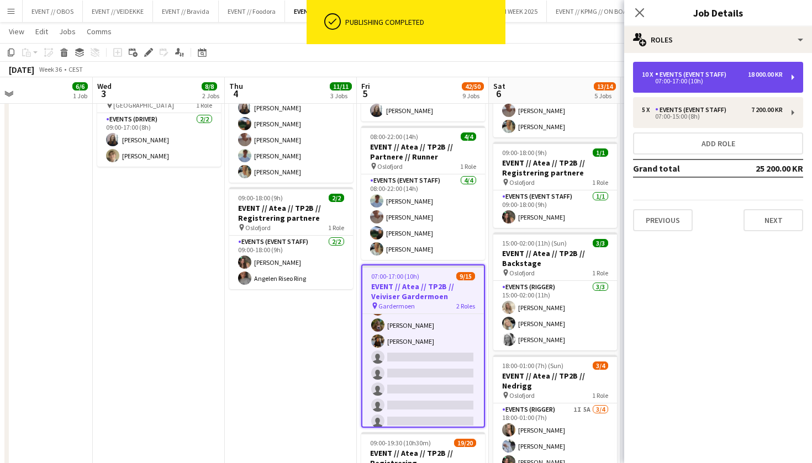
click at [657, 80] on div "07:00-17:00 (10h)" at bounding box center [712, 81] width 141 height 6
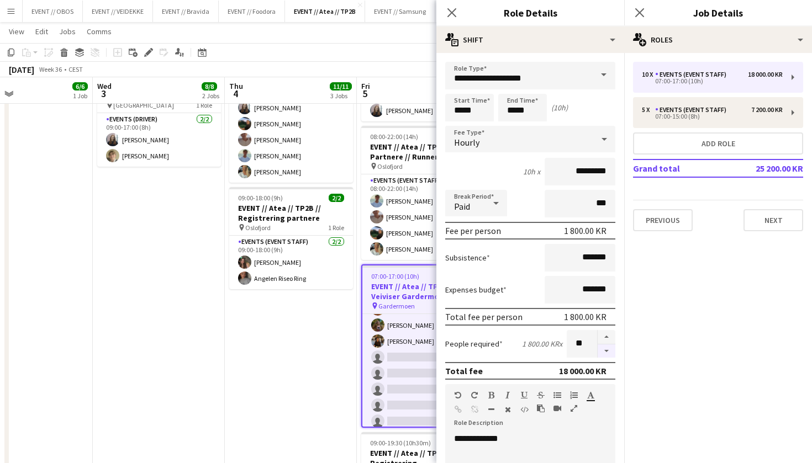
click at [603, 354] on button "button" at bounding box center [606, 352] width 18 height 14
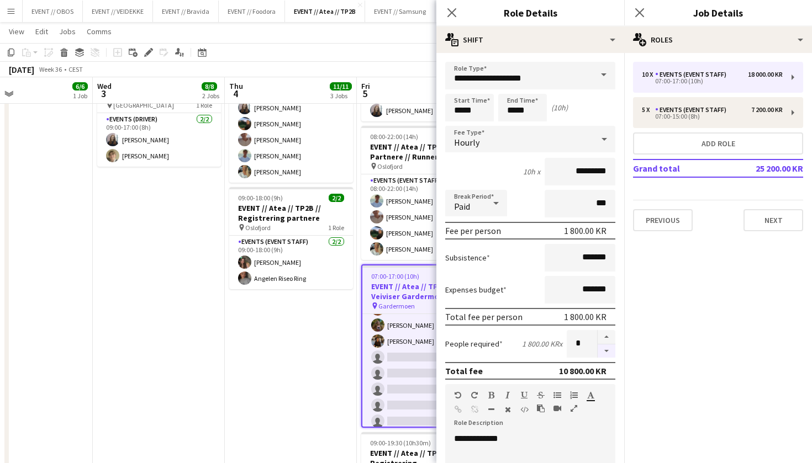
type input "*"
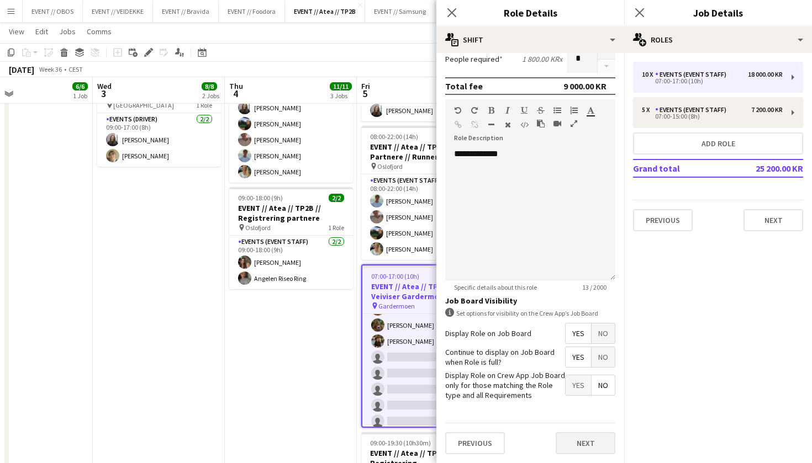
scroll to position [285, 0]
click at [590, 442] on button "Next" at bounding box center [585, 443] width 60 height 22
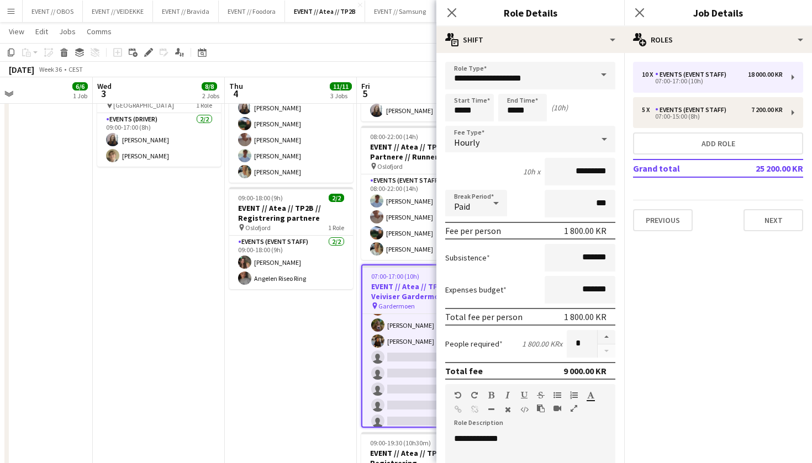
scroll to position [99, 0]
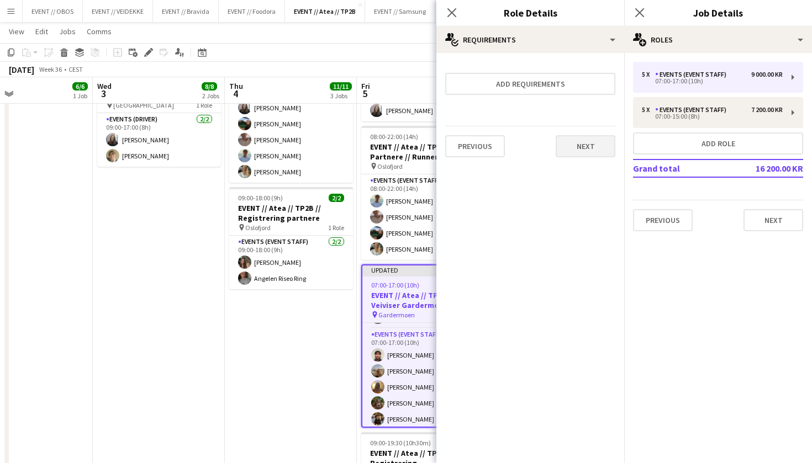
click at [595, 145] on button "Next" at bounding box center [585, 146] width 60 height 22
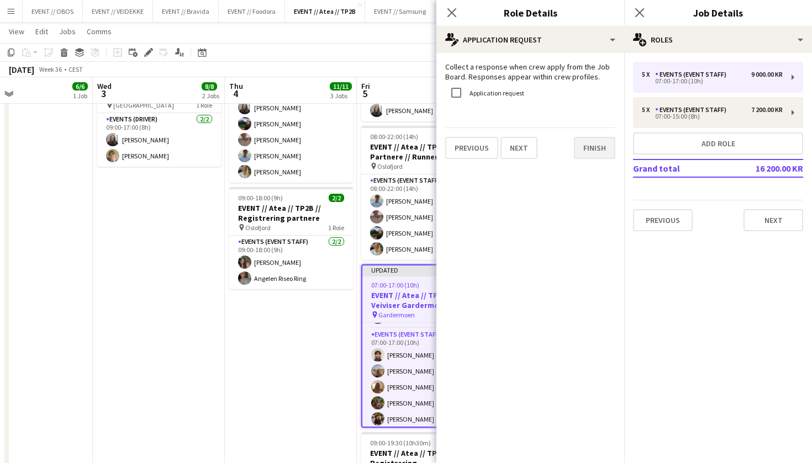
click at [595, 145] on button "Finish" at bounding box center [594, 148] width 41 height 22
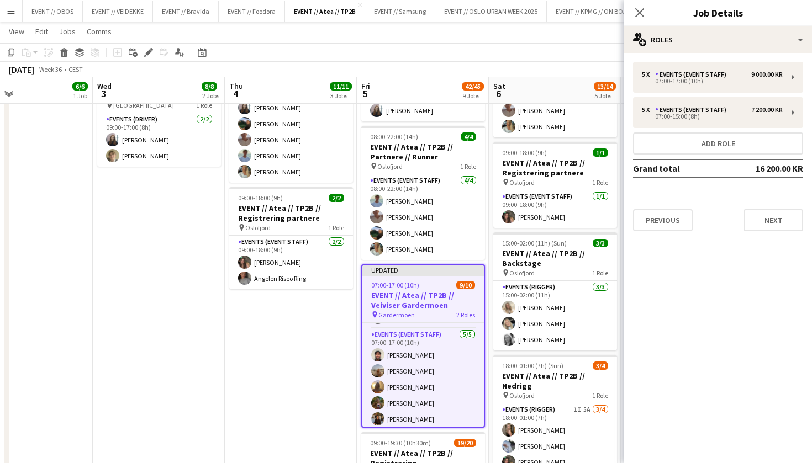
click at [574, 34] on app-page-menu "View Day view expanded Day view collapsed Month view Date picker Jump to [DATE]…" at bounding box center [406, 32] width 812 height 21
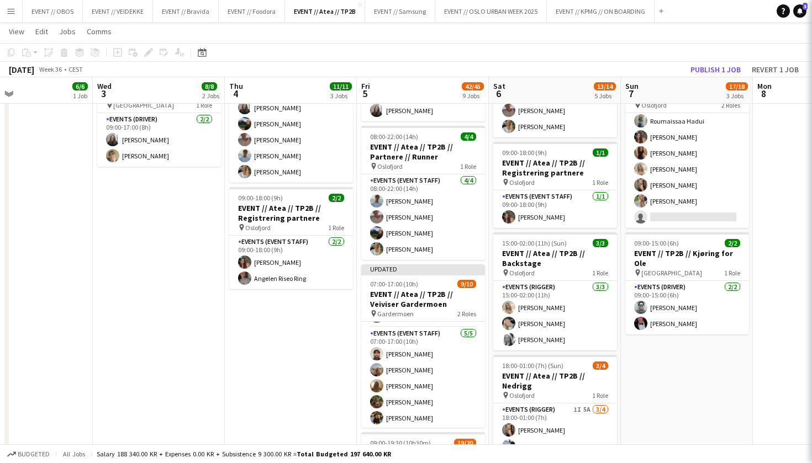
scroll to position [97, 0]
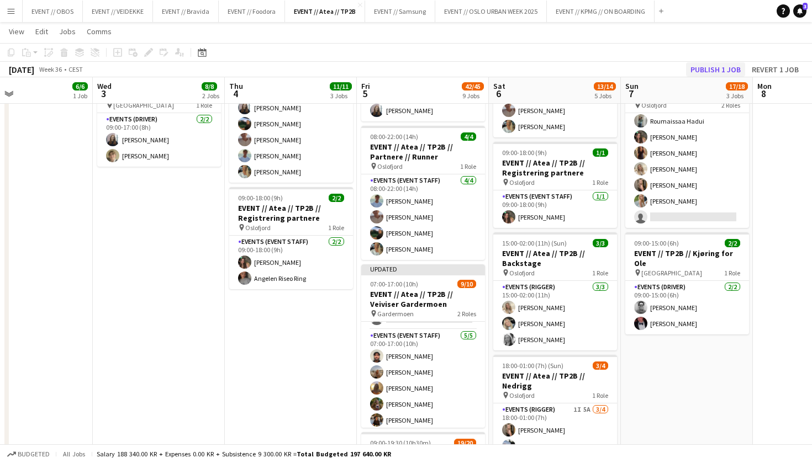
click at [697, 62] on button "Publish 1 job" at bounding box center [715, 69] width 59 height 14
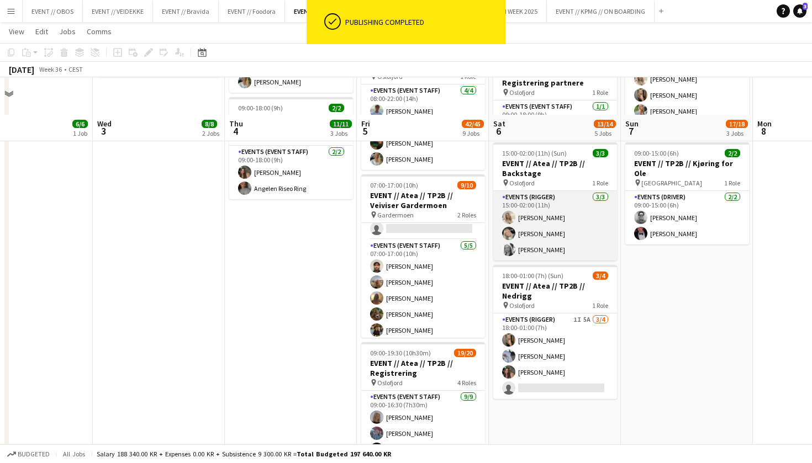
scroll to position [360, 0]
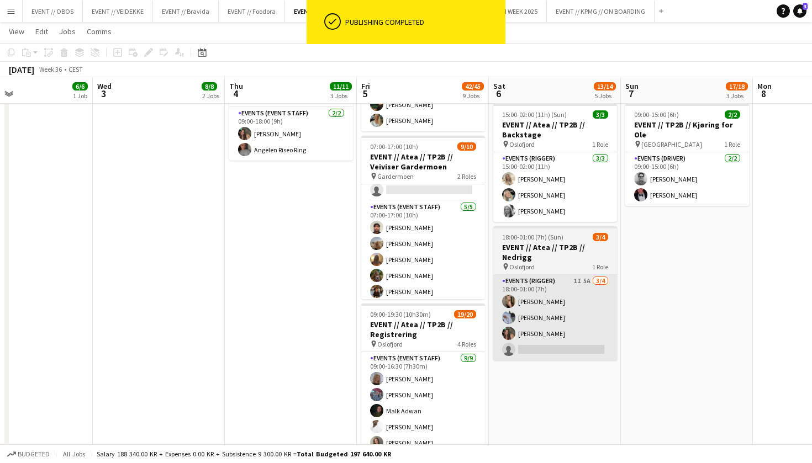
click at [563, 291] on app-card-role "Events (Rigger) 1I 5A [DATE] 18:00-01:00 (7h) [PERSON_NAME] [PERSON_NAME] [PERS…" at bounding box center [555, 318] width 124 height 86
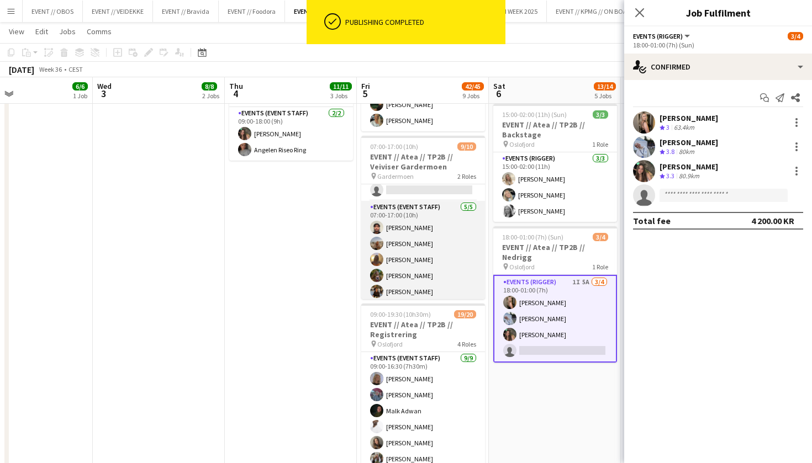
click at [444, 257] on app-card-role "Events (Event Staff) [DATE] 07:00-17:00 (10h) [PERSON_NAME] [PERSON_NAME] [PERS…" at bounding box center [423, 252] width 124 height 102
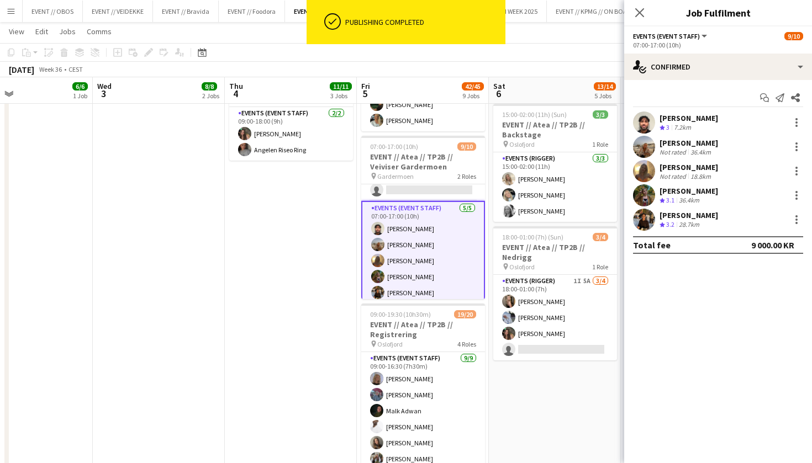
click at [334, 222] on app-date-cell "08:00-18:00 (10h) 3/3 EVENT // Atea // TP2B // Dekorering og backstage oppsett …" at bounding box center [291, 327] width 132 height 1126
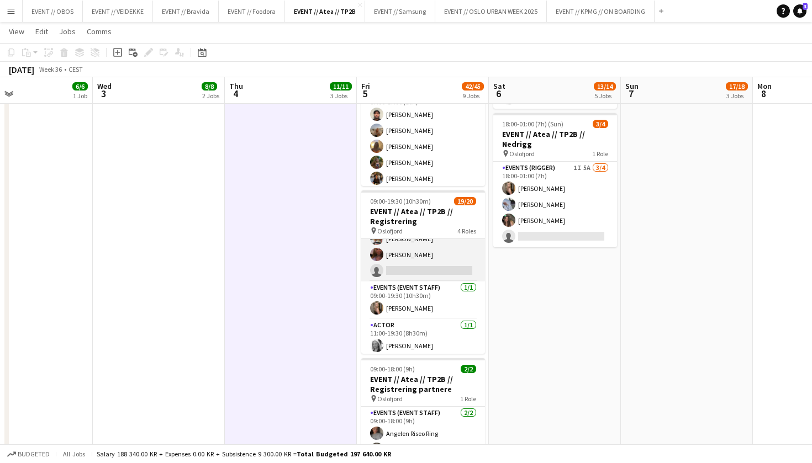
scroll to position [292, 0]
click at [391, 272] on app-card-role "Events (Event Staff) 5I 1A [DATE] 09:00-18:00 (9h) [PERSON_NAME] [PERSON_NAME] …" at bounding box center [423, 197] width 124 height 169
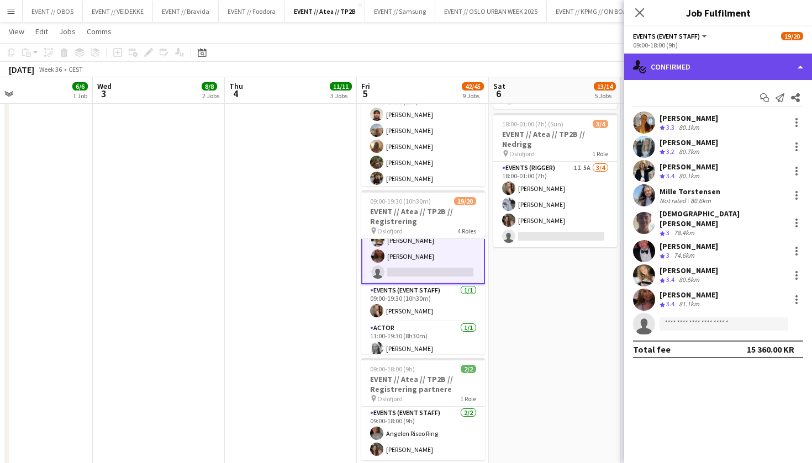
click at [677, 61] on div "single-neutral-actions-check-2 Confirmed" at bounding box center [718, 67] width 188 height 27
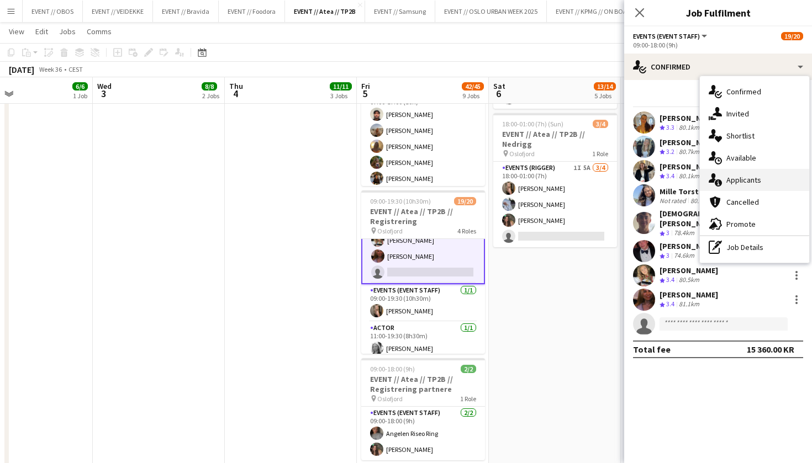
click at [748, 183] on div "single-neutral-actions-information Applicants" at bounding box center [754, 180] width 109 height 22
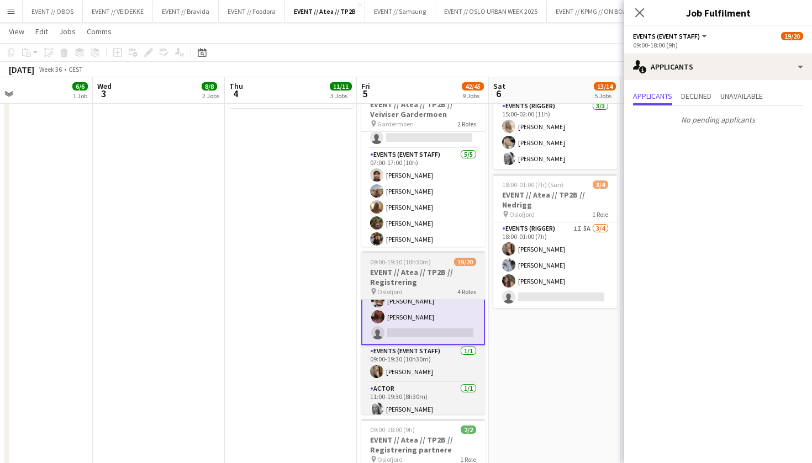
scroll to position [438, 0]
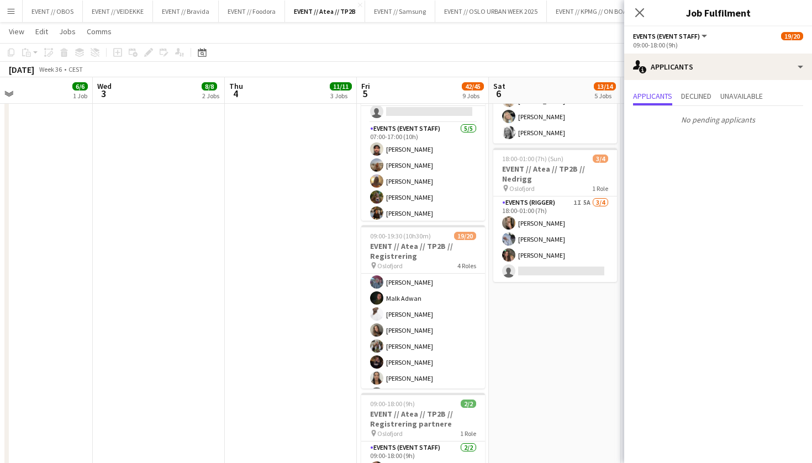
click at [395, 329] on app-card-role "Events (Event Staff) [DATE] 09:00-16:30 (7h30m) [PERSON_NAME] [PERSON_NAME] [PE…" at bounding box center [423, 323] width 124 height 166
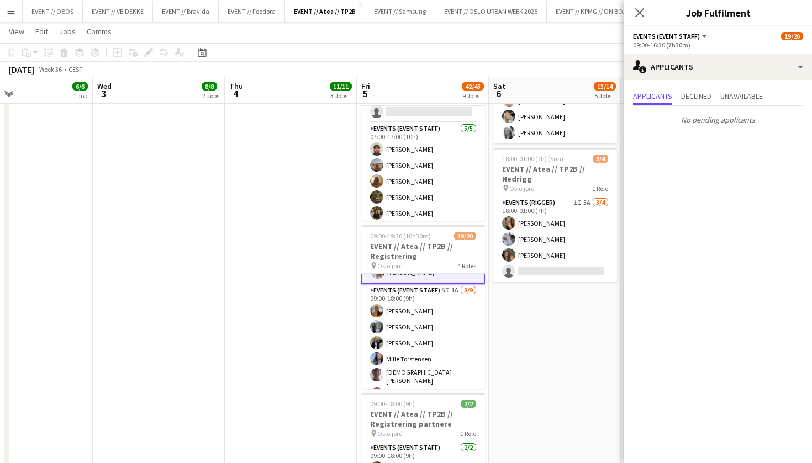
scroll to position [173, 0]
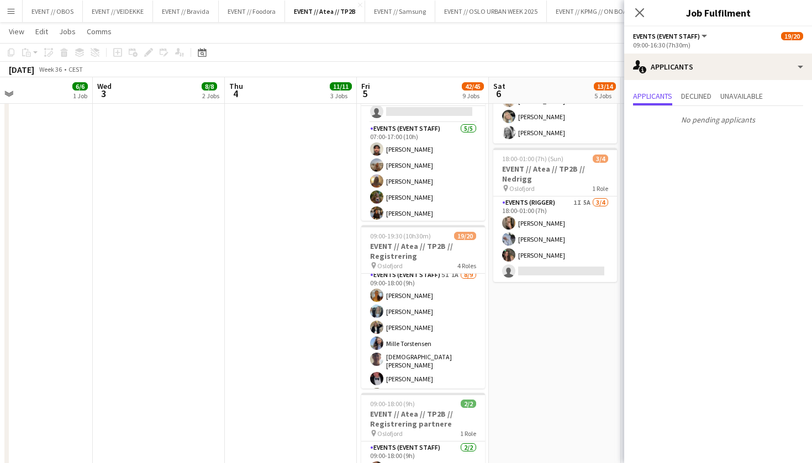
click at [392, 292] on app-card-role "Events (Event Staff) 5I 1A [DATE] 09:00-18:00 (9h) [PERSON_NAME] [PERSON_NAME] …" at bounding box center [423, 353] width 124 height 169
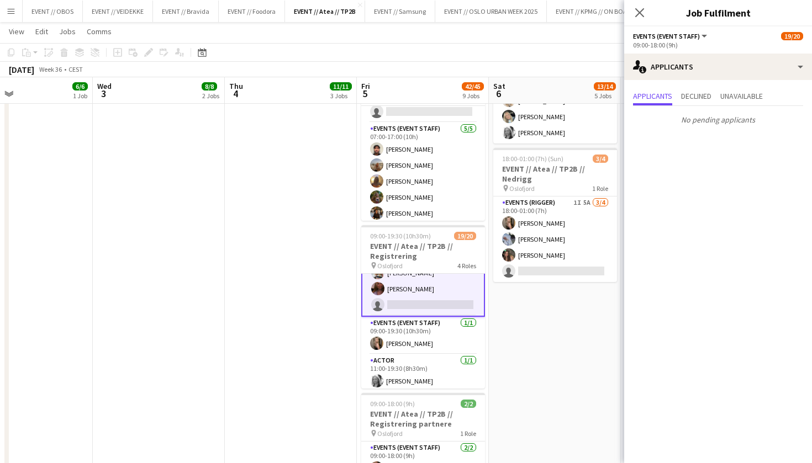
click at [300, 313] on app-date-cell "08:00-18:00 (10h) 3/3 EVENT // Atea // TP2B // Dekorering og backstage oppsett …" at bounding box center [291, 248] width 132 height 1126
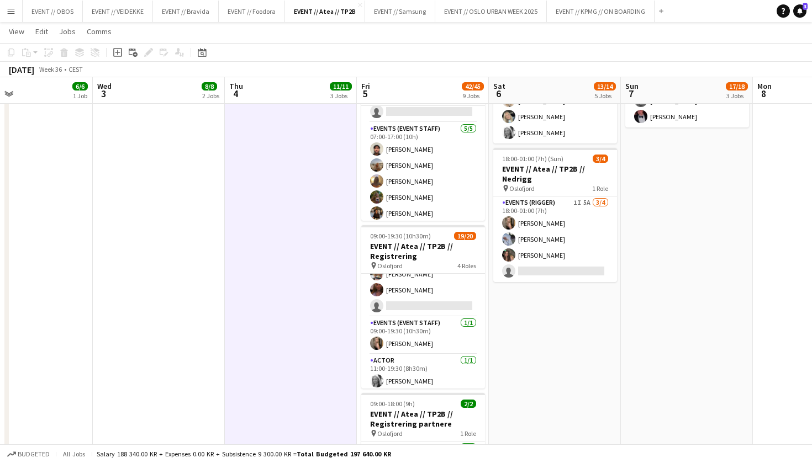
click at [359, 247] on app-date-cell "08:00-11:00 (3h) 3/3 EVENT // Atea // TP2B // Dekorering og backstage oppsett p…" at bounding box center [423, 248] width 132 height 1126
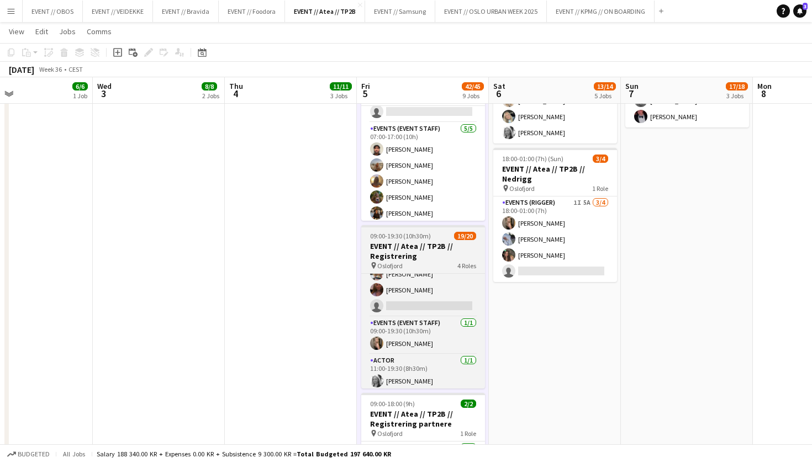
click at [408, 235] on span "09:00-19:30 (10h30m)" at bounding box center [400, 236] width 61 height 8
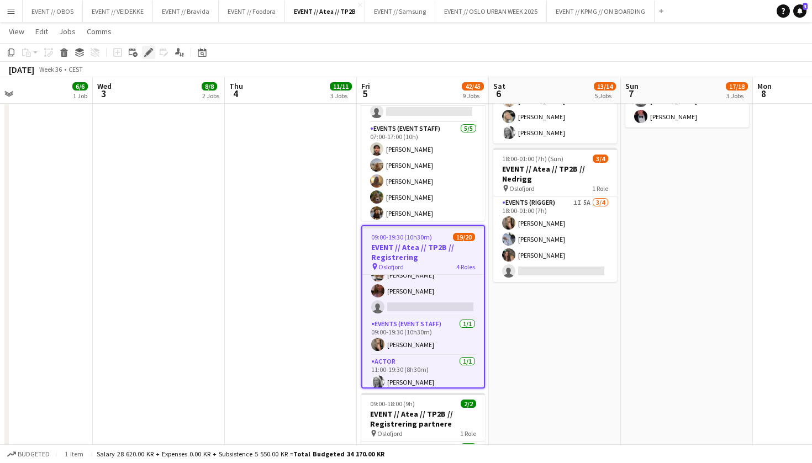
click at [147, 53] on icon at bounding box center [148, 53] width 6 height 6
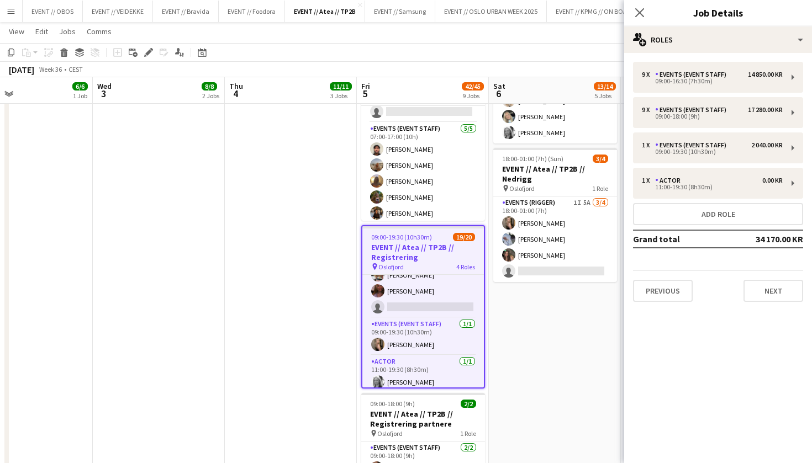
click at [539, 332] on app-date-cell "08:00-17:00 (9h) 2/2 EVENT // Atea // TP2B // Partnere // Expo pin Oslofjord 1 …" at bounding box center [555, 248] width 132 height 1126
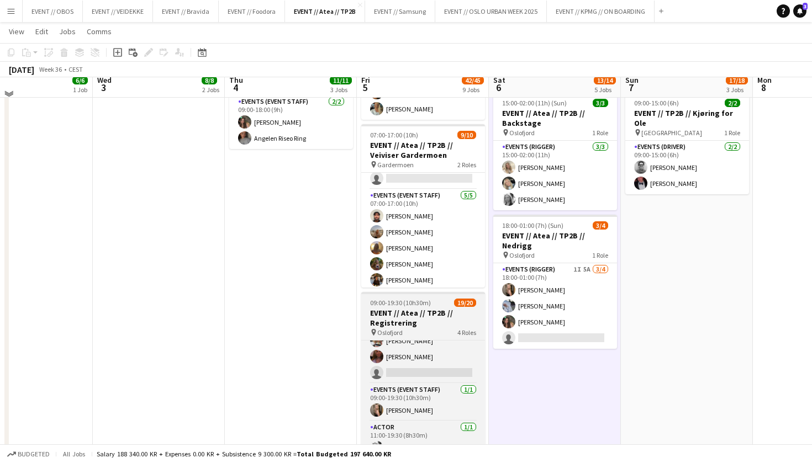
scroll to position [360, 0]
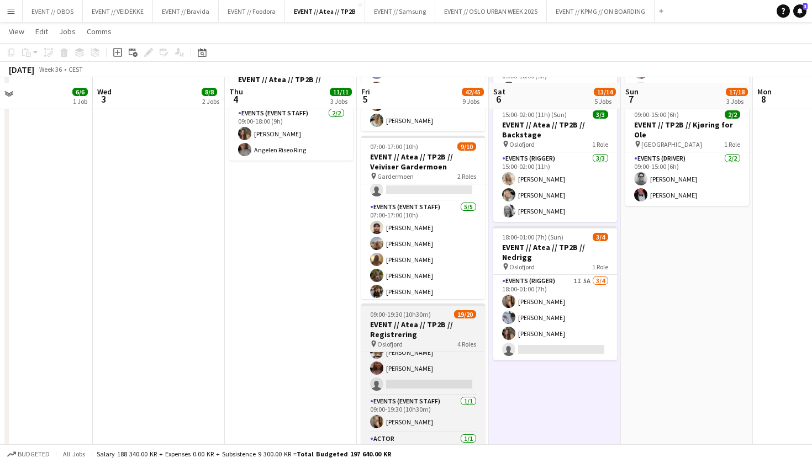
click at [391, 240] on app-card-role "Events (Event Staff) [DATE] 07:00-17:00 (10h) [PERSON_NAME] [PERSON_NAME] [PERS…" at bounding box center [423, 252] width 124 height 102
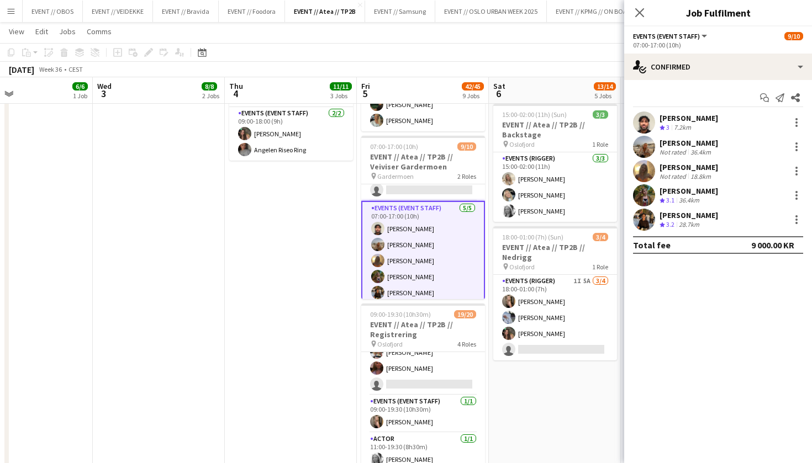
click at [662, 52] on app-options-switcher "Events (Event Staff) All roles Events (Event Staff) [DATE] 07:00-17:00 (10h)" at bounding box center [718, 40] width 188 height 27
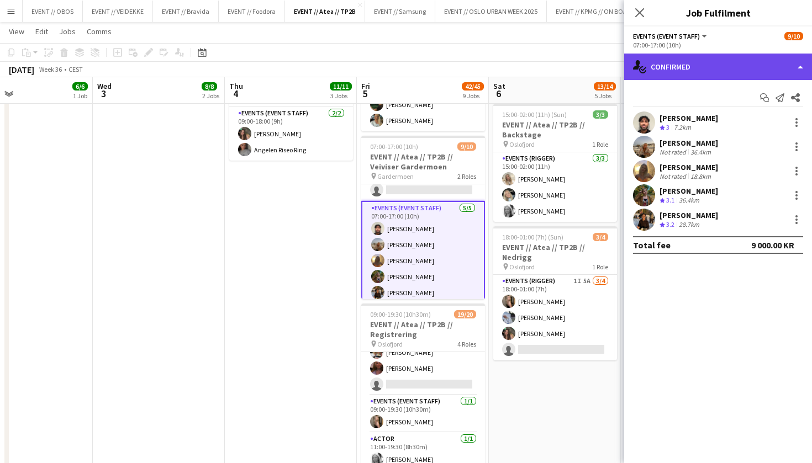
click at [664, 63] on div "single-neutral-actions-check-2 Confirmed" at bounding box center [718, 67] width 188 height 27
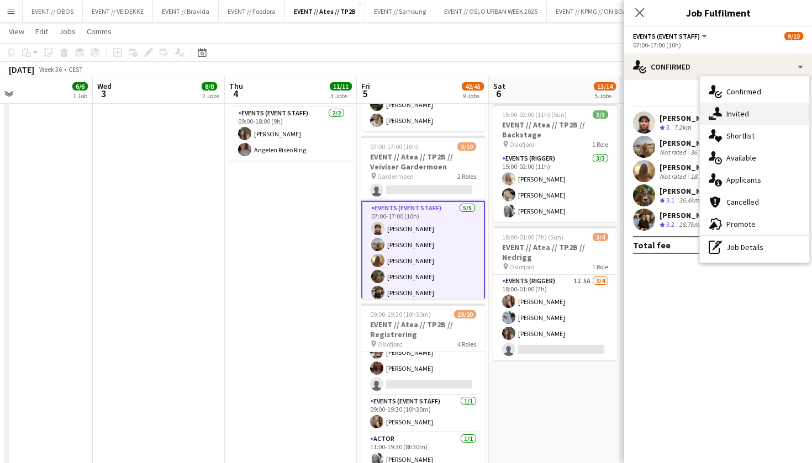
click at [728, 115] on div "single-neutral-actions-share-1 Invited" at bounding box center [754, 114] width 109 height 22
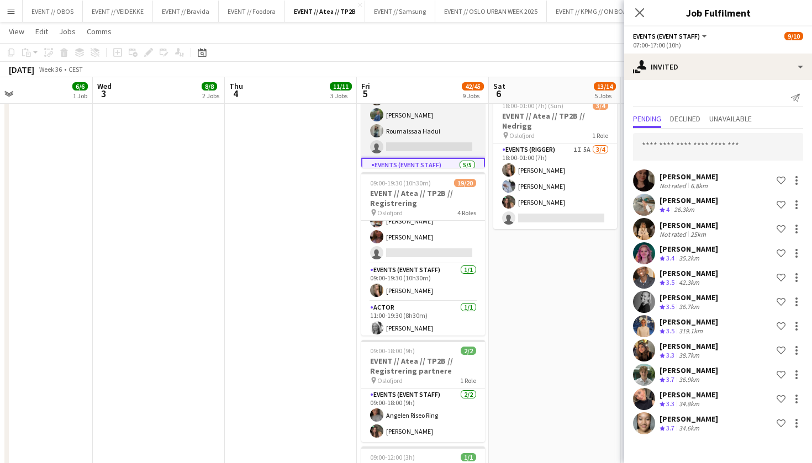
scroll to position [0, 0]
click at [385, 137] on app-card-role "Events (Event Staff) [DATE] 07:00-15:00 (8h) [PERSON_NAME] [PERSON_NAME] Roumai…" at bounding box center [423, 105] width 124 height 105
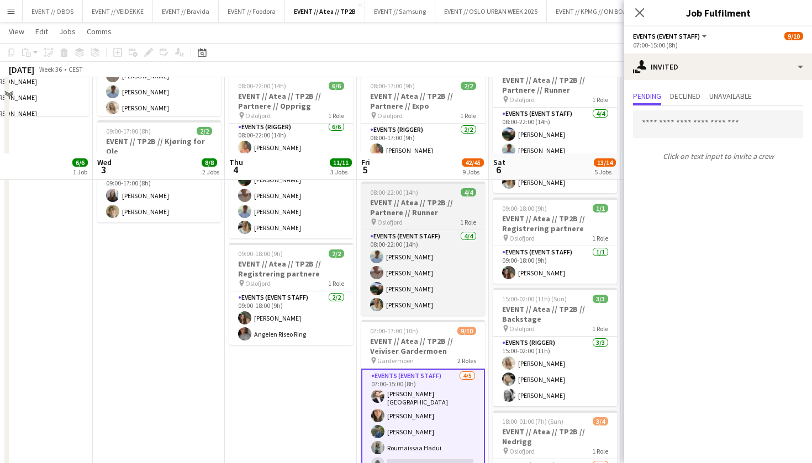
scroll to position [371, 0]
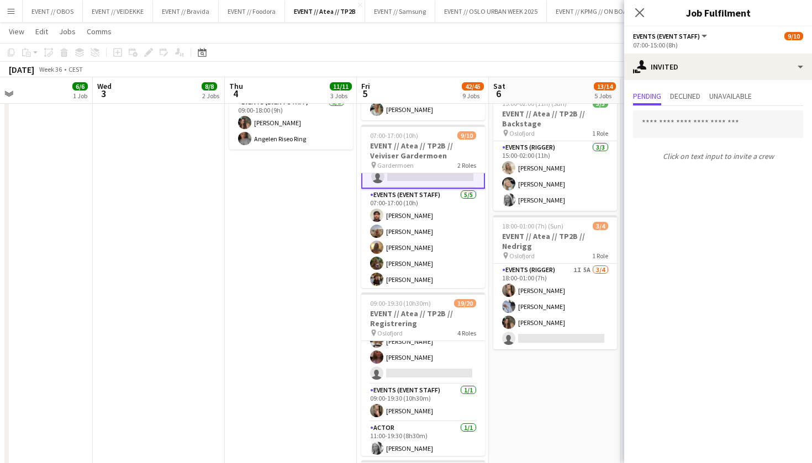
click at [413, 223] on app-card-role "Events (Event Staff) [DATE] 07:00-17:00 (10h) [PERSON_NAME] [PERSON_NAME] [PERS…" at bounding box center [423, 240] width 124 height 102
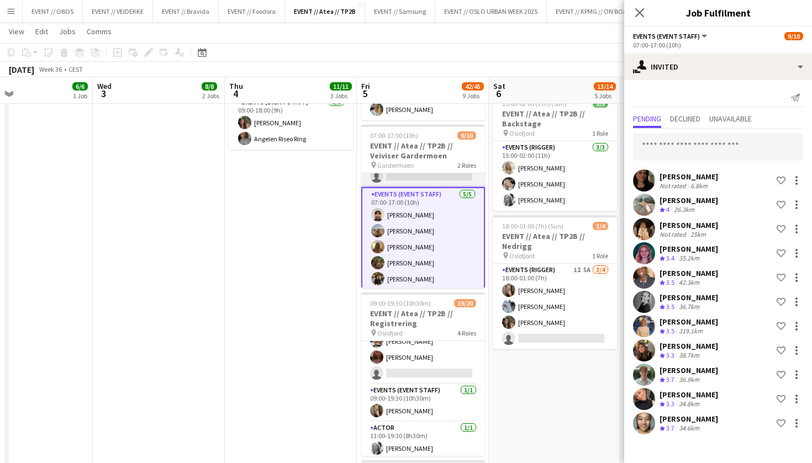
scroll to position [91, 0]
click at [802, 377] on div at bounding box center [796, 374] width 13 height 13
click at [745, 357] on span "Cancel invitation" at bounding box center [761, 354] width 65 height 9
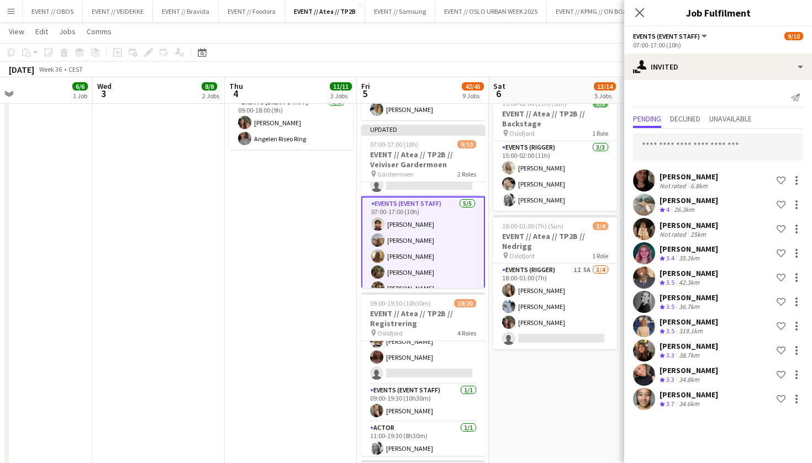
click at [580, 369] on app-date-cell "08:00-17:00 (9h) 2/2 EVENT // Atea // TP2B // Partnere // Expo pin Oslofjord 1 …" at bounding box center [555, 316] width 132 height 1126
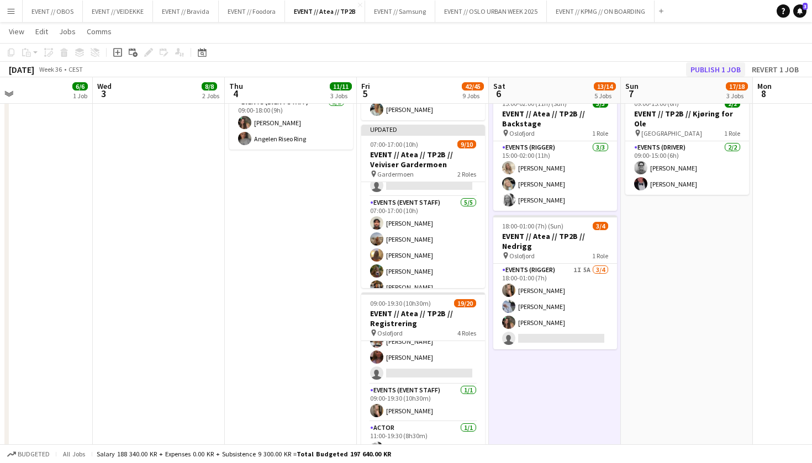
click at [704, 69] on button "Publish 1 job" at bounding box center [715, 69] width 59 height 14
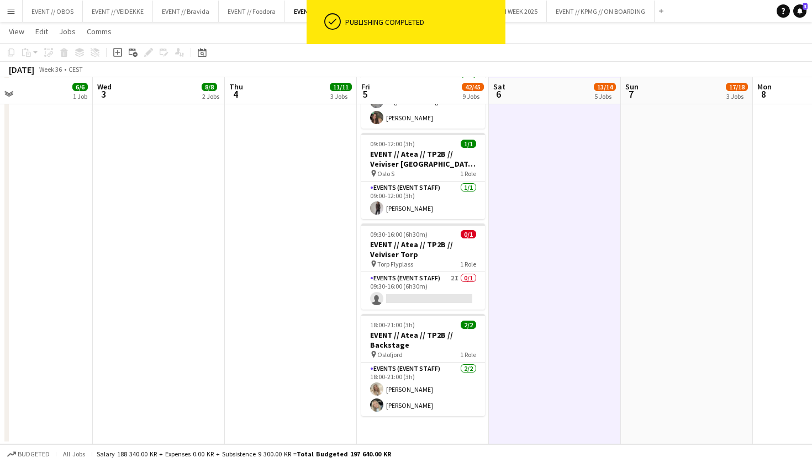
scroll to position [805, 0]
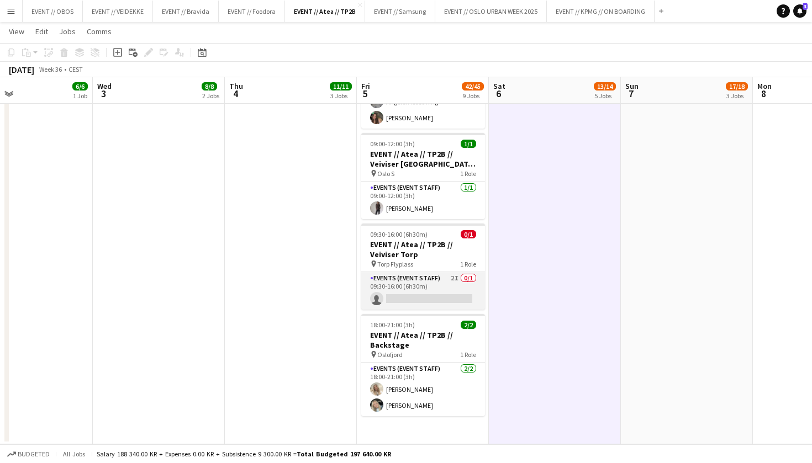
click at [393, 288] on app-card-role "Events (Event Staff) 2I 0/1 09:30-16:00 (6h30m) single-neutral-actions" at bounding box center [423, 291] width 124 height 38
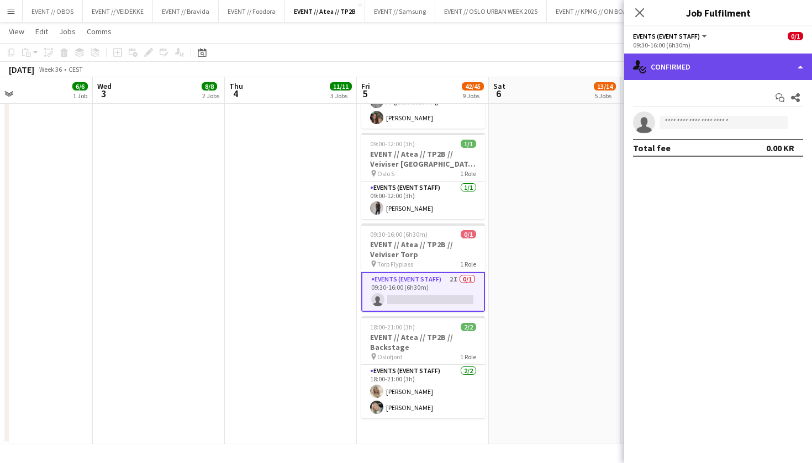
click at [653, 68] on div "single-neutral-actions-check-2 Confirmed" at bounding box center [718, 67] width 188 height 27
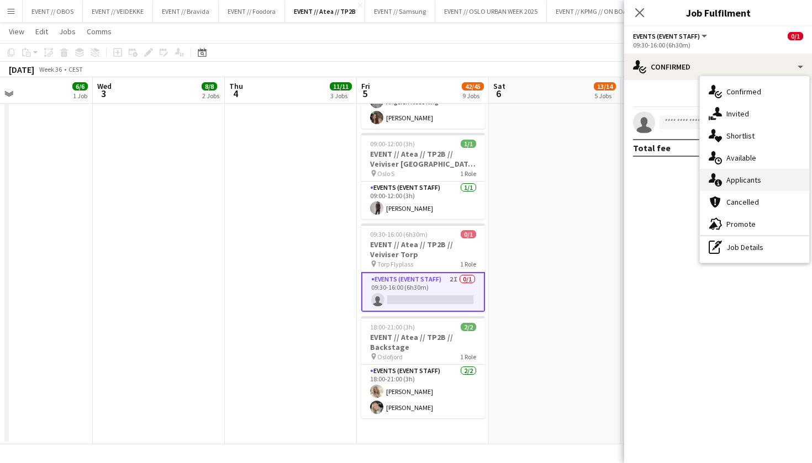
click at [732, 183] on div "single-neutral-actions-information Applicants" at bounding box center [754, 180] width 109 height 22
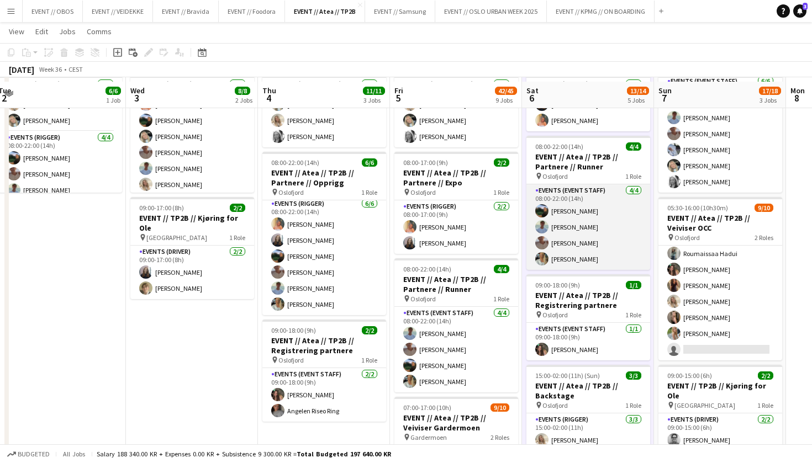
scroll to position [103, 0]
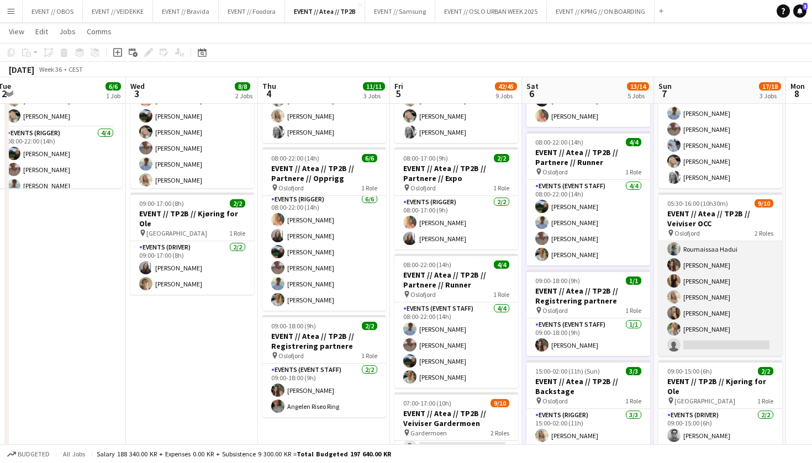
click at [712, 308] on app-card-role "Actor 1I 2A [DATE] 08:00-16:00 (8h) [PERSON_NAME] [PERSON_NAME] [PERSON_NAME] […" at bounding box center [720, 290] width 124 height 134
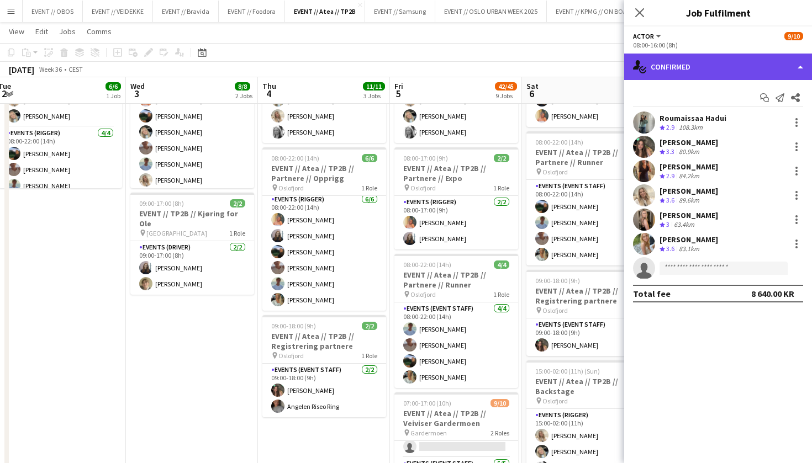
click at [660, 79] on div "single-neutral-actions-check-2 Confirmed" at bounding box center [718, 67] width 188 height 27
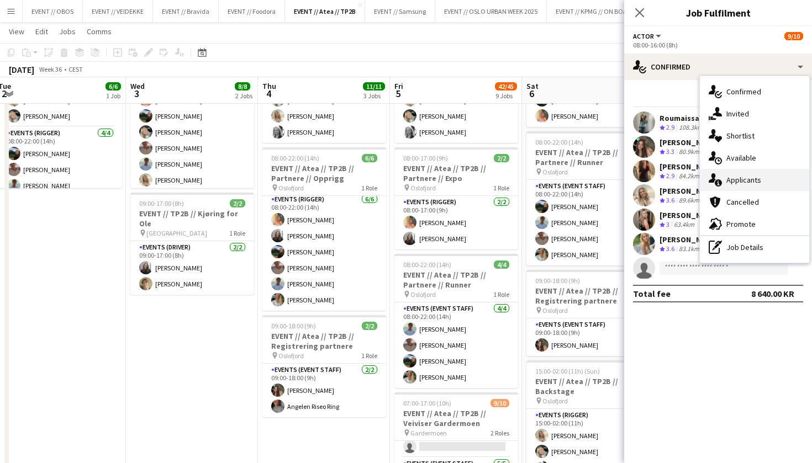
click at [721, 173] on div "single-neutral-actions-information Applicants" at bounding box center [754, 180] width 109 height 22
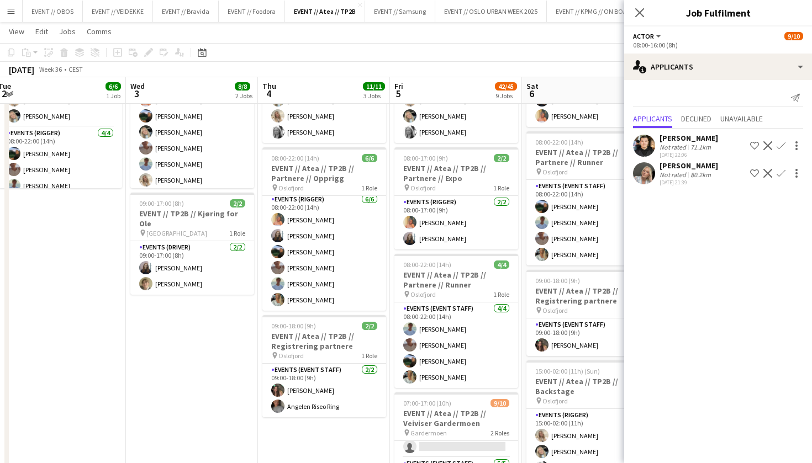
click at [647, 174] on app-user-avatar at bounding box center [644, 173] width 22 height 22
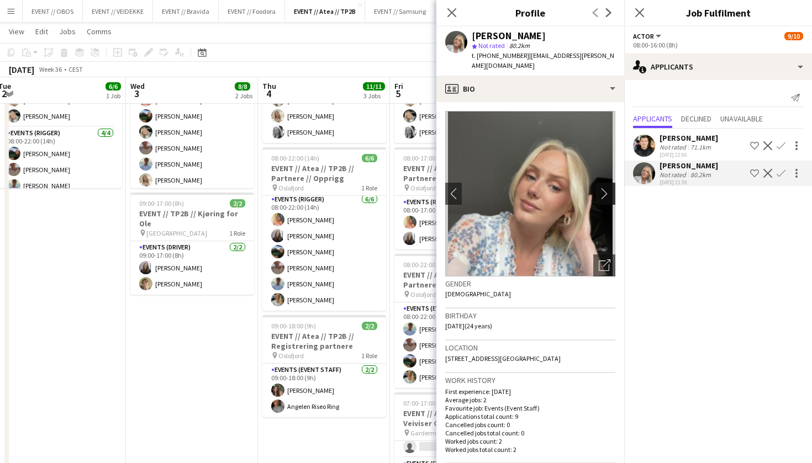
click at [601, 186] on button "chevron-right" at bounding box center [607, 194] width 22 height 22
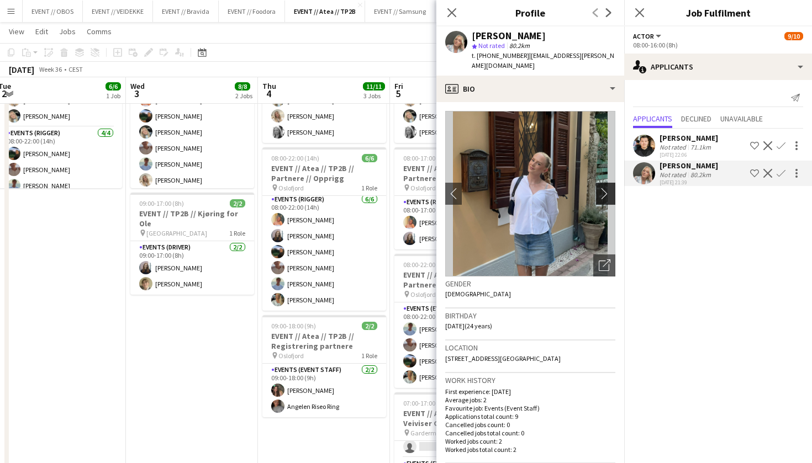
click at [600, 193] on app-icon "chevron-right" at bounding box center [607, 194] width 17 height 12
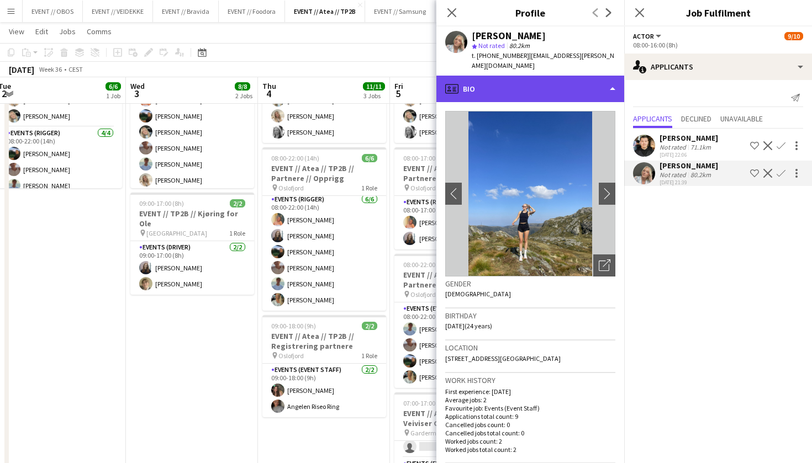
click at [463, 92] on div "profile Bio" at bounding box center [530, 89] width 188 height 27
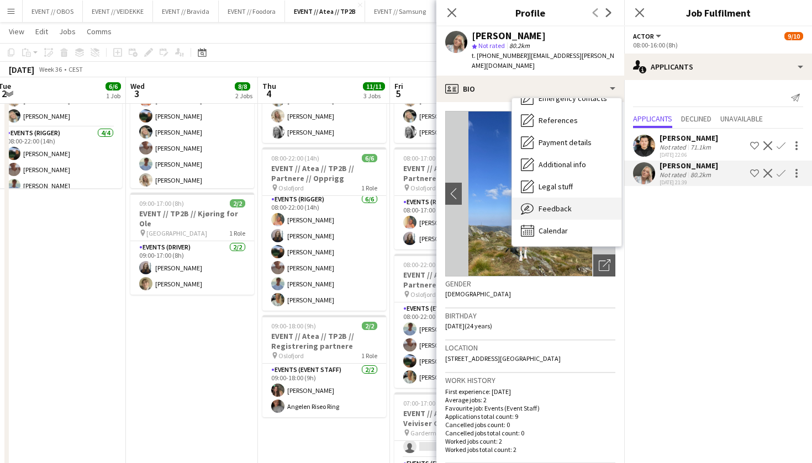
scroll to position [106, 0]
click at [542, 215] on div "Feedback Feedback" at bounding box center [566, 209] width 109 height 22
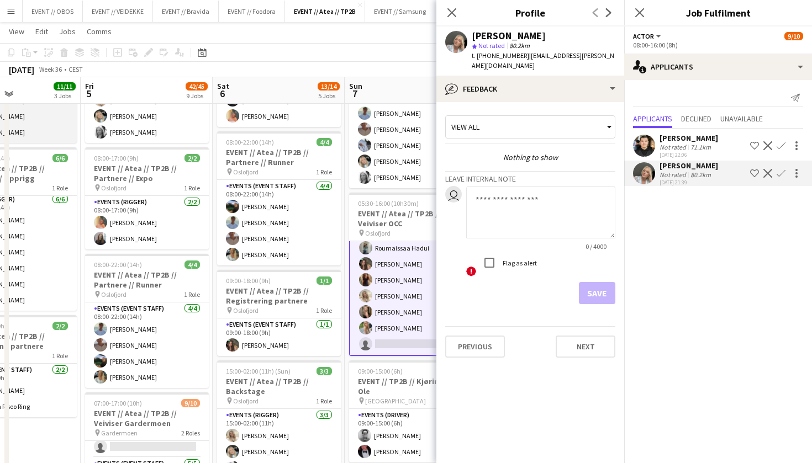
scroll to position [0, 321]
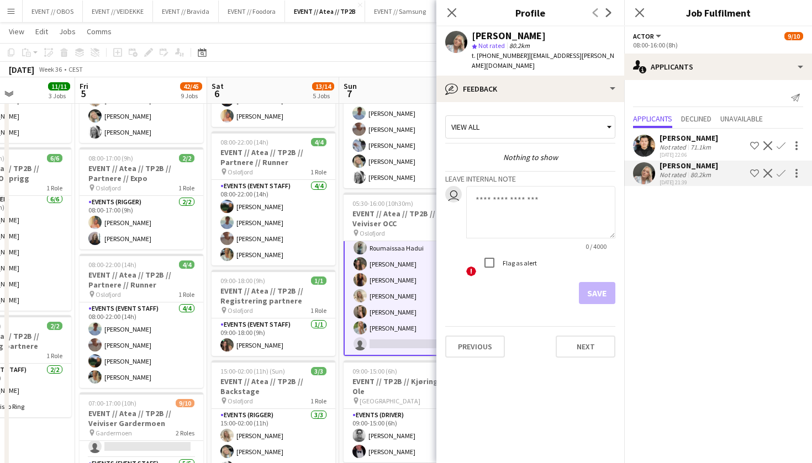
click at [781, 174] on app-icon "Confirm" at bounding box center [780, 173] width 9 height 9
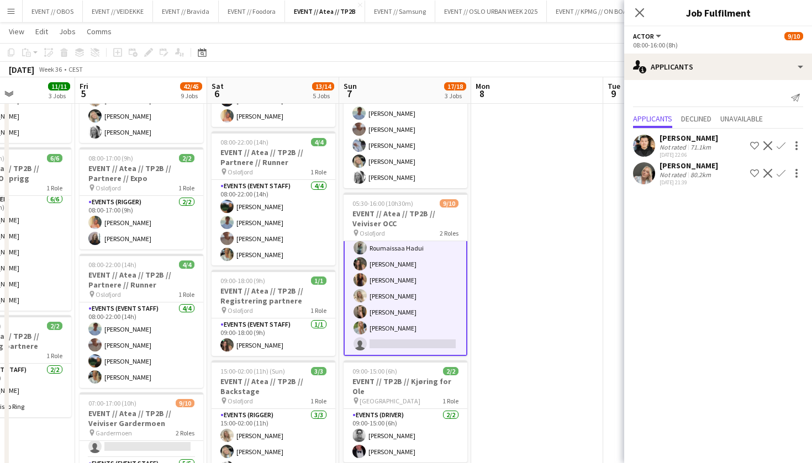
click at [778, 167] on button "Confirm" at bounding box center [780, 173] width 13 height 13
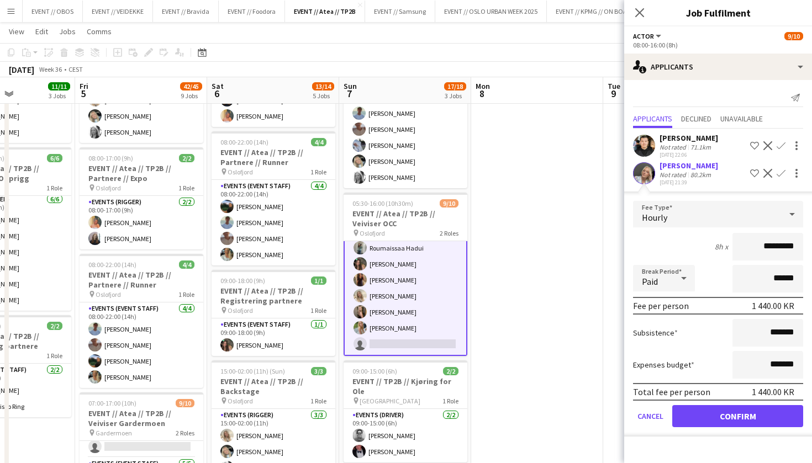
click at [726, 413] on button "Confirm" at bounding box center [737, 416] width 131 height 22
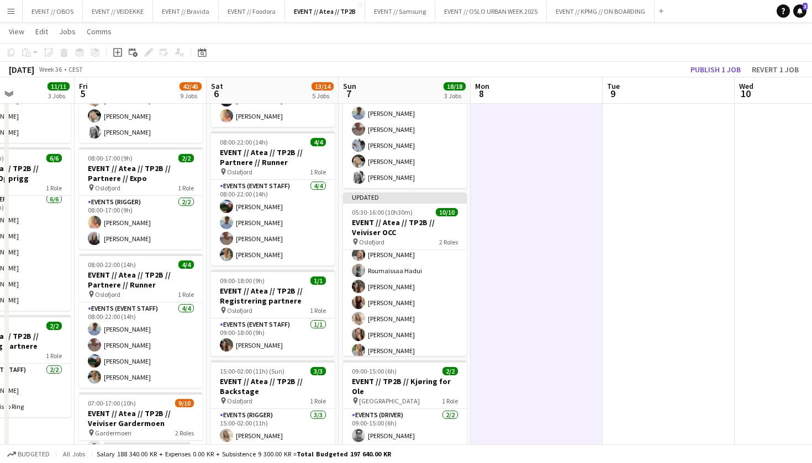
click at [687, 81] on app-board-header-date "Tue 9" at bounding box center [668, 90] width 132 height 27
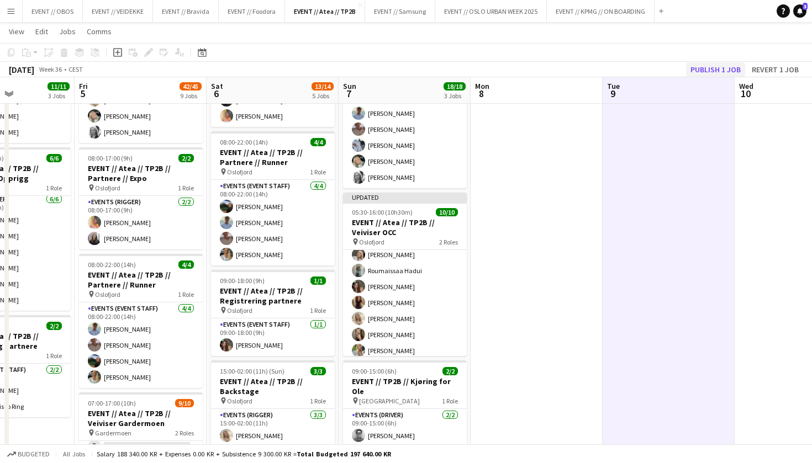
click at [708, 70] on button "Publish 1 job" at bounding box center [715, 69] width 59 height 14
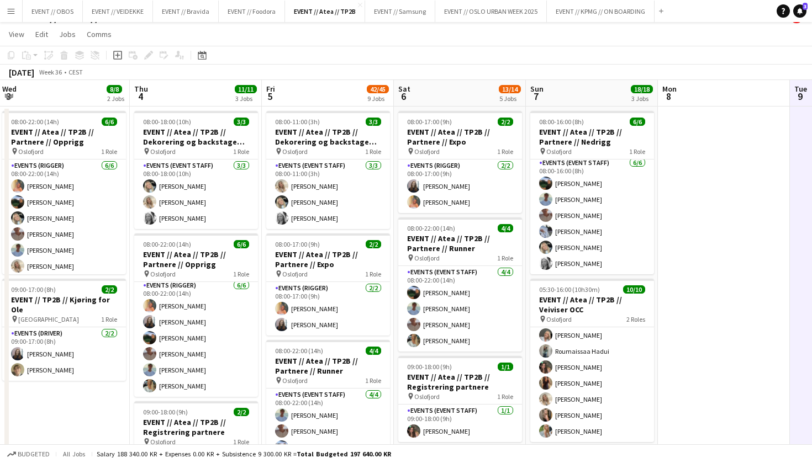
scroll to position [35, 0]
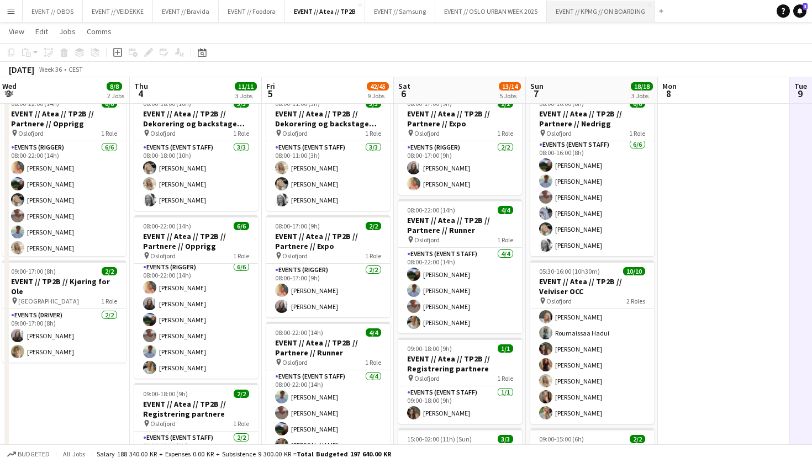
click at [613, 11] on button "EVENT // KPMG // ON BOARDING Close" at bounding box center [601, 12] width 108 height 22
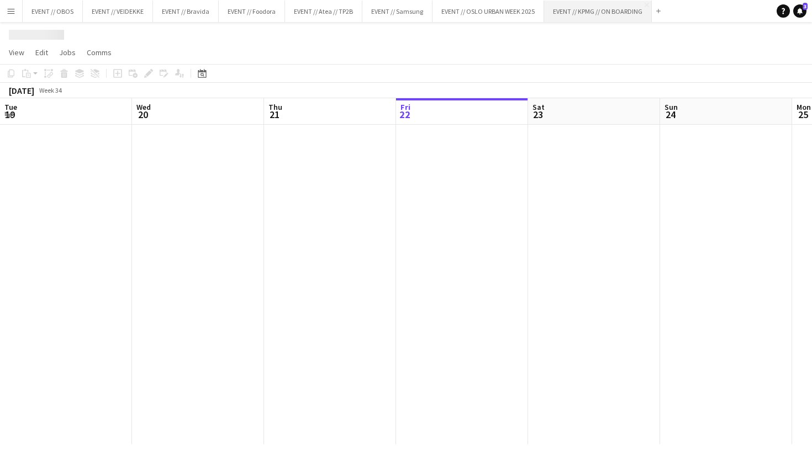
scroll to position [0, 264]
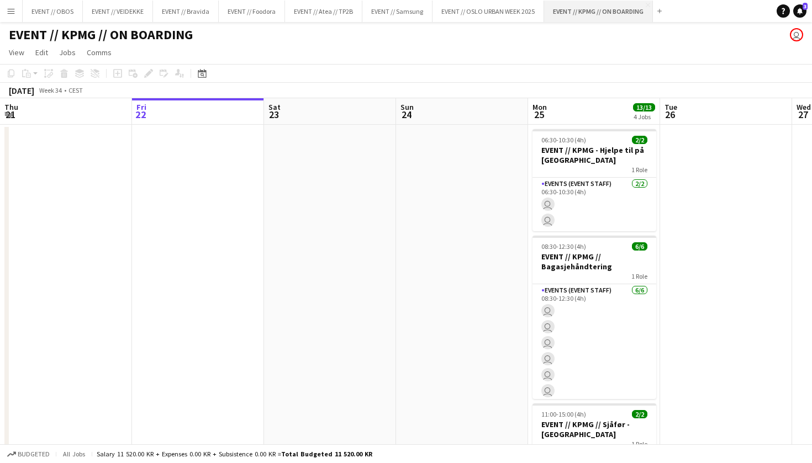
click at [645, 4] on button "EVENT // KPMG // ON BOARDING Close" at bounding box center [598, 12] width 109 height 22
click at [530, 13] on button "EVENT // [GEOGRAPHIC_DATA] URBAN WEEK 2025 Close" at bounding box center [488, 12] width 112 height 22
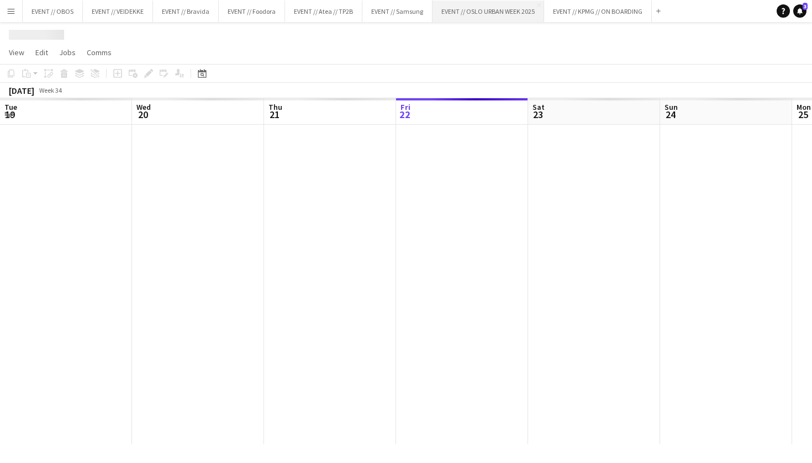
scroll to position [0, 264]
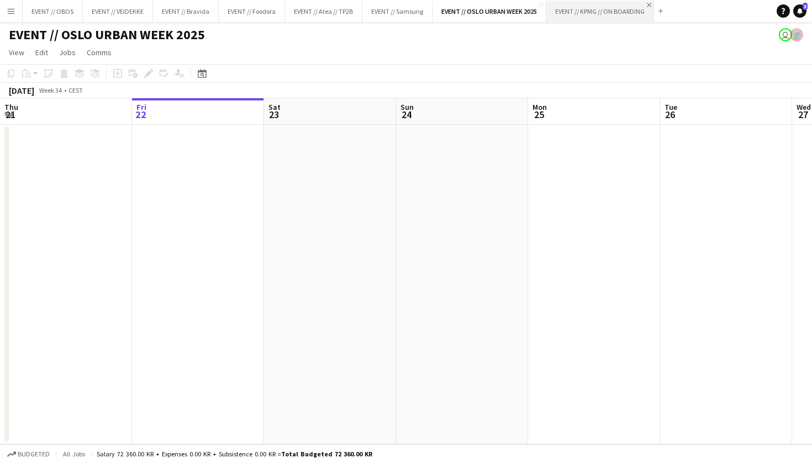
click at [649, 7] on button "EVENT // KPMG // ON BOARDING Close" at bounding box center [600, 12] width 108 height 22
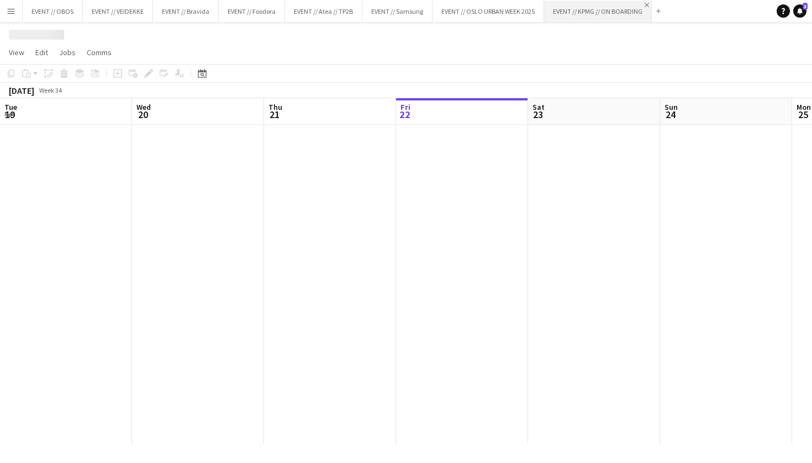
scroll to position [0, 264]
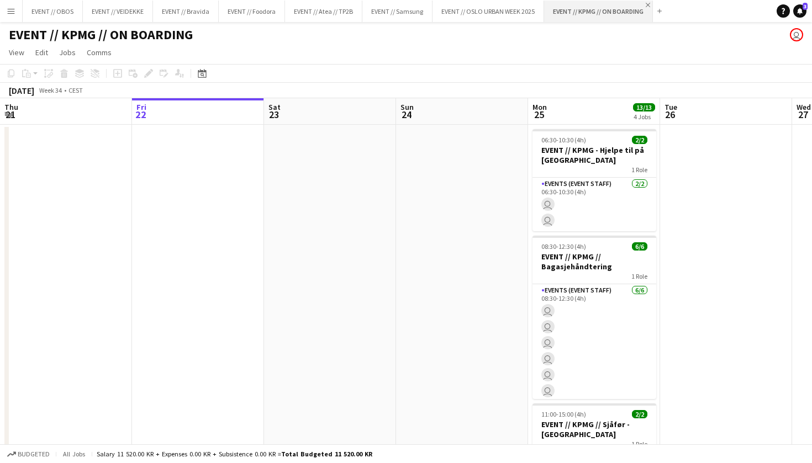
click at [649, 6] on app-icon "Close" at bounding box center [647, 5] width 4 height 4
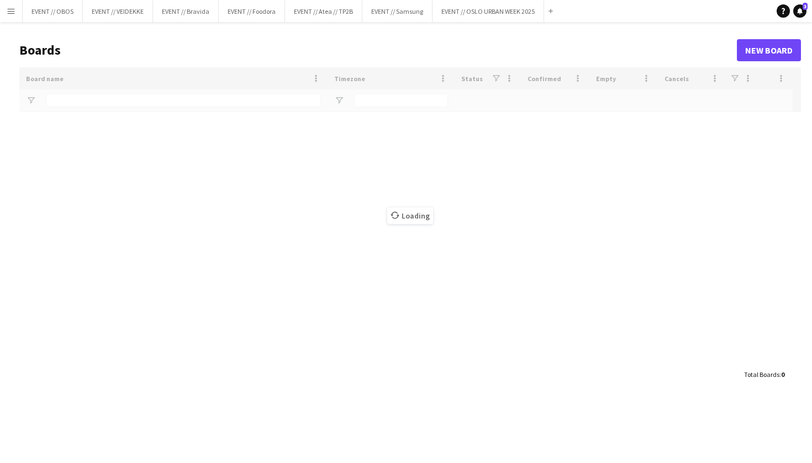
type input "**********"
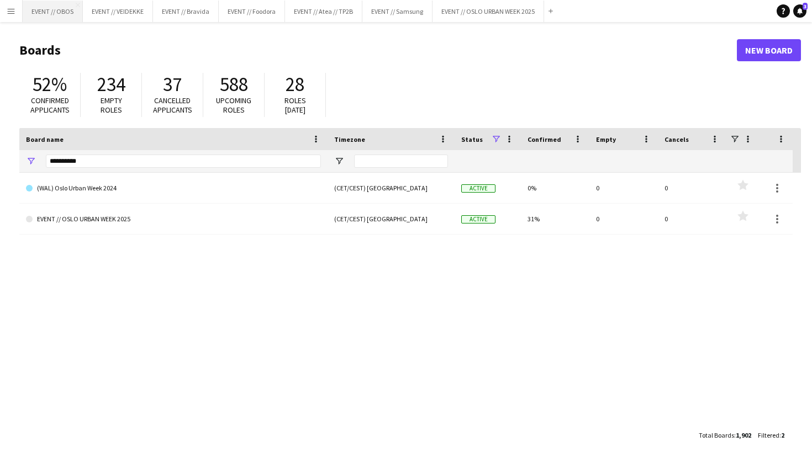
click at [62, 15] on button "EVENT // OBOS Close" at bounding box center [53, 12] width 60 height 22
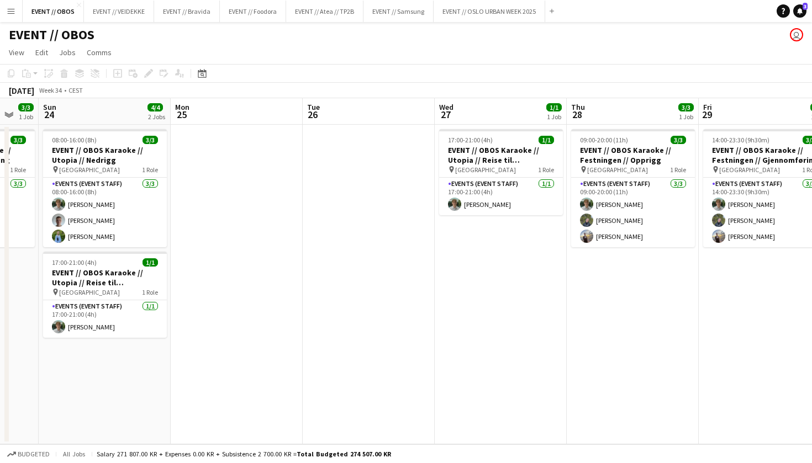
scroll to position [0, 459]
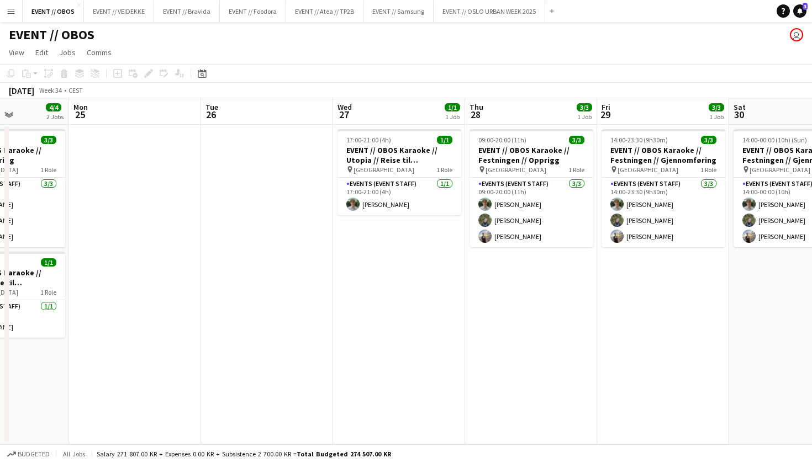
click at [10, 7] on app-icon "Menu" at bounding box center [11, 11] width 9 height 9
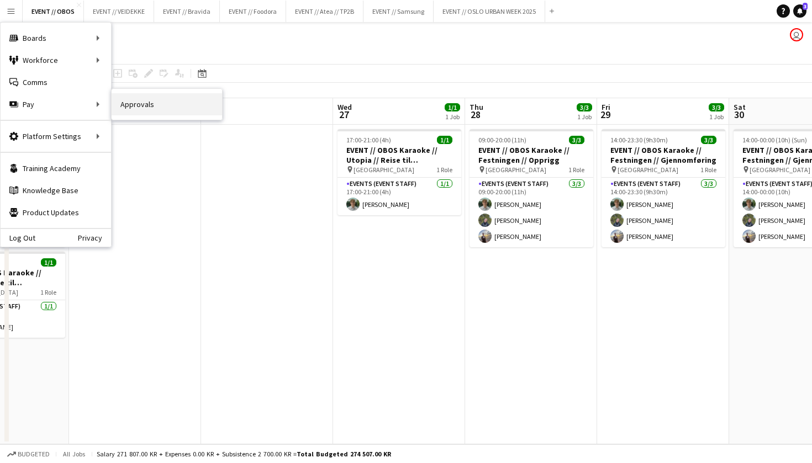
click at [139, 107] on link "Approvals" at bounding box center [167, 104] width 110 height 22
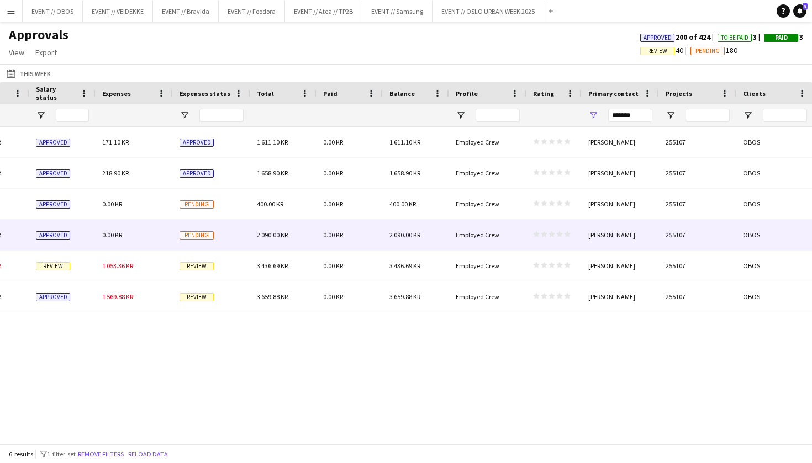
click at [184, 273] on div "Review" at bounding box center [211, 266] width 77 height 30
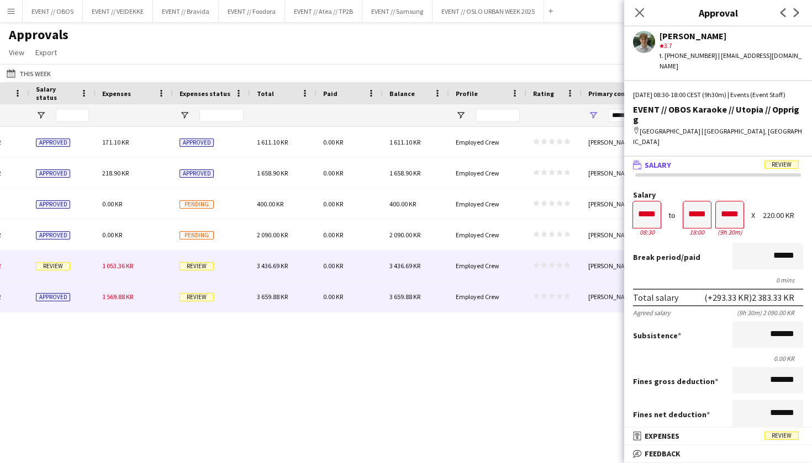
click at [192, 298] on span "Review" at bounding box center [196, 297] width 34 height 8
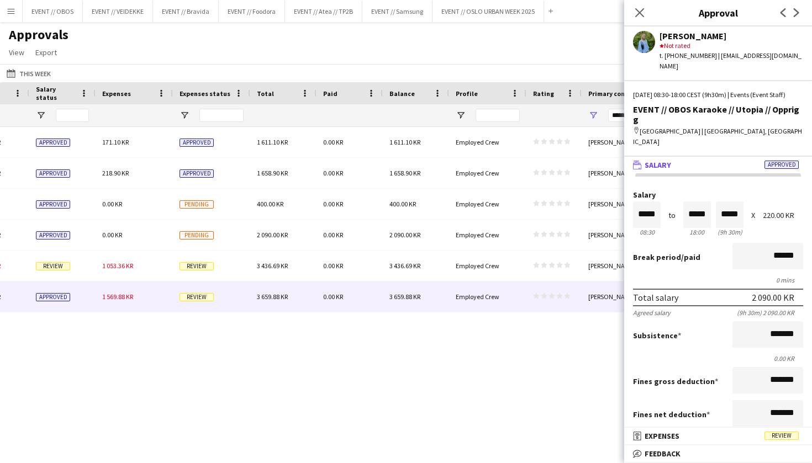
click at [649, 433] on div "Bonus *******" at bounding box center [718, 447] width 170 height 29
click at [649, 429] on mat-expansion-panel-header "receipt Expenses Review" at bounding box center [718, 436] width 188 height 17
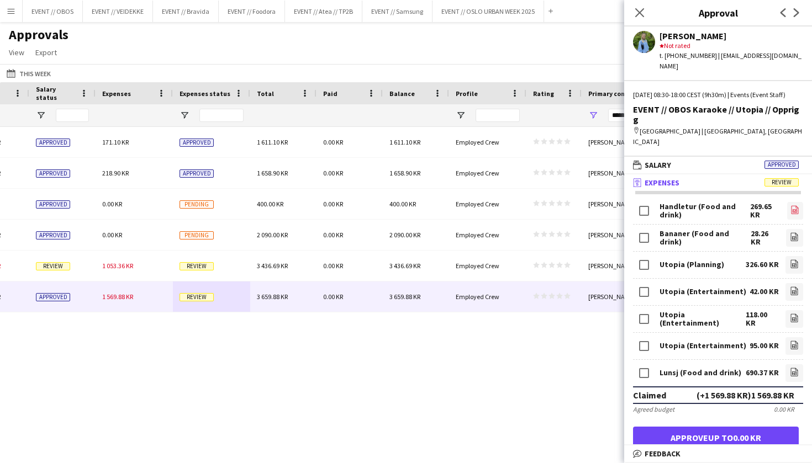
click at [787, 202] on link "file-image" at bounding box center [795, 211] width 16 height 18
click at [795, 341] on icon "file-image" at bounding box center [794, 345] width 9 height 9
click at [792, 314] on icon "file-image" at bounding box center [794, 318] width 9 height 9
click at [788, 310] on link "file-image" at bounding box center [794, 319] width 18 height 18
click at [792, 314] on icon "file-image" at bounding box center [794, 318] width 9 height 9
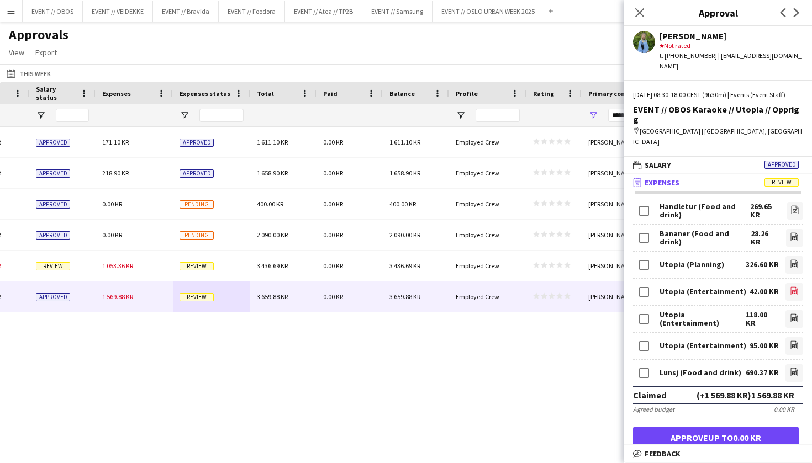
click at [796, 283] on link "file-image" at bounding box center [794, 292] width 18 height 18
click at [788, 256] on link "file-image" at bounding box center [794, 265] width 18 height 18
click at [796, 263] on icon at bounding box center [794, 264] width 4 height 3
click at [791, 233] on icon at bounding box center [794, 237] width 7 height 8
click at [793, 205] on icon "file-image" at bounding box center [794, 209] width 9 height 9
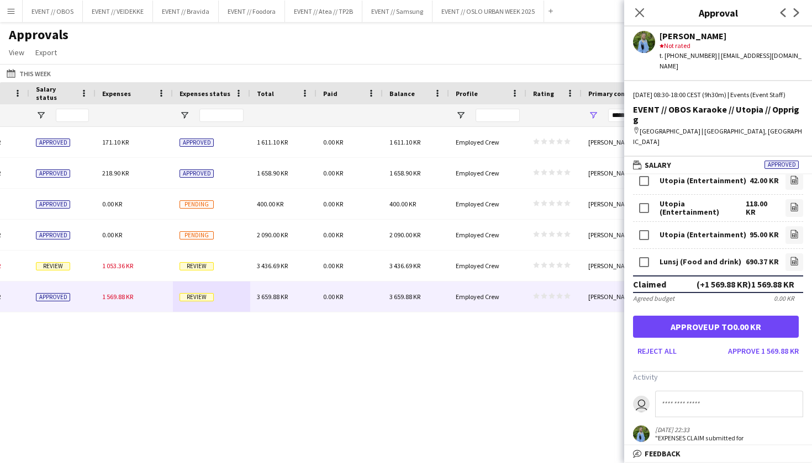
scroll to position [110, 0]
click at [753, 343] on button "Approve 1 569.88 KR" at bounding box center [763, 352] width 80 height 18
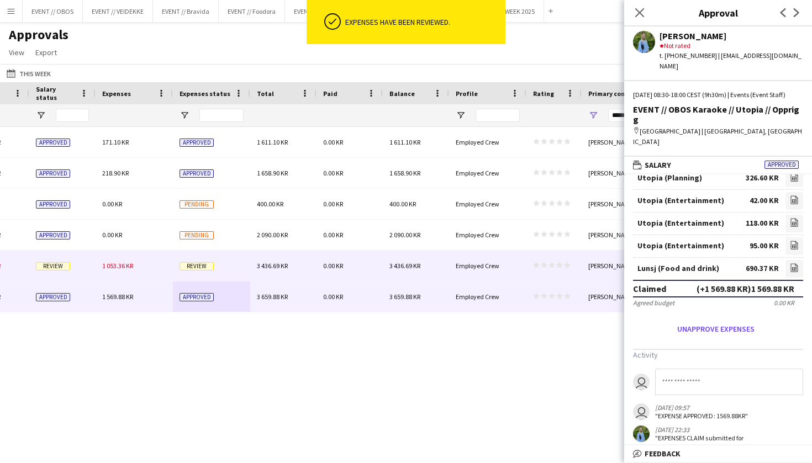
scroll to position [75, 0]
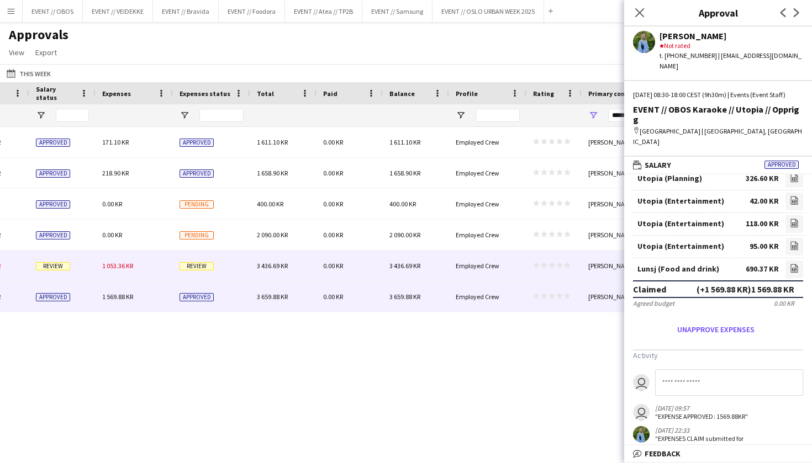
click at [497, 270] on div "Employed Crew" at bounding box center [487, 266] width 77 height 30
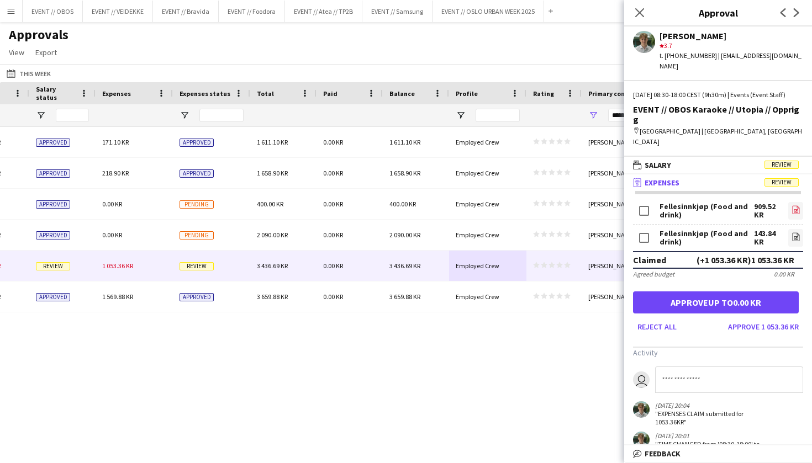
click at [797, 205] on icon "file-image" at bounding box center [795, 209] width 9 height 9
click at [790, 229] on link "file-image" at bounding box center [795, 238] width 15 height 18
click at [776, 318] on button "Approve 1 053.36 KR" at bounding box center [763, 327] width 80 height 18
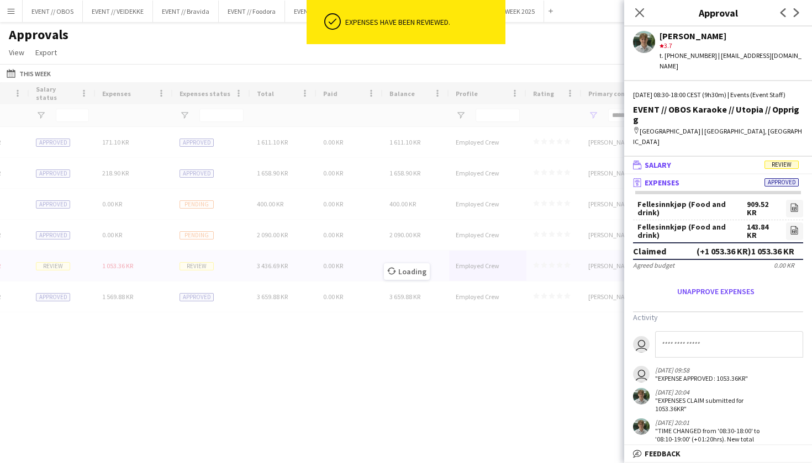
click at [677, 160] on mat-panel-title "wallet Salary Review" at bounding box center [715, 165] width 183 height 10
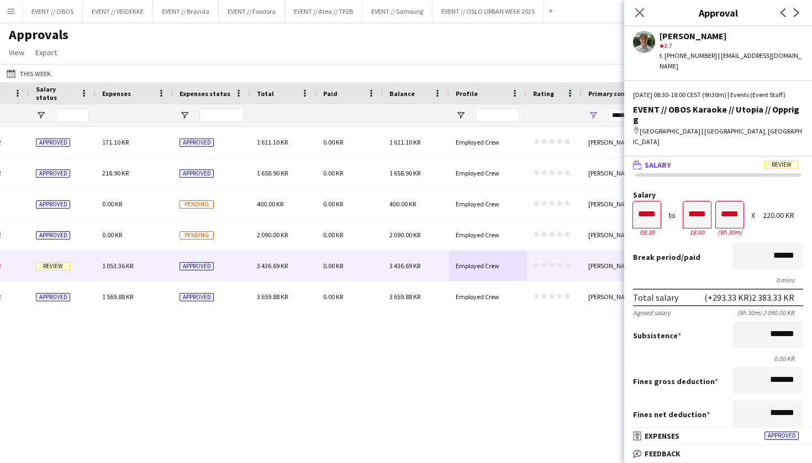
click at [526, 324] on div "(CET/CEST) [GEOGRAPHIC_DATA] 1 440.00 KR Approved 171.10 KR Approved 1 611.10 K…" at bounding box center [406, 285] width 812 height 317
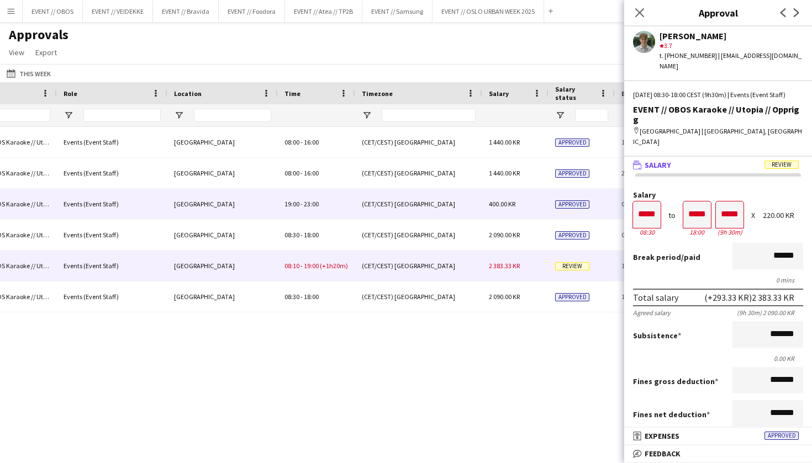
scroll to position [0, 375]
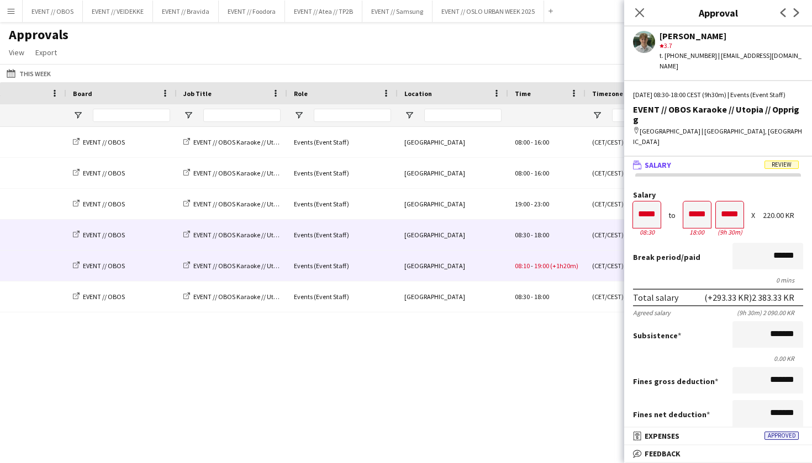
click at [357, 232] on div "Events (Event Staff)" at bounding box center [342, 235] width 110 height 30
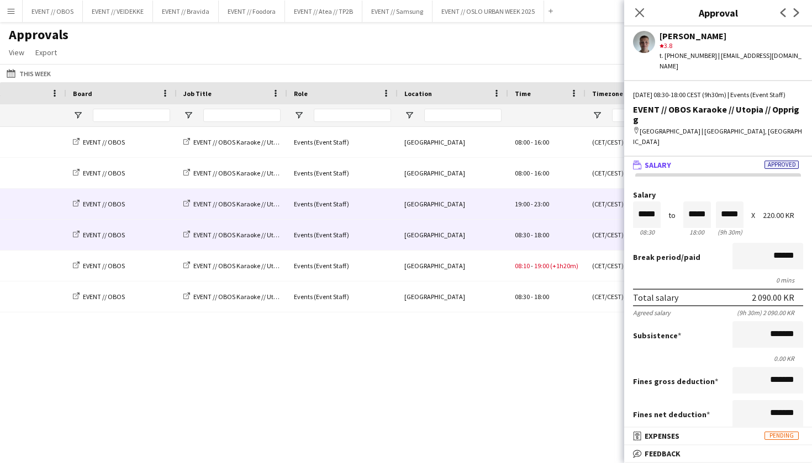
click at [364, 213] on div "Events (Event Staff)" at bounding box center [342, 204] width 110 height 30
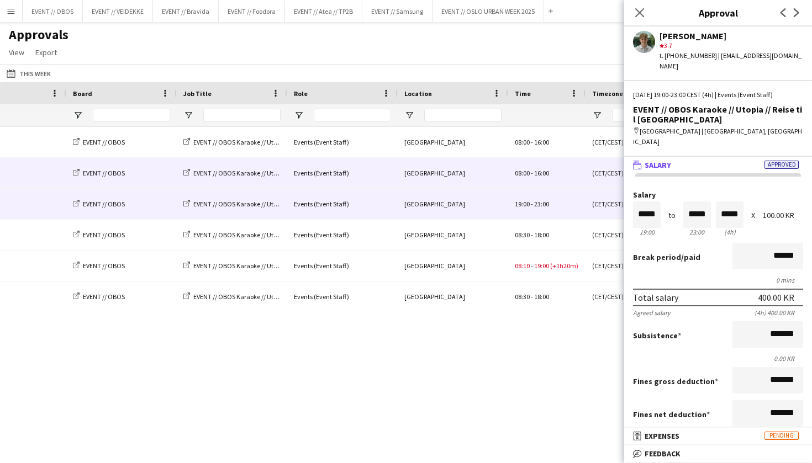
click at [370, 173] on div "Events (Event Staff)" at bounding box center [342, 173] width 110 height 30
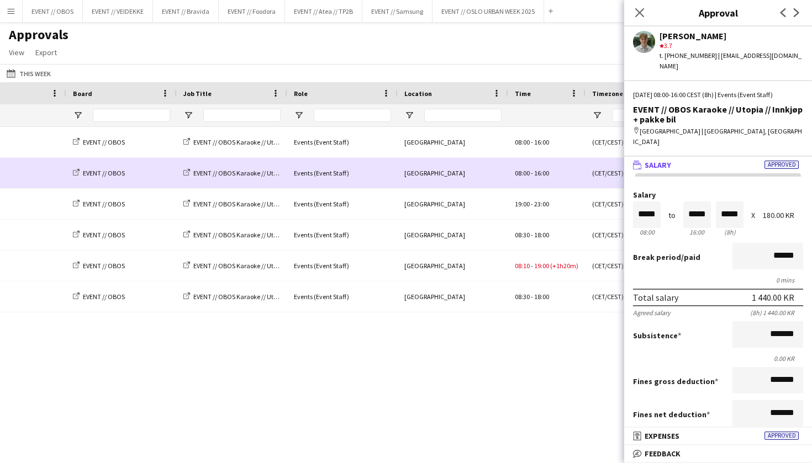
click at [373, 149] on div "Events (Event Staff)" at bounding box center [342, 142] width 110 height 30
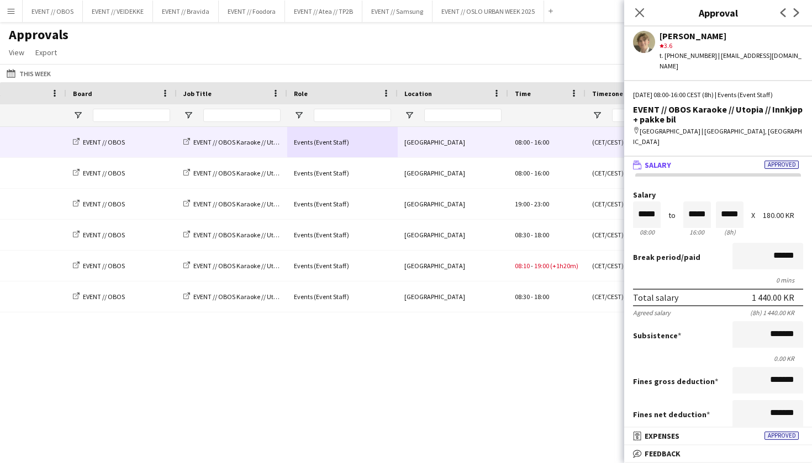
click at [366, 355] on div "(CET/CEST) [GEOGRAPHIC_DATA] 1 440.00 KR Approved 171.10 KR Approved [GEOGRAPHI…" at bounding box center [406, 285] width 812 height 317
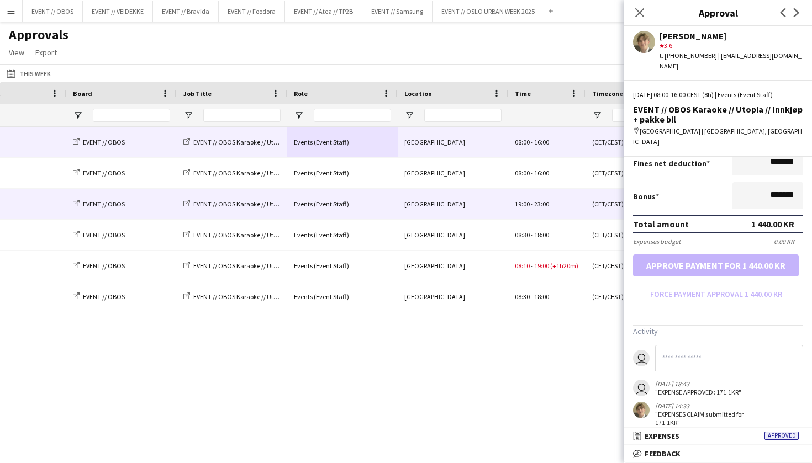
scroll to position [251, 0]
click at [481, 174] on div "[GEOGRAPHIC_DATA]" at bounding box center [453, 173] width 110 height 30
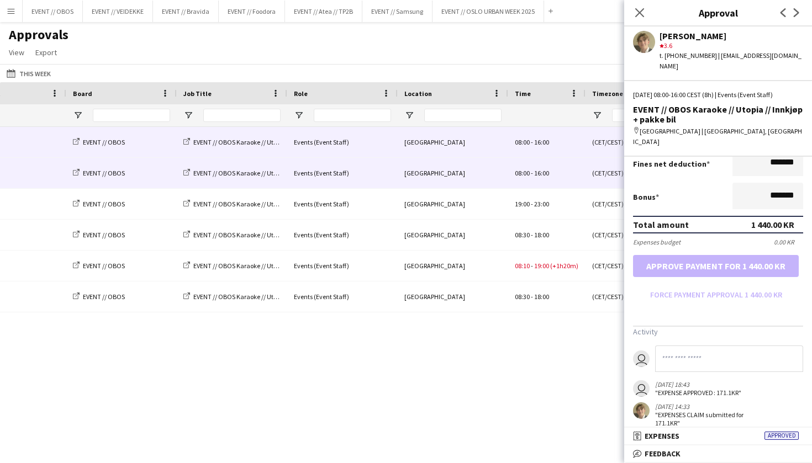
scroll to position [0, 0]
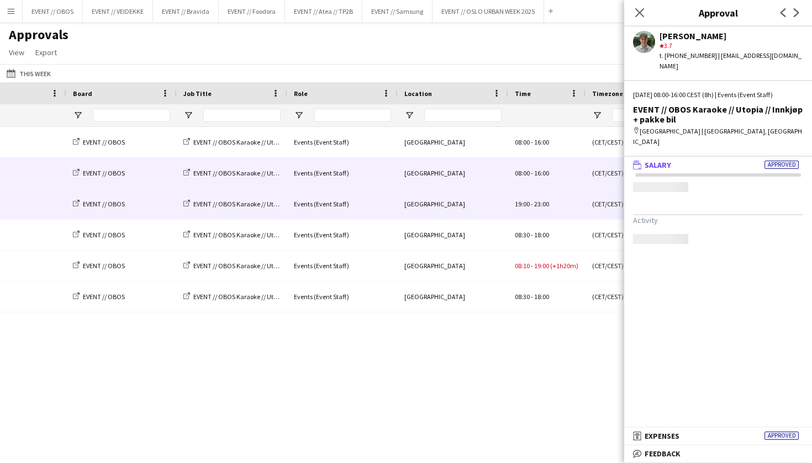
click at [489, 210] on div "[GEOGRAPHIC_DATA]" at bounding box center [453, 204] width 110 height 30
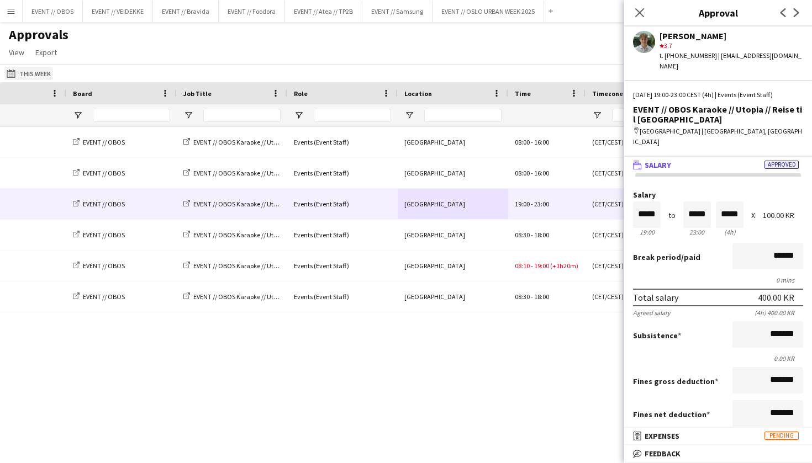
click at [33, 76] on button "This Week This Week" at bounding box center [28, 73] width 49 height 13
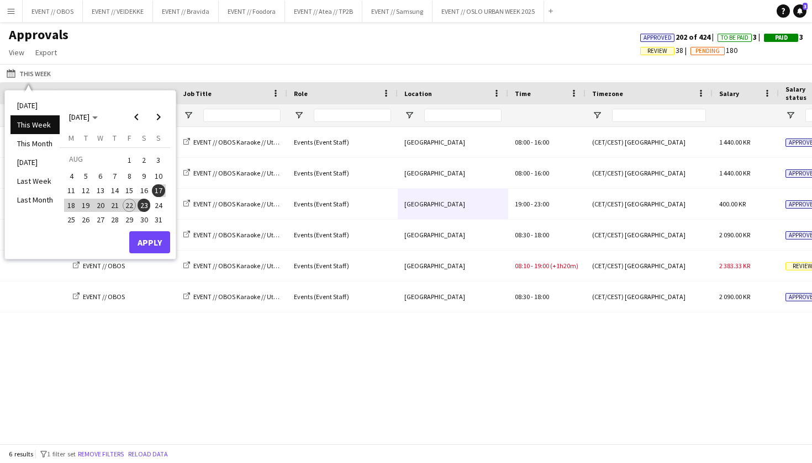
click at [148, 235] on button "Apply" at bounding box center [149, 242] width 41 height 22
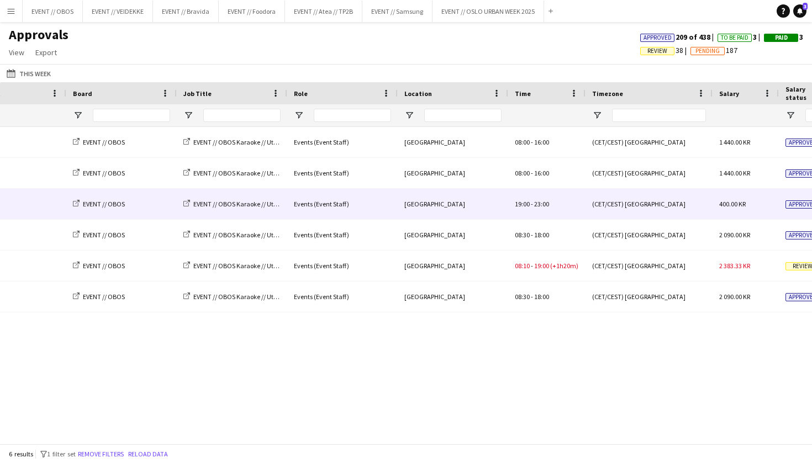
click at [306, 214] on div "Events (Event Staff)" at bounding box center [342, 204] width 110 height 30
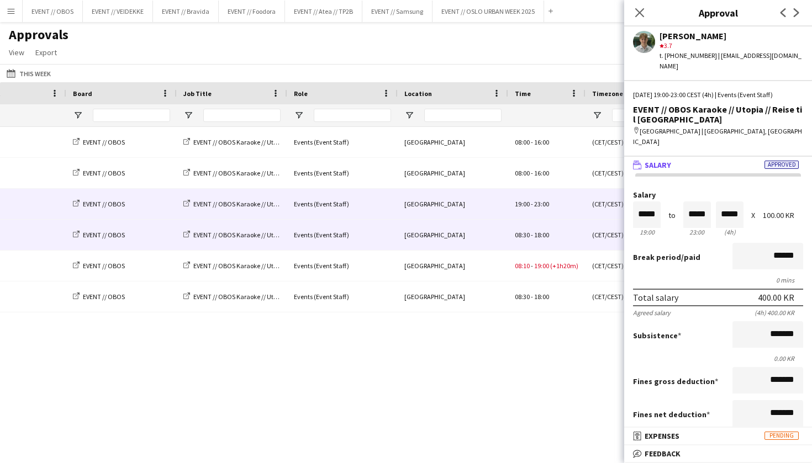
click at [489, 224] on div "[GEOGRAPHIC_DATA]" at bounding box center [453, 235] width 110 height 30
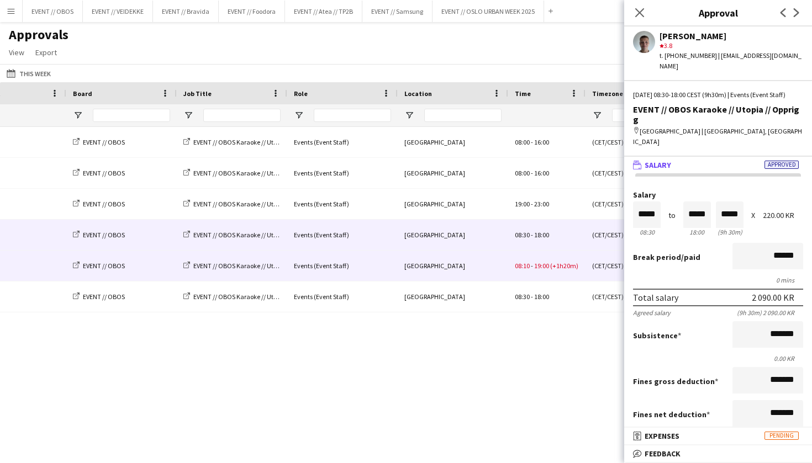
click at [492, 259] on div "[GEOGRAPHIC_DATA]" at bounding box center [453, 266] width 110 height 30
click at [489, 247] on div "[GEOGRAPHIC_DATA]" at bounding box center [453, 235] width 110 height 30
click at [339, 281] on div "(CET/CEST) [GEOGRAPHIC_DATA] 2 383.33 KR Review 1 053.36 KR Approved [GEOGRAPHI…" at bounding box center [627, 266] width 2004 height 31
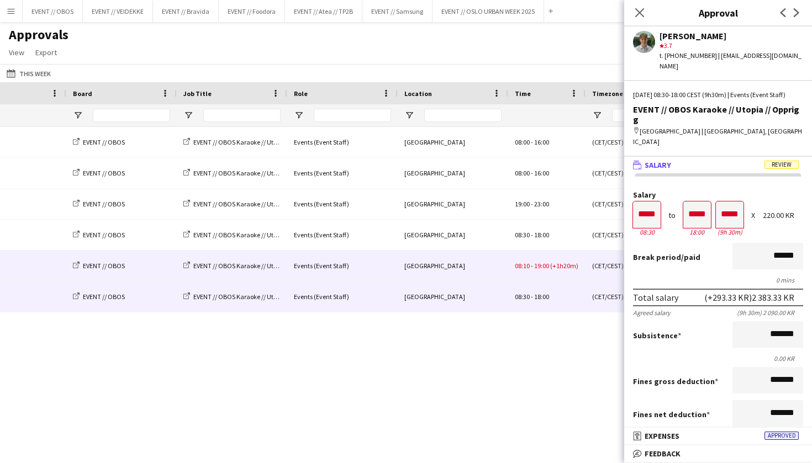
click at [343, 294] on div "Events (Event Staff)" at bounding box center [342, 297] width 110 height 30
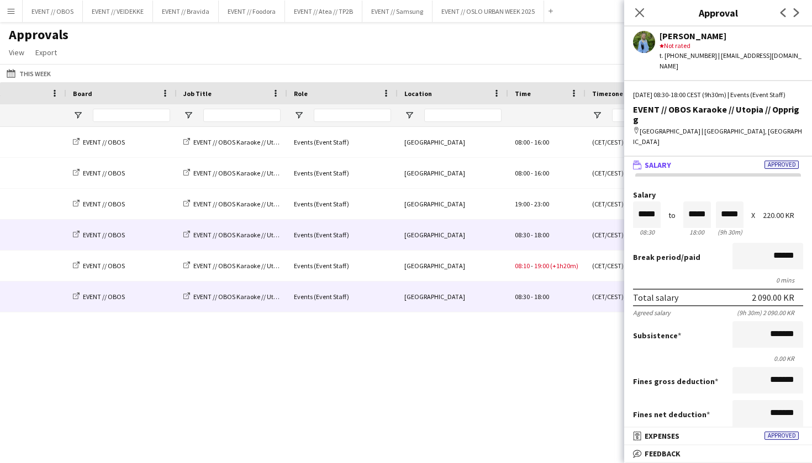
click at [328, 237] on div "Events (Event Staff)" at bounding box center [342, 235] width 110 height 30
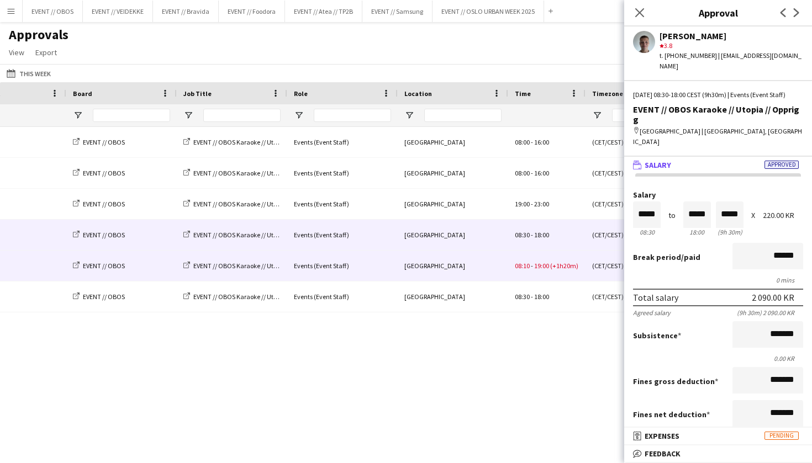
click at [372, 262] on div "Events (Event Staff)" at bounding box center [342, 266] width 110 height 30
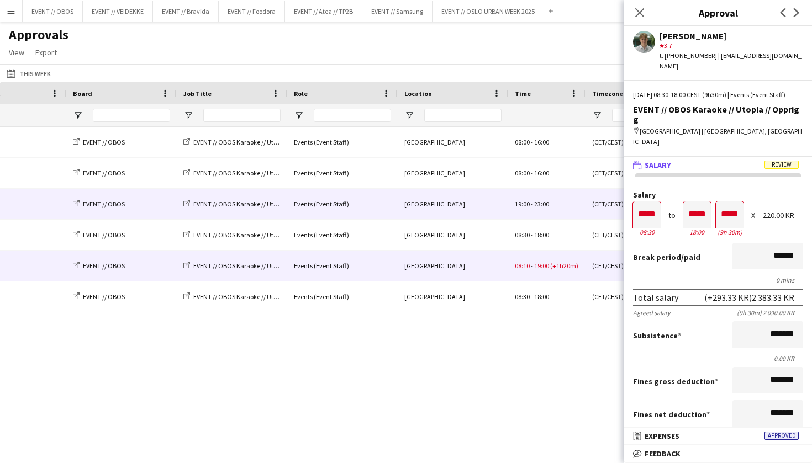
click at [331, 214] on div "Events (Event Staff)" at bounding box center [342, 204] width 110 height 30
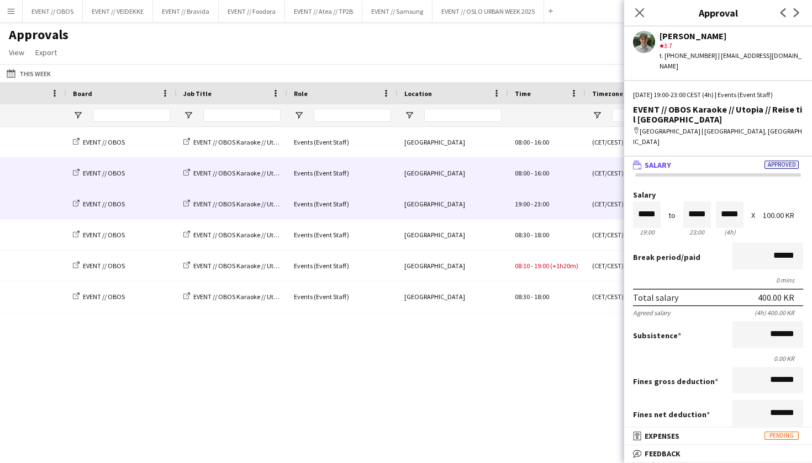
click at [332, 183] on div "Events (Event Staff)" at bounding box center [342, 173] width 110 height 30
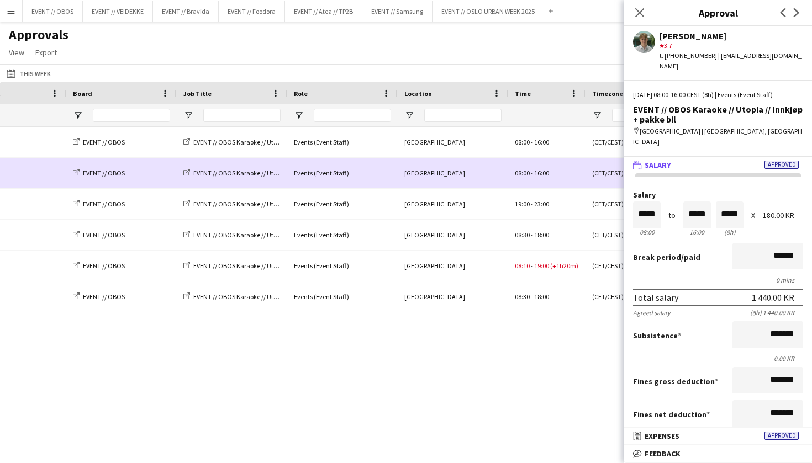
click at [328, 161] on div "Events (Event Staff)" at bounding box center [342, 173] width 110 height 30
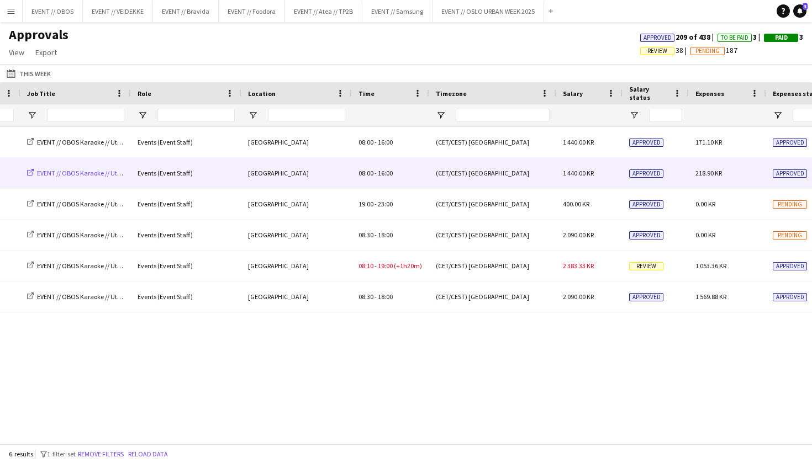
scroll to position [0, 652]
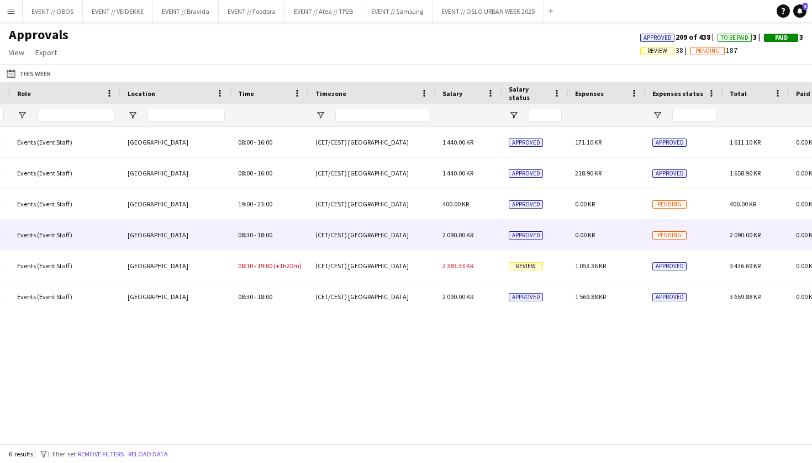
click at [293, 251] on div "08:10 - 19:00 (+1h20m)" at bounding box center [269, 266] width 77 height 30
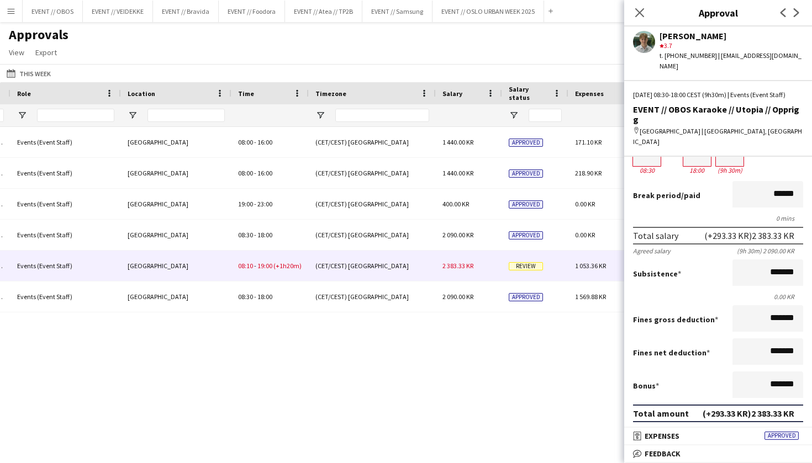
scroll to position [197, 0]
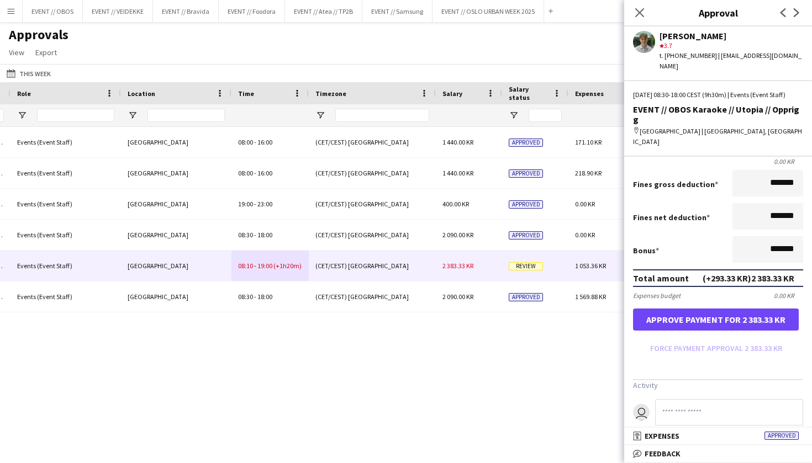
click at [707, 309] on button "Approve payment for 2 383.33 KR" at bounding box center [716, 320] width 166 height 22
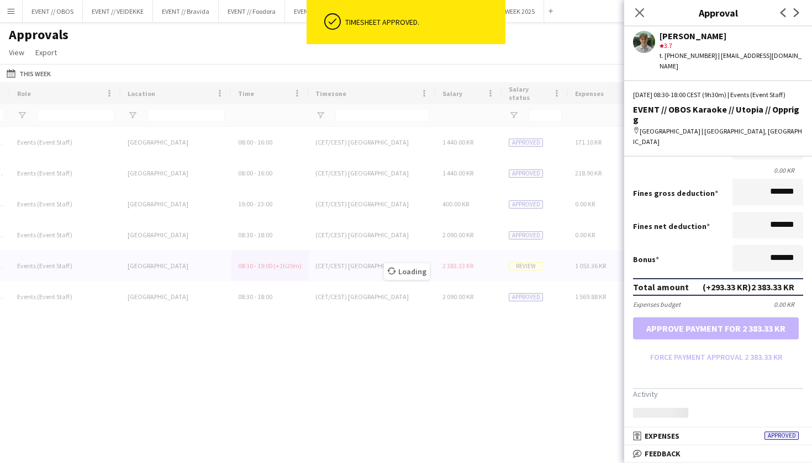
scroll to position [173, 0]
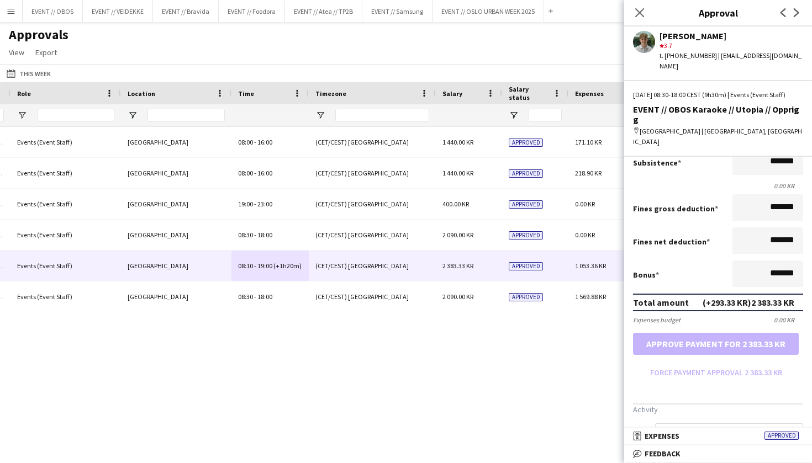
click at [505, 79] on div "This Week This Week [DATE] This Week This Month [DATE] Last Week Last Month [DA…" at bounding box center [406, 73] width 812 height 18
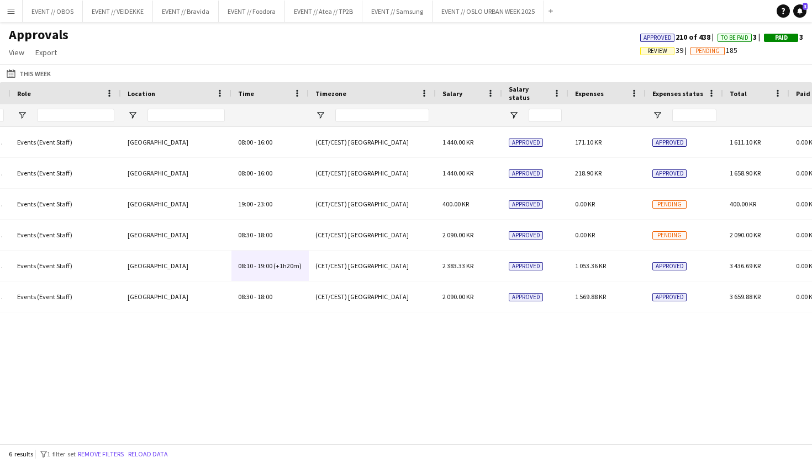
click at [285, 53] on div "Approvals View Customise view Customise filters Reset Filters Reset View Reset …" at bounding box center [406, 46] width 812 height 38
click at [91, 25] on main "Approvals View Customise view Customise filters Reset Filters Reset View Reset …" at bounding box center [406, 235] width 812 height 426
click at [350, 332] on div "(CET/CEST) [GEOGRAPHIC_DATA] 1 440.00 KR Approved 171.10 KR Approved [GEOGRAPHI…" at bounding box center [406, 285] width 812 height 317
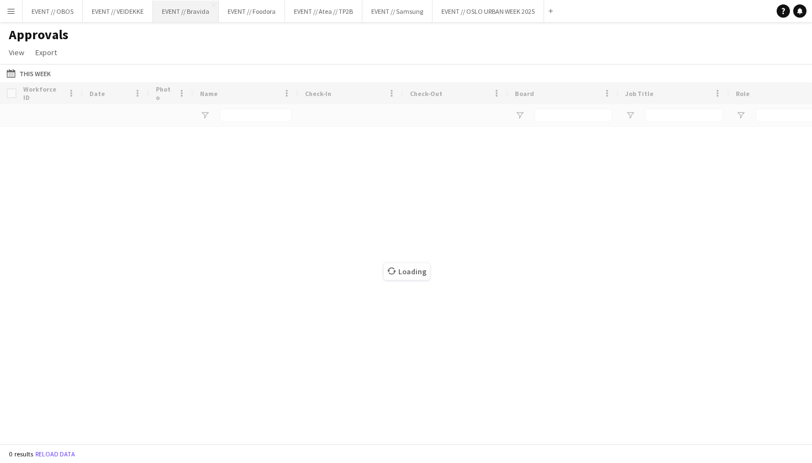
click at [207, 6] on button "EVENT // Bravida Close" at bounding box center [186, 12] width 66 height 22
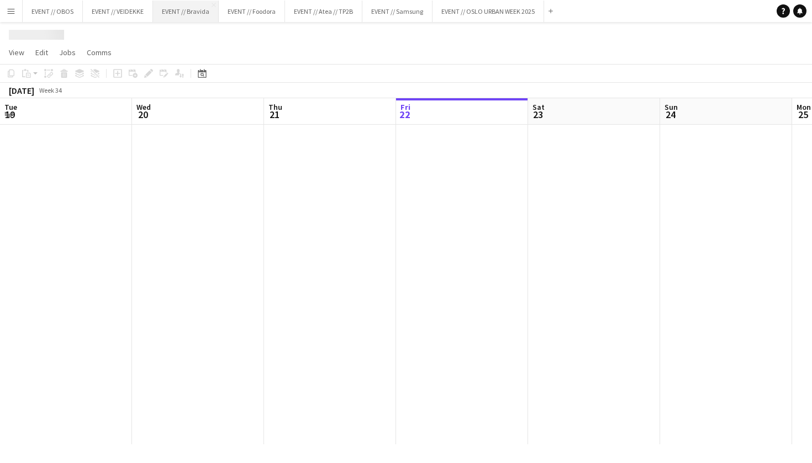
scroll to position [0, 264]
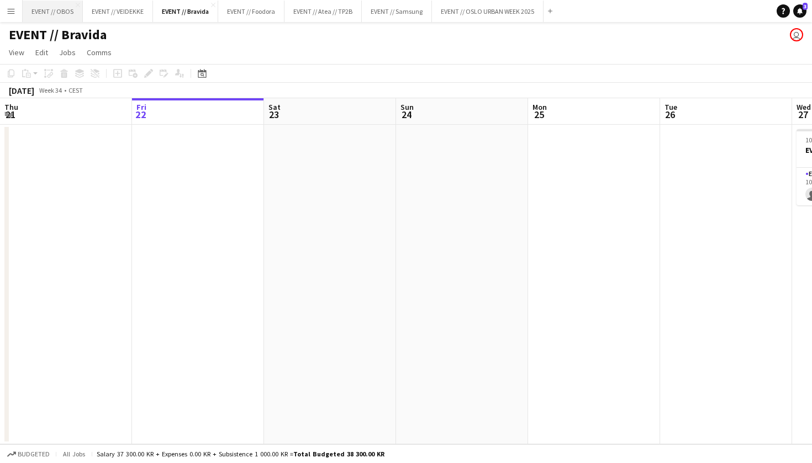
click at [44, 9] on button "EVENT // OBOS Close" at bounding box center [53, 12] width 60 height 22
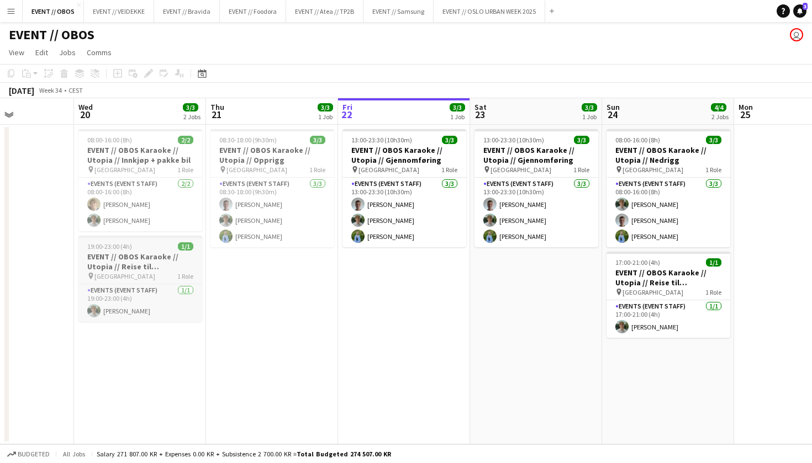
scroll to position [0, 266]
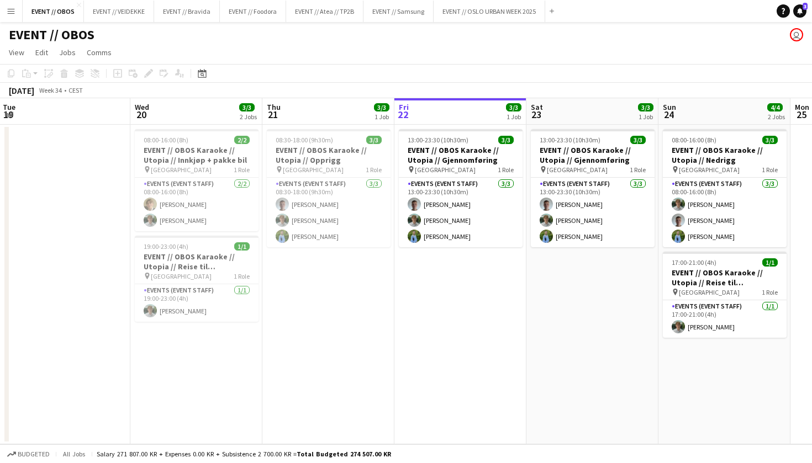
click at [358, 323] on app-date-cell "08:30-18:00 (9h30m) 3/3 EVENT // OBOS Karaoke // Utopia // Opprigg pin Stavange…" at bounding box center [328, 285] width 132 height 320
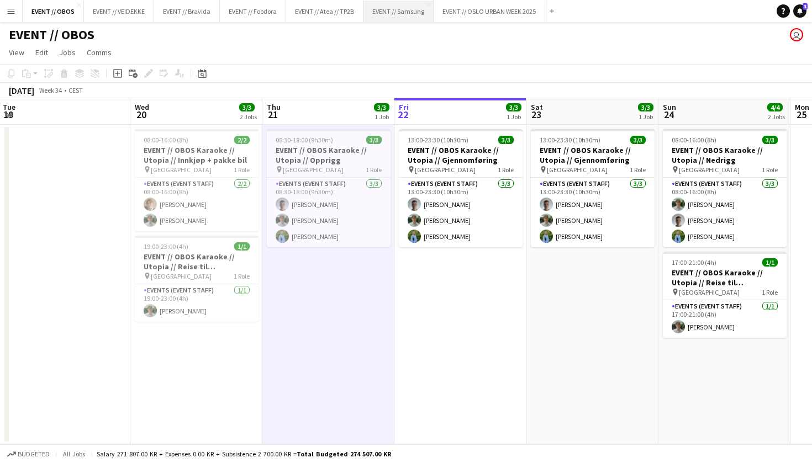
click at [401, 14] on button "EVENT // Samsung Close" at bounding box center [398, 12] width 70 height 22
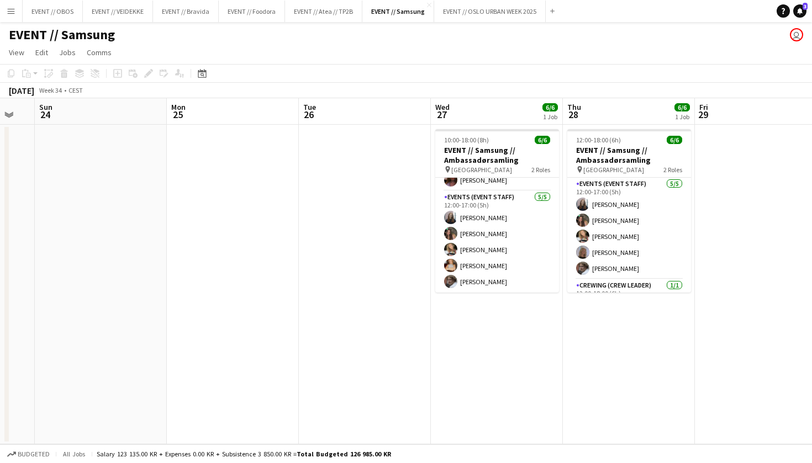
scroll to position [0, 374]
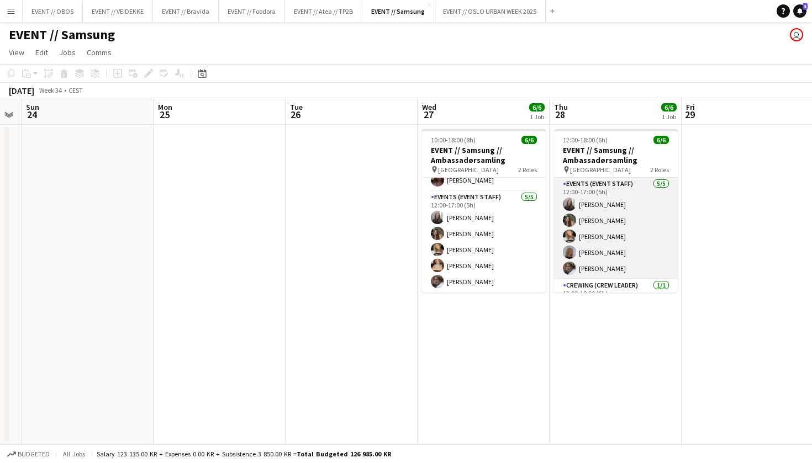
click at [590, 262] on app-card-role "Events (Event Staff) 5/5 12:00-17:00 (5h) Helene Sofie Braaten Rafaela Goga Mar…" at bounding box center [616, 229] width 124 height 102
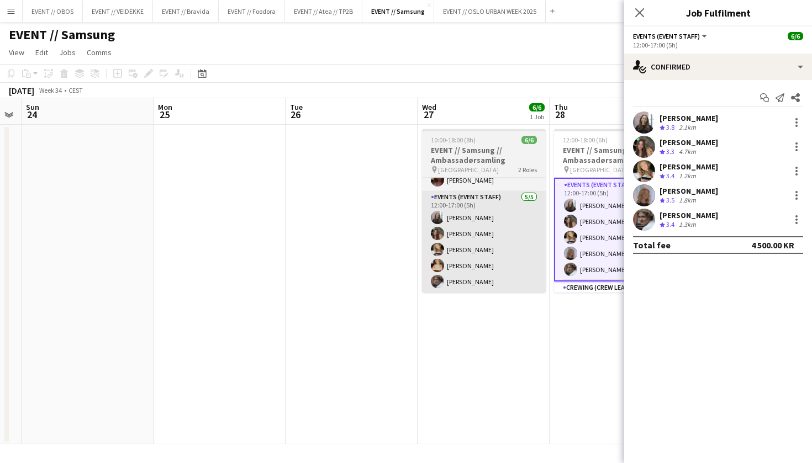
click at [509, 271] on app-card-role "Events (Event Staff) 5/5 12:00-17:00 (5h) Helene Sofie Braaten Rafaela Goga Mar…" at bounding box center [484, 242] width 124 height 102
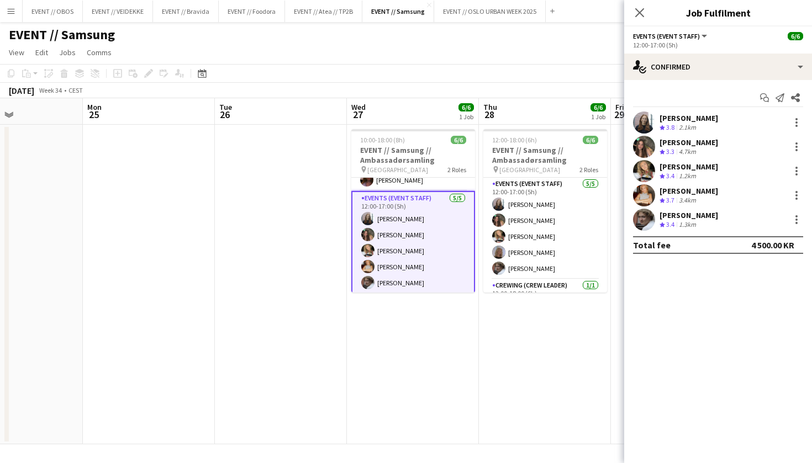
click at [532, 358] on app-date-cell "12:00-18:00 (6h) 6/6 EVENT // Samsung // Ambassadørsamling pin Oslo 2 Roles Eve…" at bounding box center [545, 285] width 132 height 320
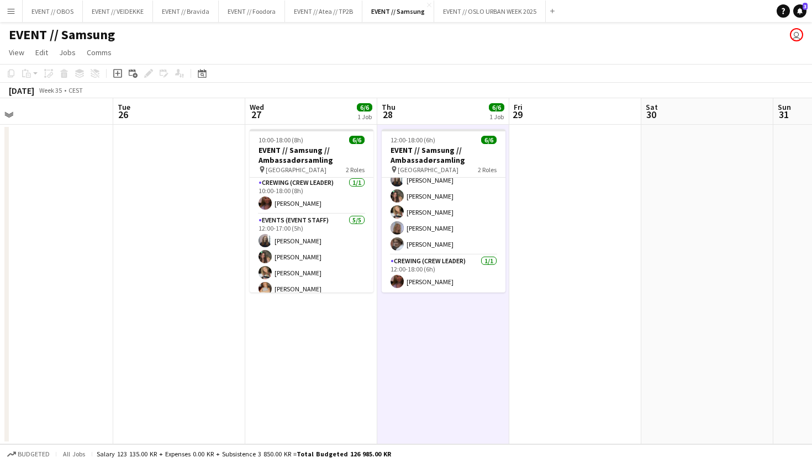
scroll to position [0, 267]
